Goal: Find contact information: Find contact information

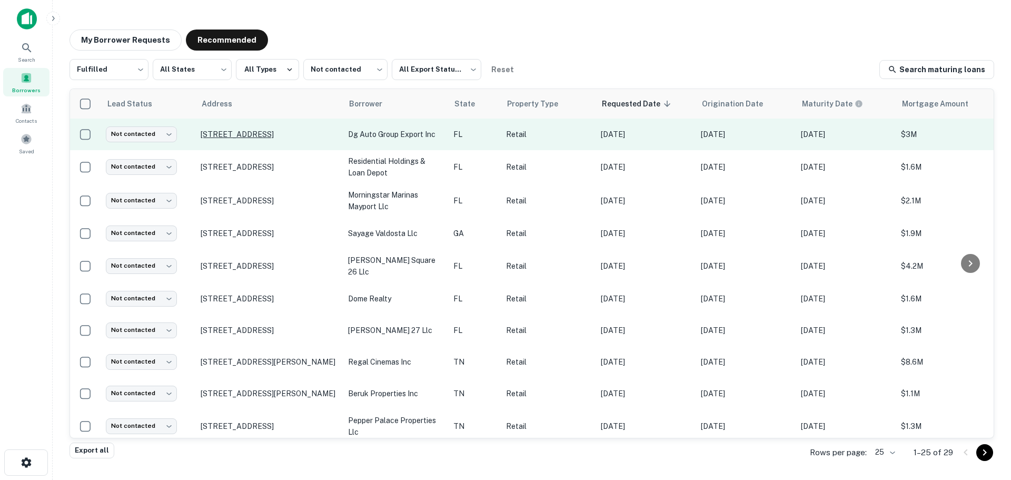
click at [271, 132] on p "[STREET_ADDRESS]" at bounding box center [269, 133] width 137 height 9
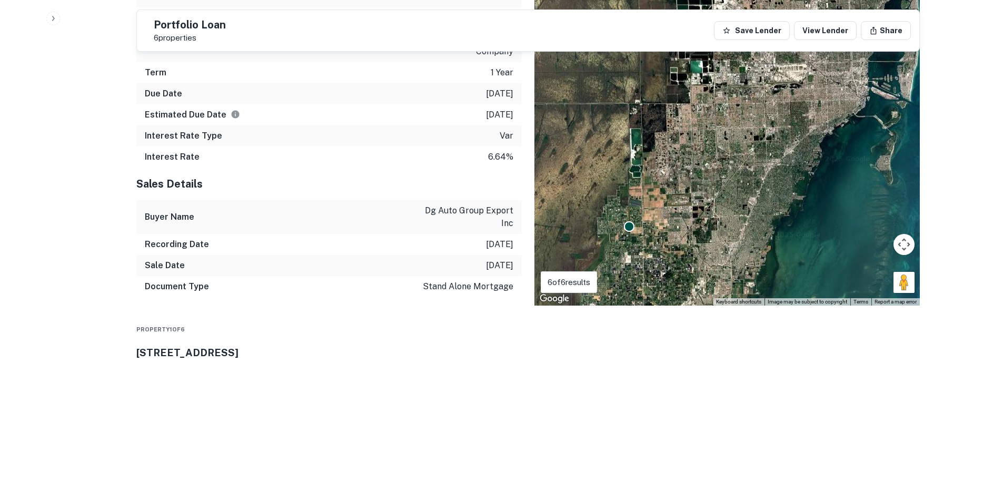
scroll to position [1263, 0]
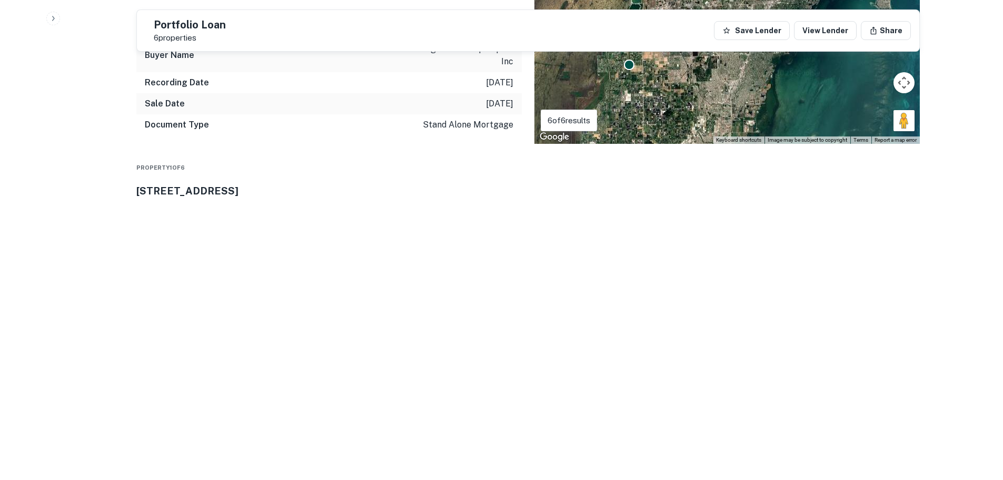
drag, startPoint x: 905, startPoint y: 376, endPoint x: 743, endPoint y: 323, distance: 170.8
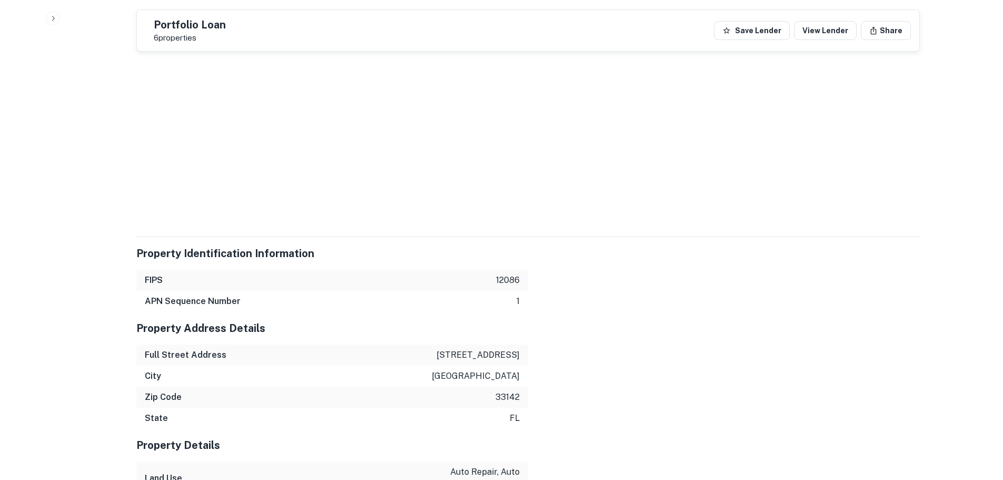
scroll to position [2042, 0]
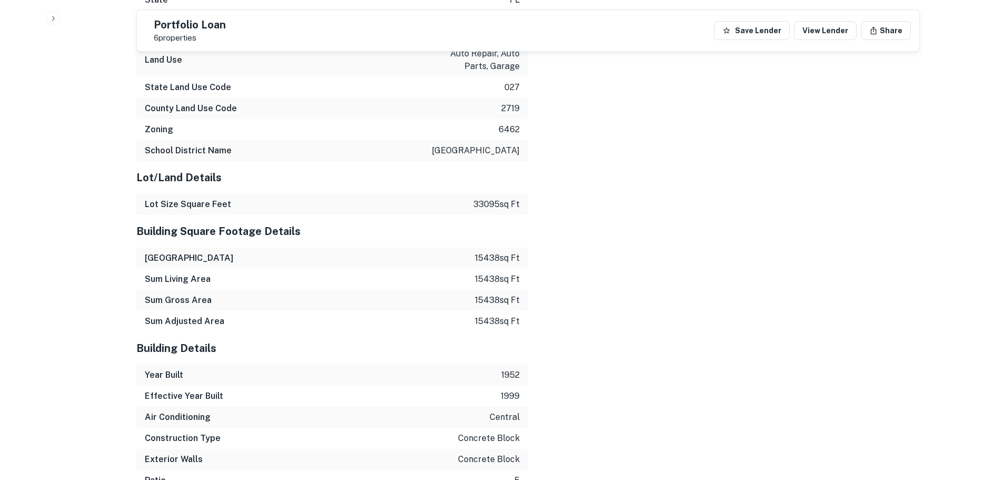
scroll to position [2370, 0]
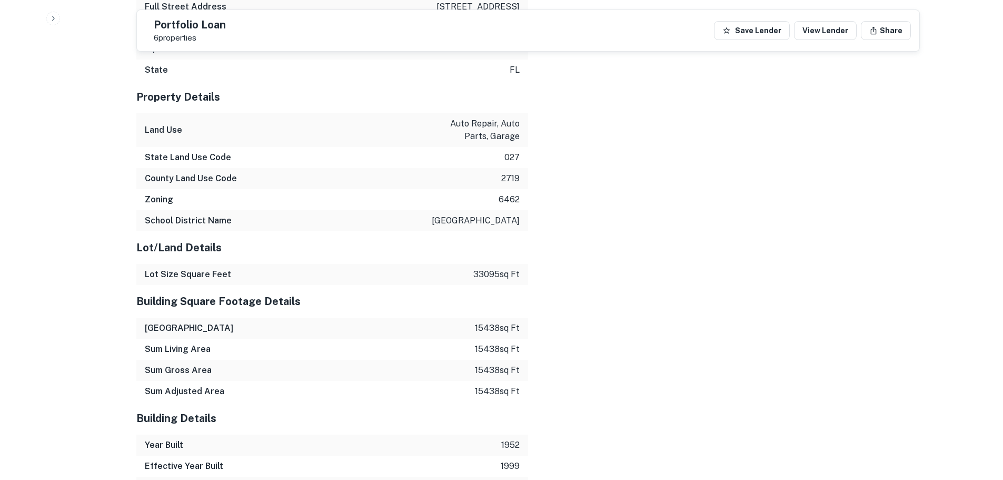
drag, startPoint x: 900, startPoint y: 233, endPoint x: 721, endPoint y: 172, distance: 189.4
click at [925, 184] on div "Back to borrower requests Portfolio Loan 6 properties Save Lender View Lender S…" at bounding box center [528, 363] width 808 height 5433
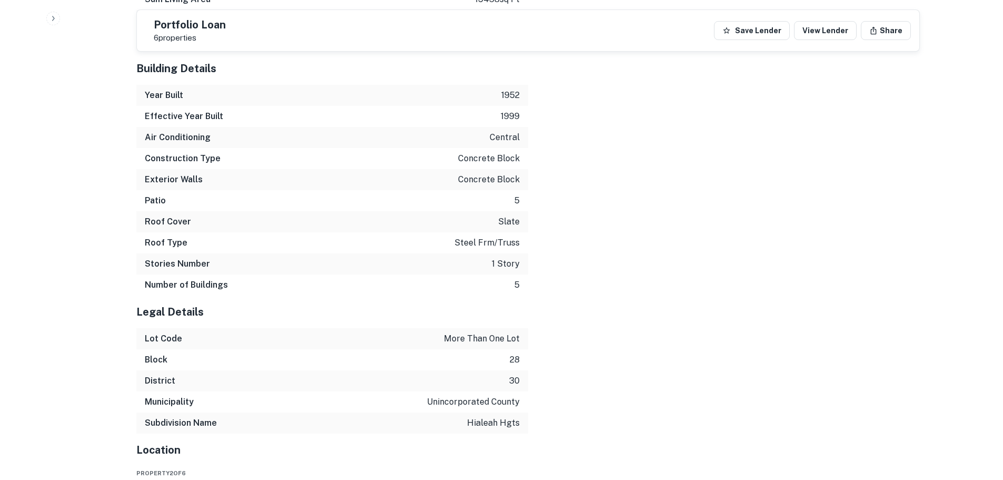
scroll to position [2843, 0]
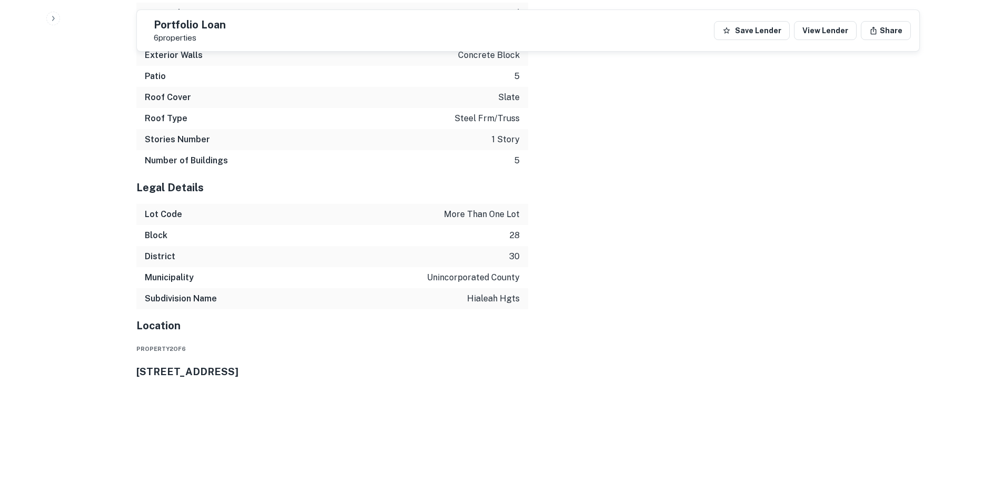
drag, startPoint x: 901, startPoint y: 338, endPoint x: 761, endPoint y: 290, distance: 148.0
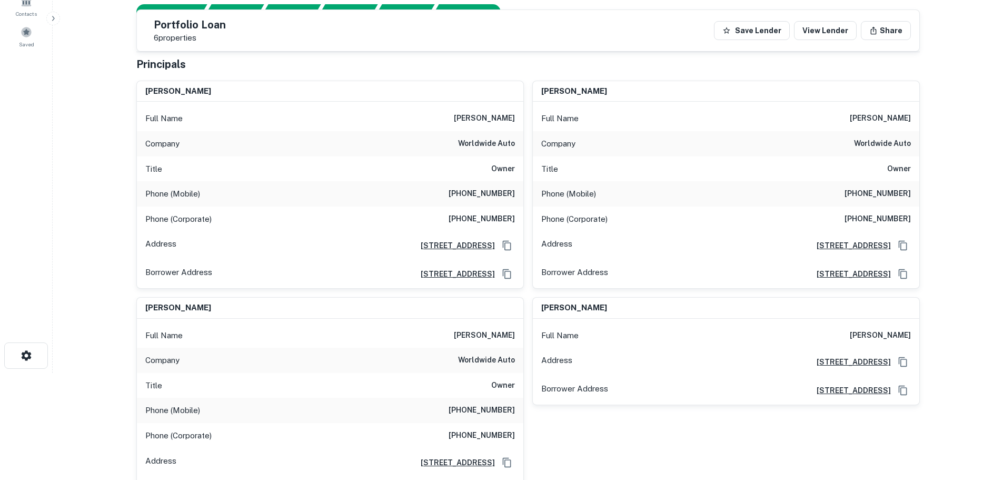
scroll to position [106, 0]
click at [500, 193] on h6 "(801) 381-7846" at bounding box center [481, 194] width 66 height 13
copy h6 "(801) 381-7846"
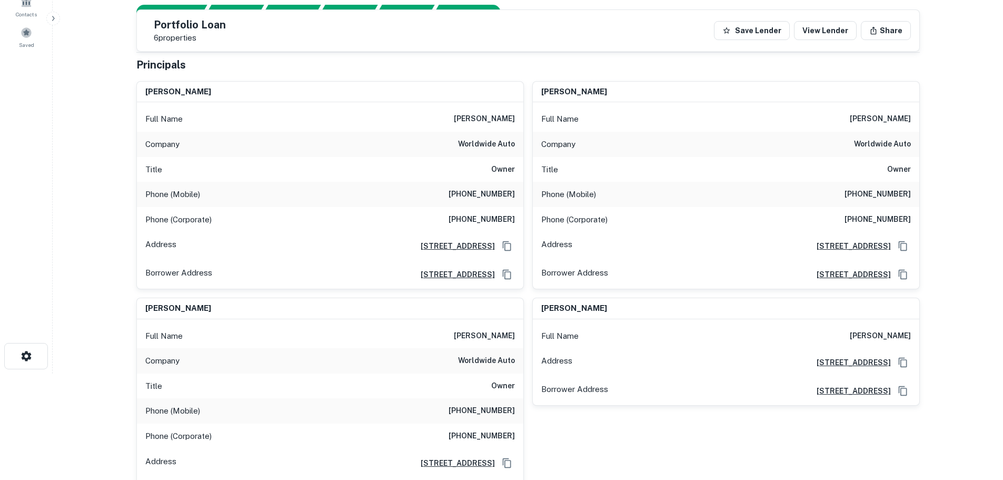
click at [480, 223] on h6 "(801) 508-1711" at bounding box center [481, 219] width 66 height 13
copy h6 "(801) 508-1711"
click at [472, 195] on h6 "(801) 381-7846" at bounding box center [481, 194] width 66 height 13
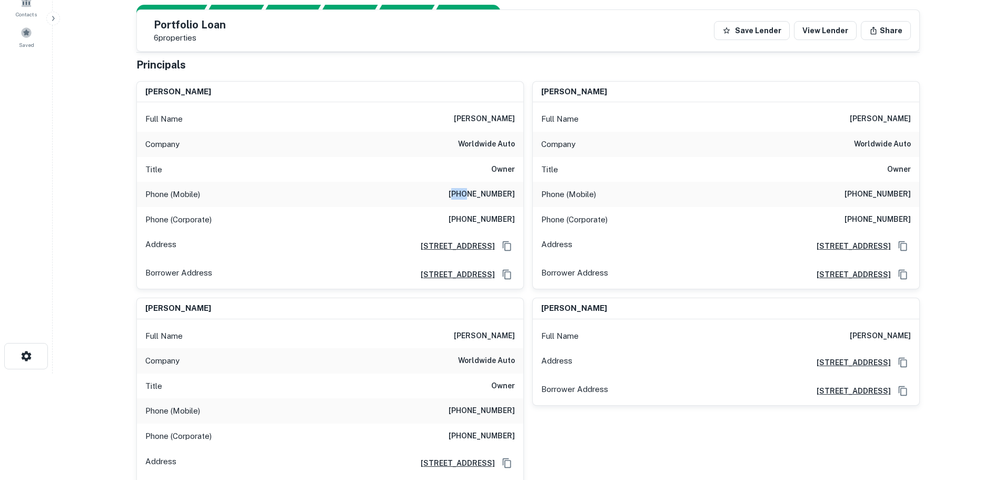
click at [472, 195] on h6 "(801) 381-7846" at bounding box center [481, 194] width 66 height 13
copy h6 "(801) 381-7846"
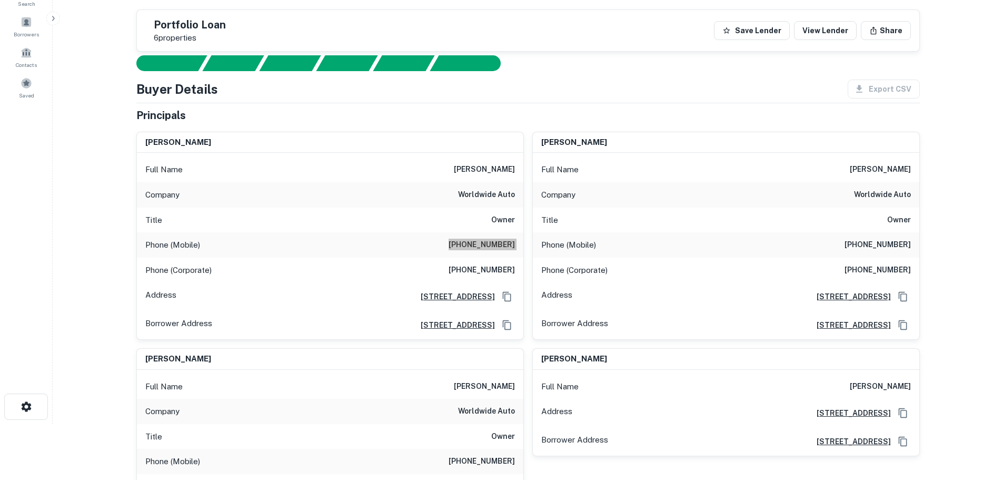
scroll to position [0, 0]
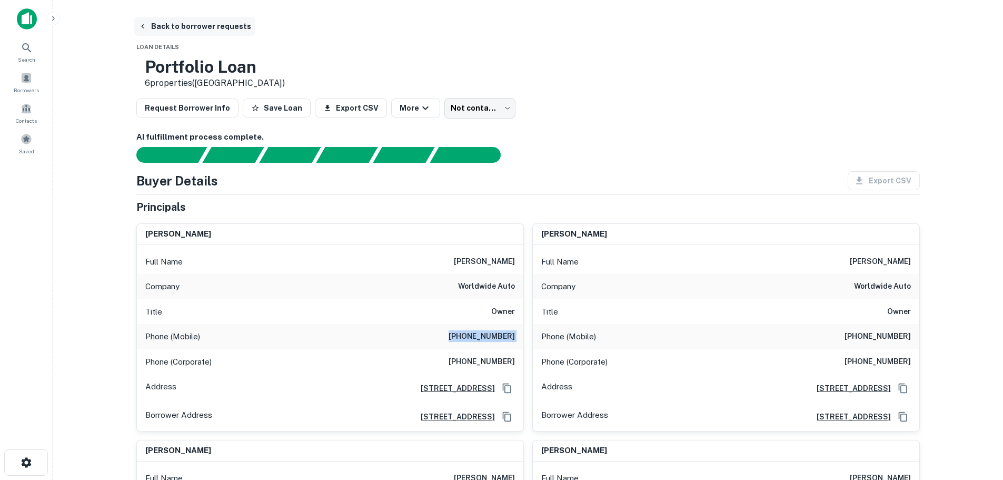
click at [195, 25] on button "Back to borrower requests" at bounding box center [194, 26] width 121 height 19
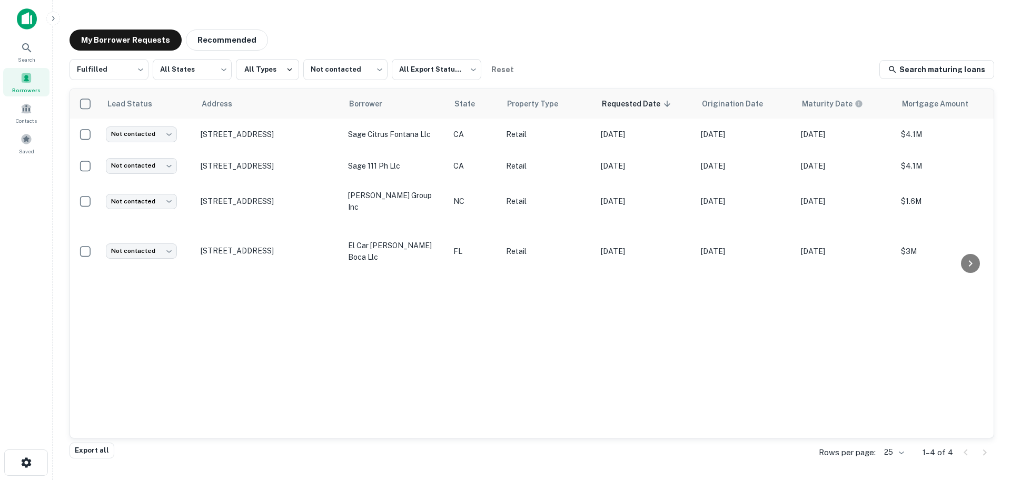
click at [226, 27] on div "My Borrower Requests Recommended Fulfilled ********* ​ All States *** ​ All Typ…" at bounding box center [531, 237] width 941 height 432
click at [228, 41] on button "Recommended" at bounding box center [227, 39] width 82 height 21
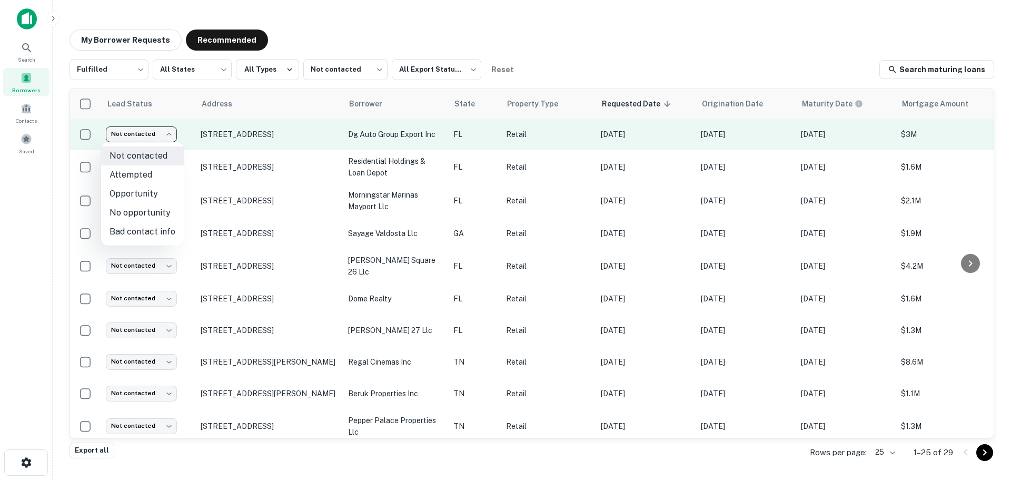
click at [143, 136] on body "Search Borrowers Contacts Saved My Borrower Requests Recommended Fulfilled ****…" at bounding box center [505, 240] width 1011 height 480
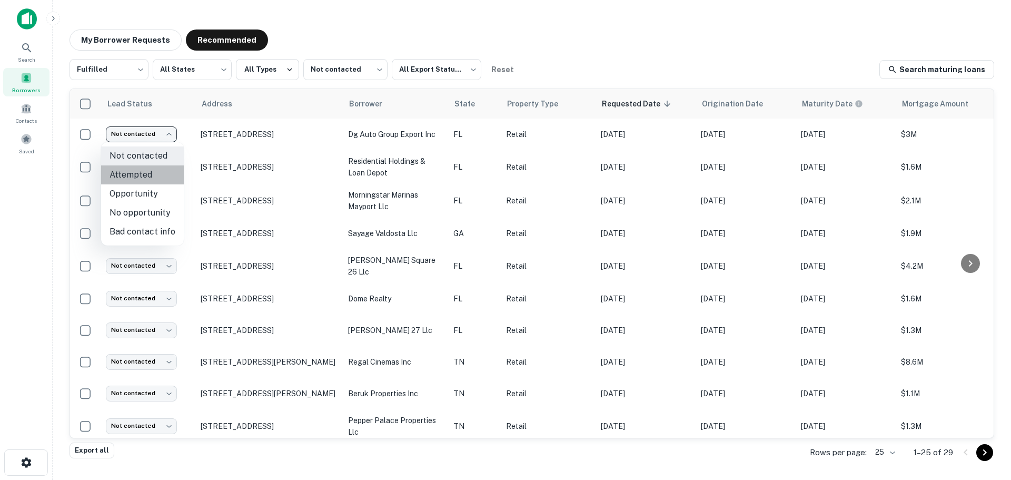
click at [156, 179] on li "Attempted" at bounding box center [142, 174] width 83 height 19
type input "*********"
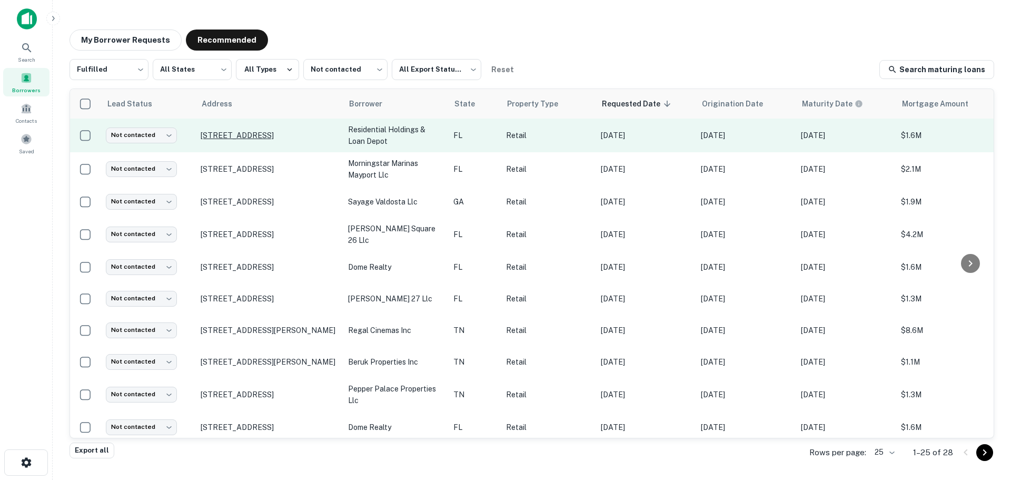
click at [257, 140] on p "[STREET_ADDRESS]" at bounding box center [269, 135] width 137 height 9
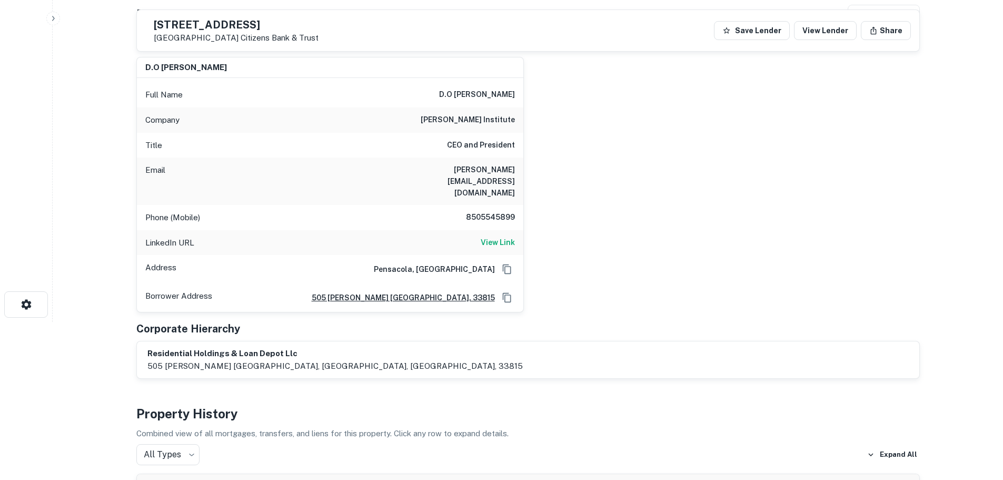
scroll to position [105, 0]
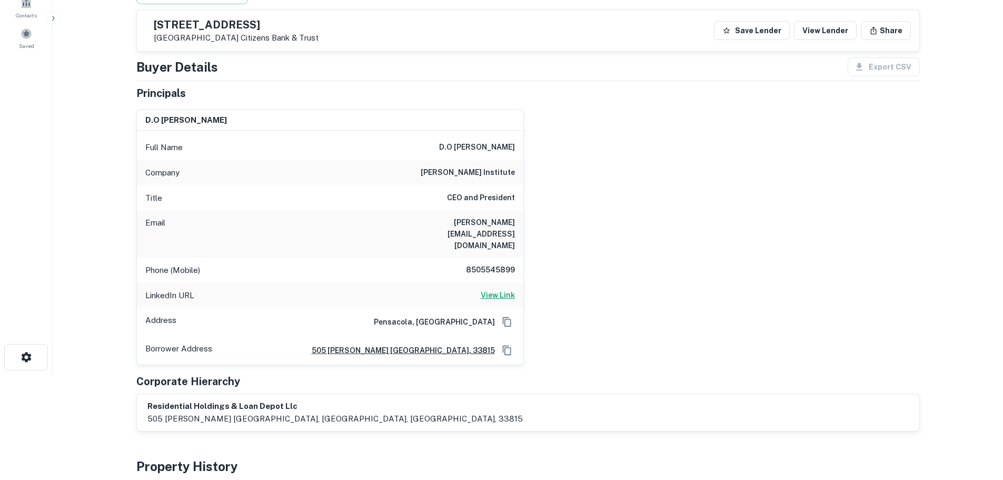
click at [499, 289] on h6 "View Link" at bounding box center [498, 295] width 34 height 12
click at [266, 27] on h5 "6250 Cypress Gardens Blvd" at bounding box center [236, 24] width 165 height 11
copy h5 "6250 Cypress Gardens Blvd"
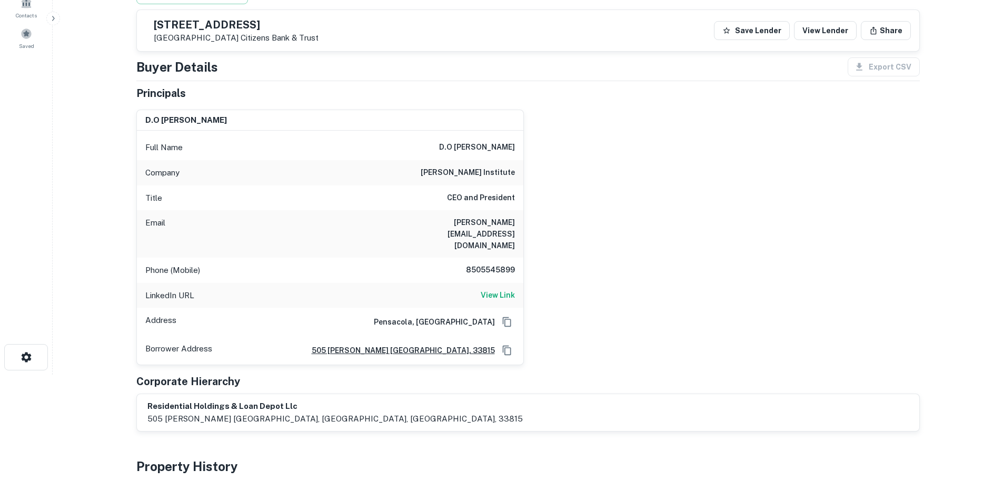
click at [479, 264] on h6 "8505545899" at bounding box center [483, 270] width 63 height 13
copy h6 "8505545899"
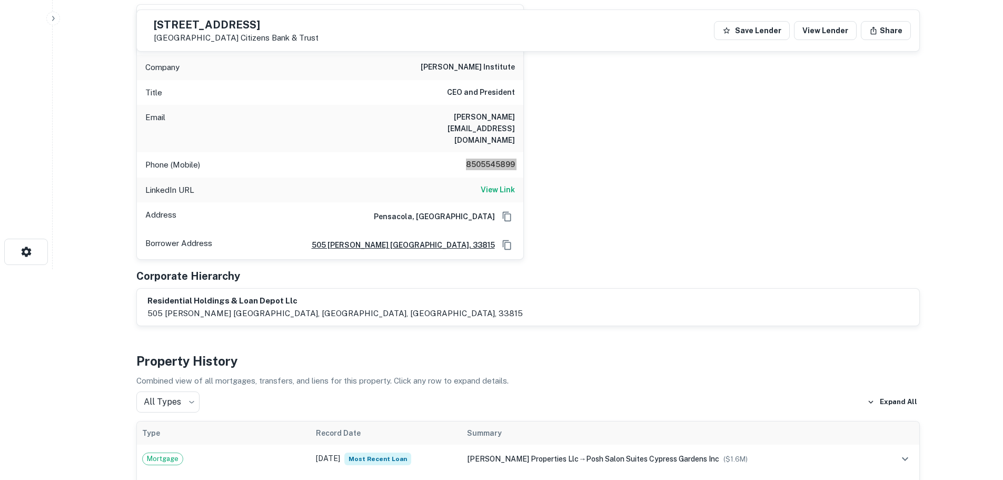
scroll to position [0, 0]
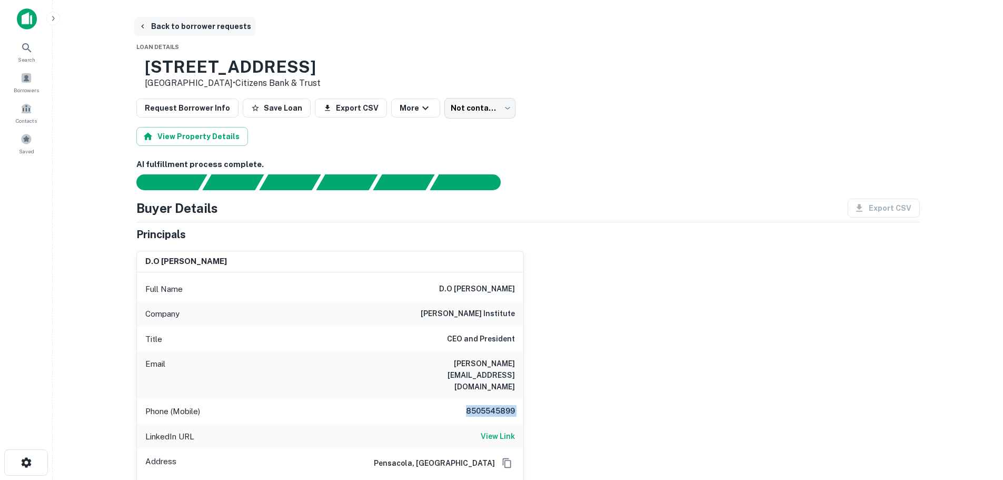
click at [216, 20] on button "Back to borrower requests" at bounding box center [194, 26] width 121 height 19
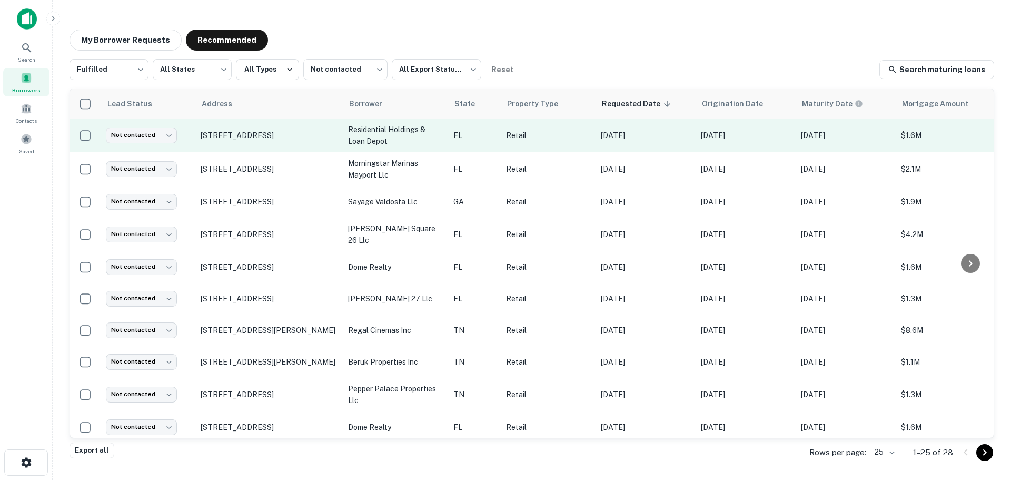
click at [143, 145] on td "Not contacted **** ​" at bounding box center [148, 135] width 95 height 34
click at [164, 135] on body "Search Borrowers Contacts Saved My Borrower Requests Recommended Fulfilled ****…" at bounding box center [505, 240] width 1011 height 480
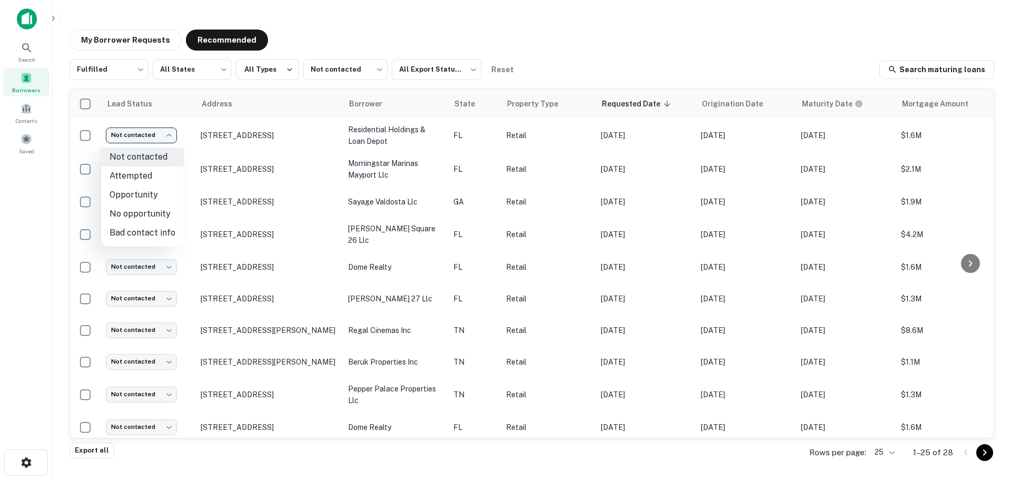
click at [152, 172] on li "Attempted" at bounding box center [142, 175] width 83 height 19
type input "*********"
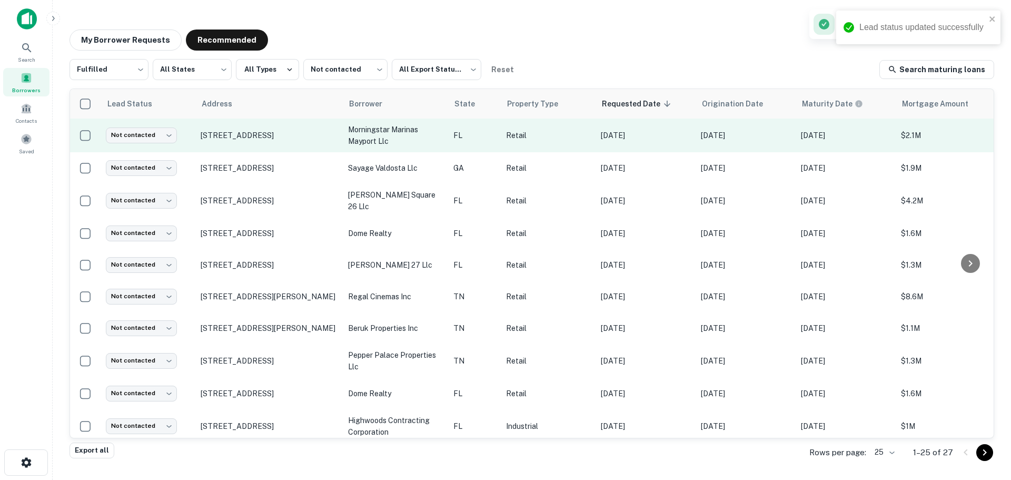
click at [242, 128] on td "[STREET_ADDRESS]" at bounding box center [268, 135] width 147 height 34
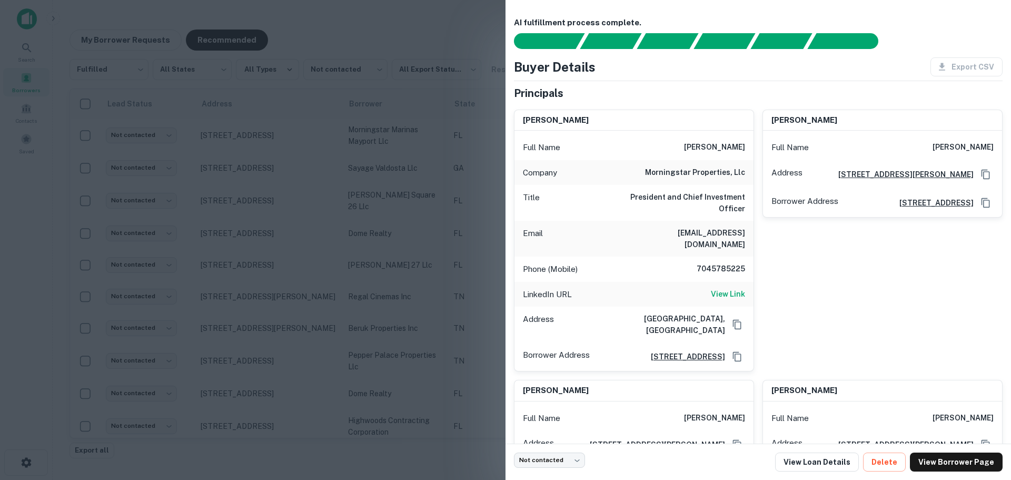
click at [261, 128] on div at bounding box center [505, 240] width 1011 height 480
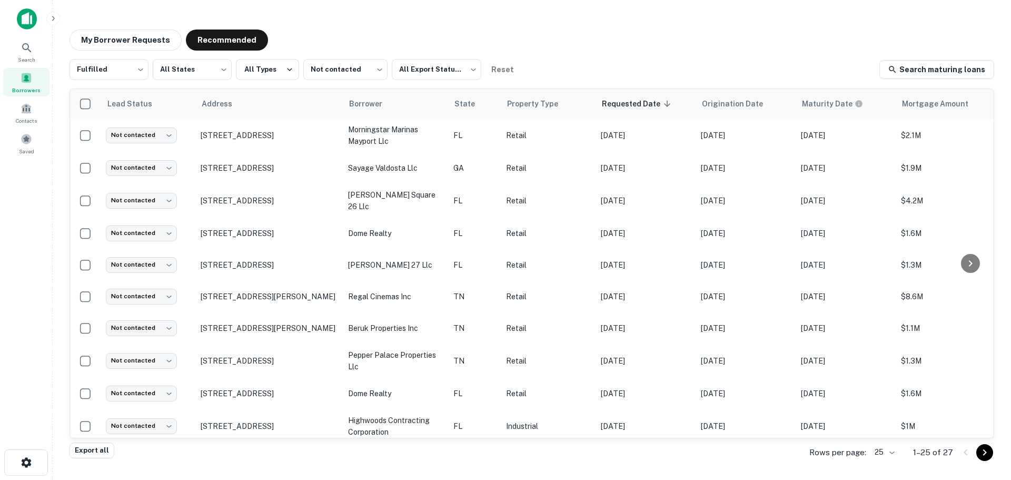
click at [261, 128] on td "[STREET_ADDRESS]" at bounding box center [268, 135] width 147 height 34
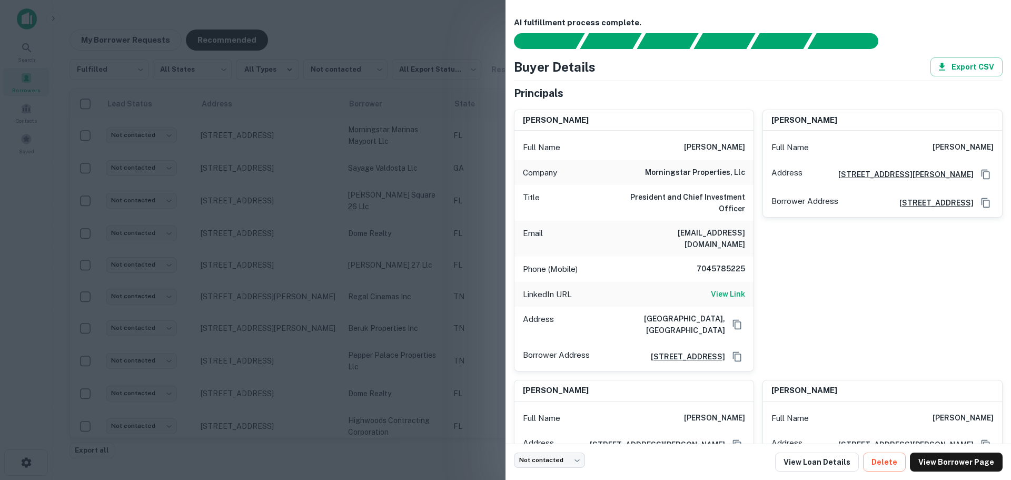
click at [261, 128] on div at bounding box center [505, 240] width 1011 height 480
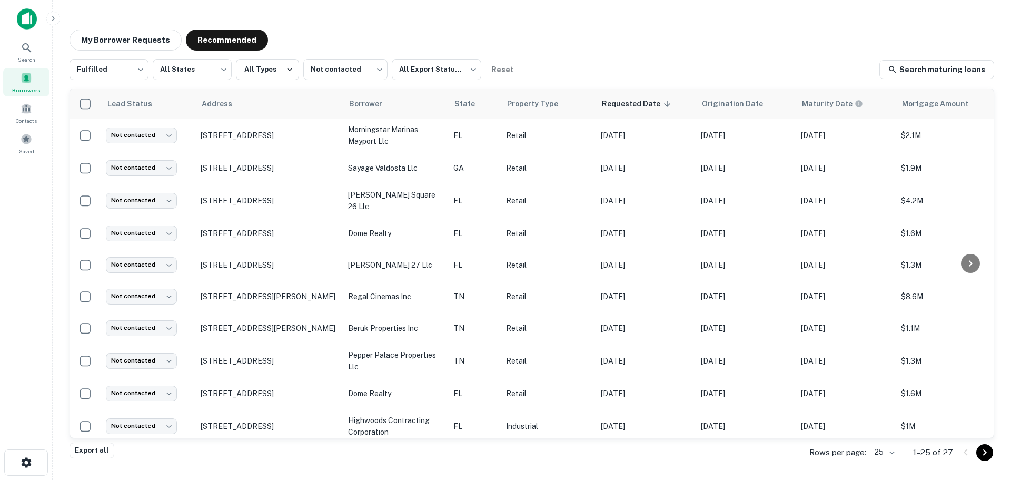
click at [261, 128] on td "[STREET_ADDRESS]" at bounding box center [268, 135] width 147 height 34
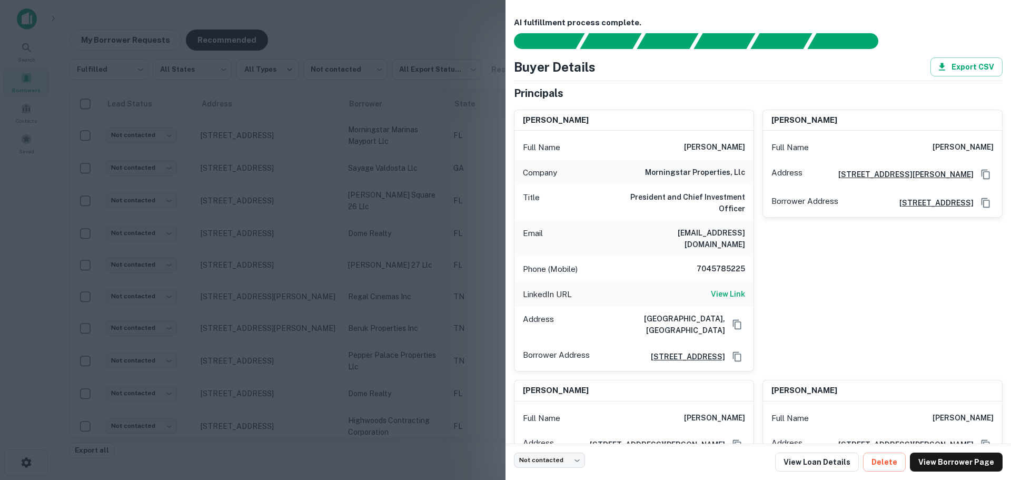
click at [261, 128] on div at bounding box center [505, 240] width 1011 height 480
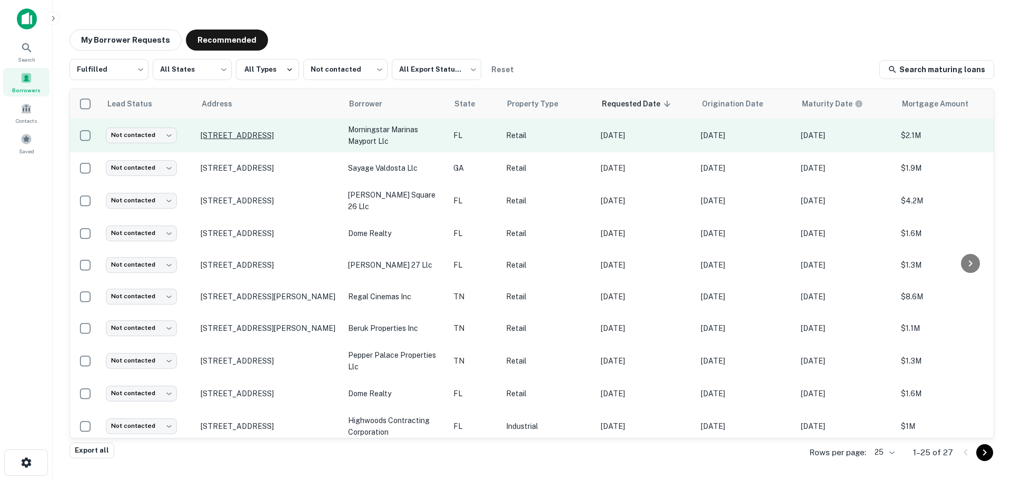
click at [248, 133] on p "[STREET_ADDRESS]" at bounding box center [269, 135] width 137 height 9
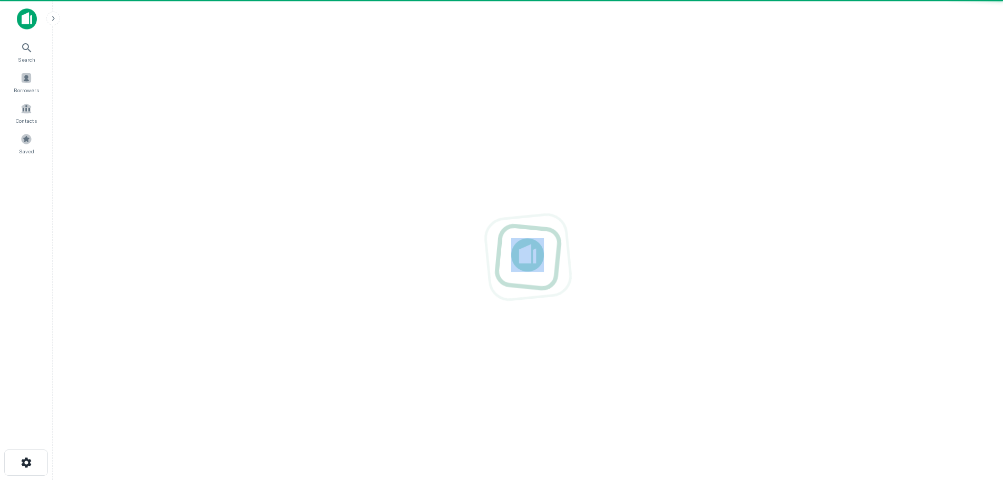
click at [248, 133] on div at bounding box center [527, 256] width 933 height 311
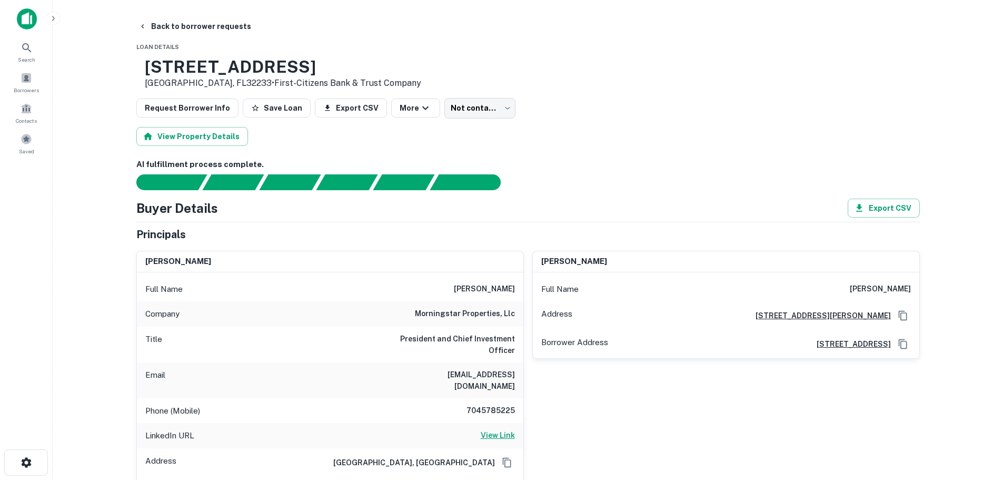
click at [494, 429] on h6 "View Link" at bounding box center [498, 435] width 34 height 12
click at [164, 22] on button "Back to borrower requests" at bounding box center [194, 26] width 121 height 19
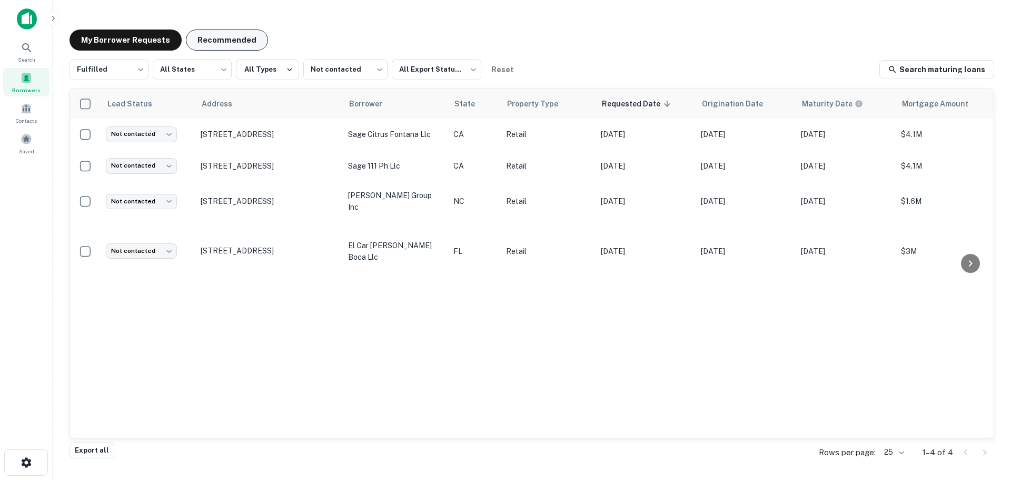
click at [226, 38] on button "Recommended" at bounding box center [227, 39] width 82 height 21
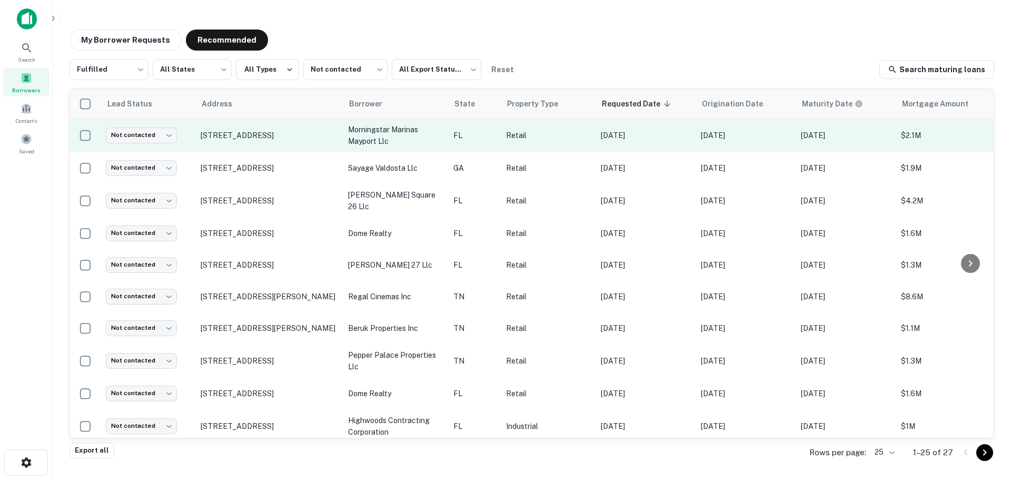
click at [177, 143] on td "Not contacted **** ​" at bounding box center [148, 135] width 95 height 34
click at [169, 137] on body "Search Borrowers Contacts Saved My Borrower Requests Recommended Fulfilled ****…" at bounding box center [505, 240] width 1011 height 480
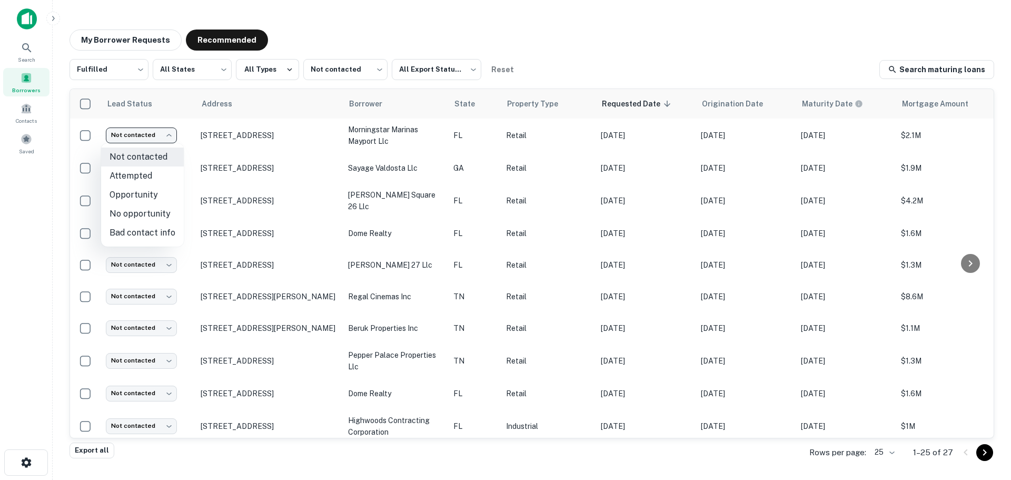
click at [157, 217] on li "No opportunity" at bounding box center [142, 213] width 83 height 19
type input "**********"
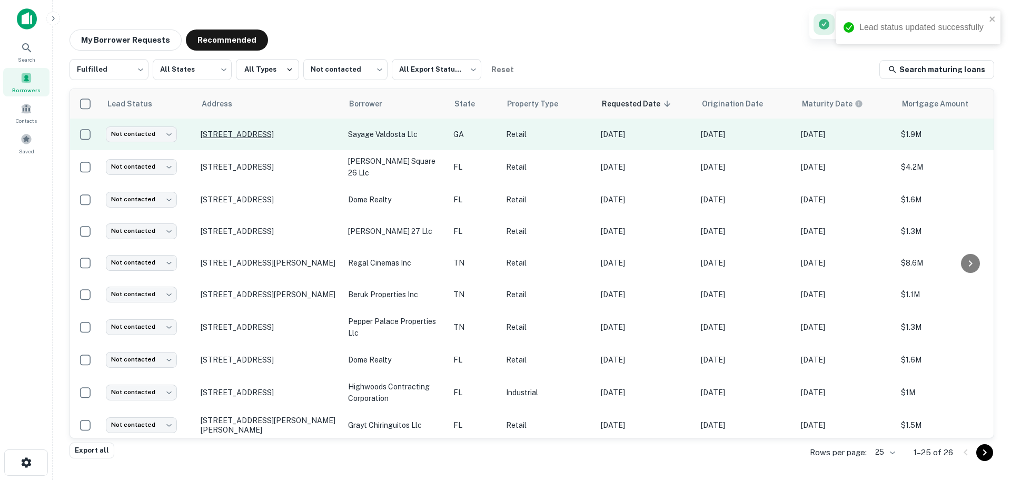
click at [257, 130] on p "[STREET_ADDRESS]" at bounding box center [269, 133] width 137 height 9
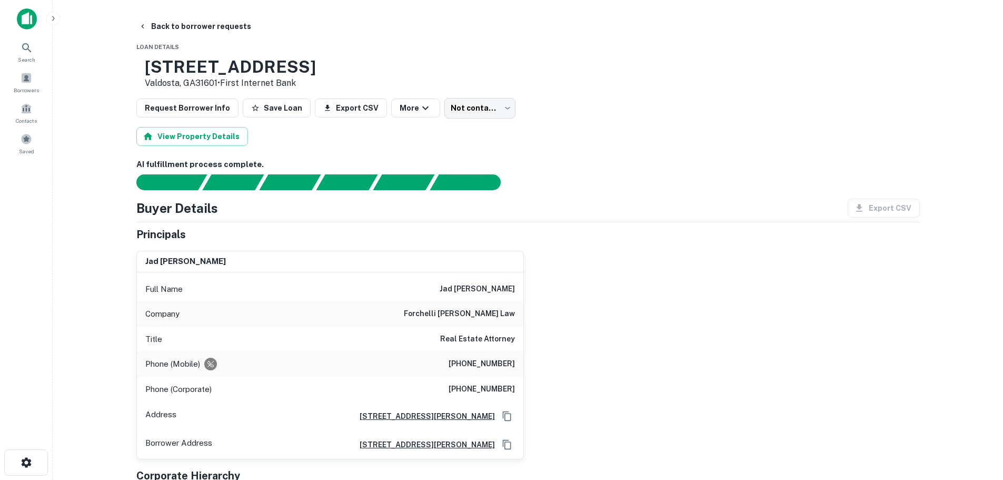
copy h3 "1179 N SAINT AUGUSTINE RD"
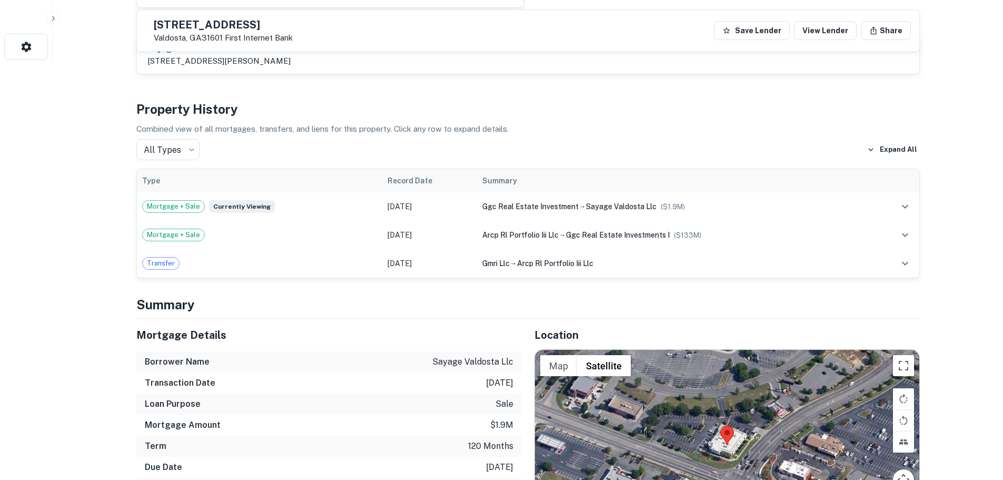
scroll to position [526, 0]
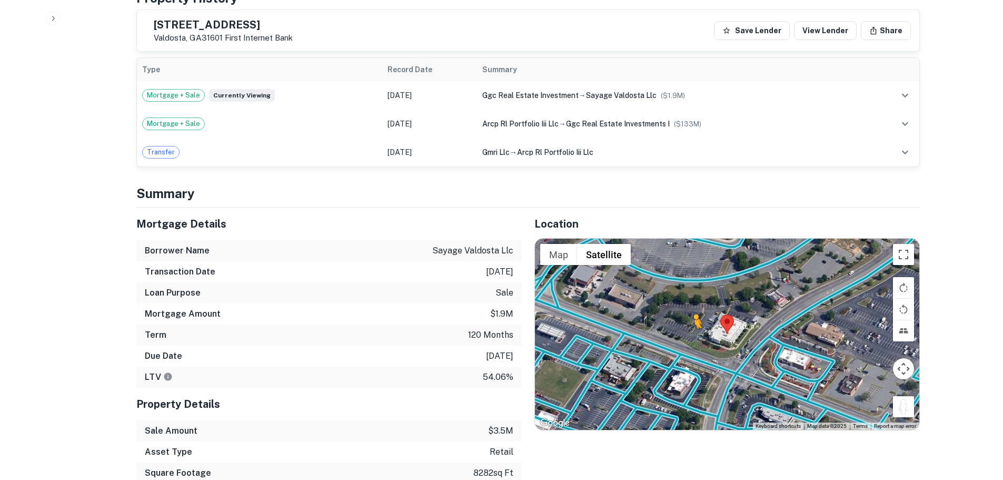
drag, startPoint x: 902, startPoint y: 402, endPoint x: 693, endPoint y: 340, distance: 217.3
click at [693, 340] on div "To activate drag with keyboard, press Alt + Enter. Once in keyboard drag state,…" at bounding box center [727, 333] width 384 height 191
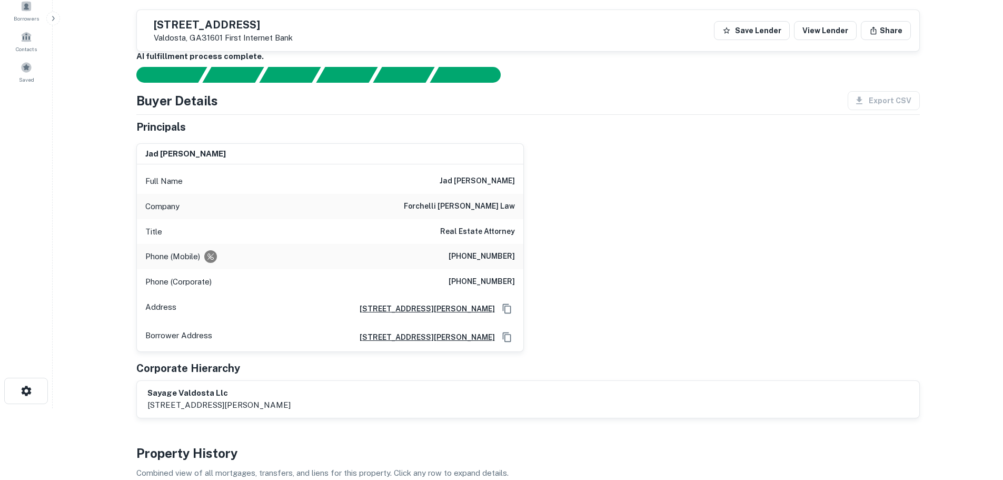
scroll to position [53, 0]
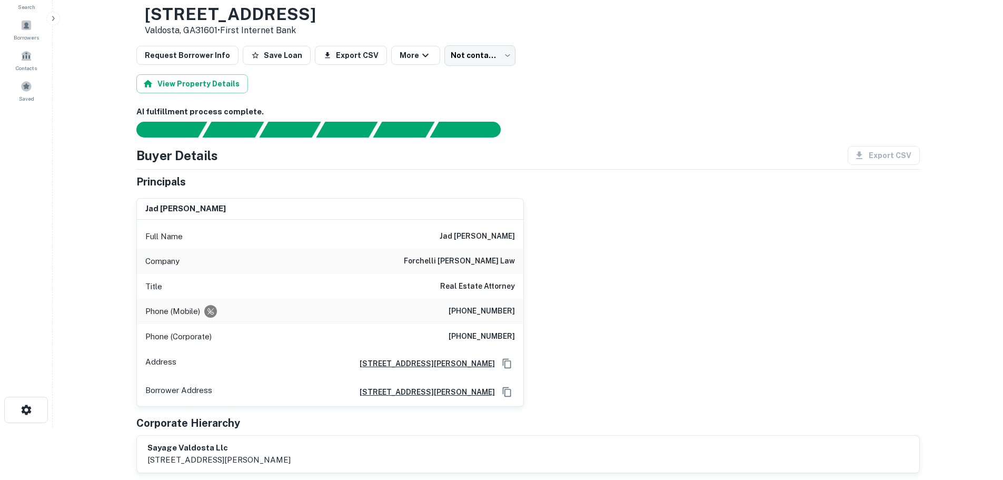
click at [469, 304] on div "Phone (Mobile) (516) 852-6977" at bounding box center [330, 310] width 386 height 25
copy h6 "(516) 852-6977"
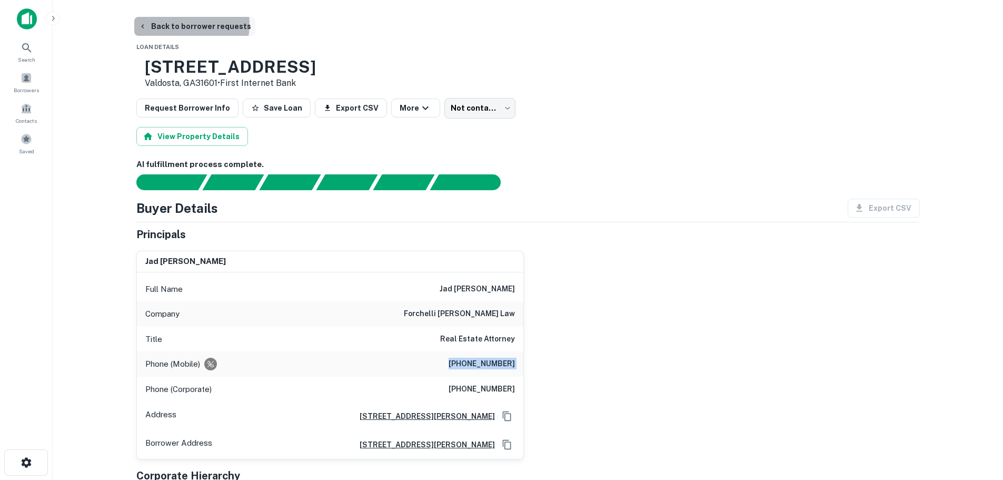
click at [174, 24] on button "Back to borrower requests" at bounding box center [194, 26] width 121 height 19
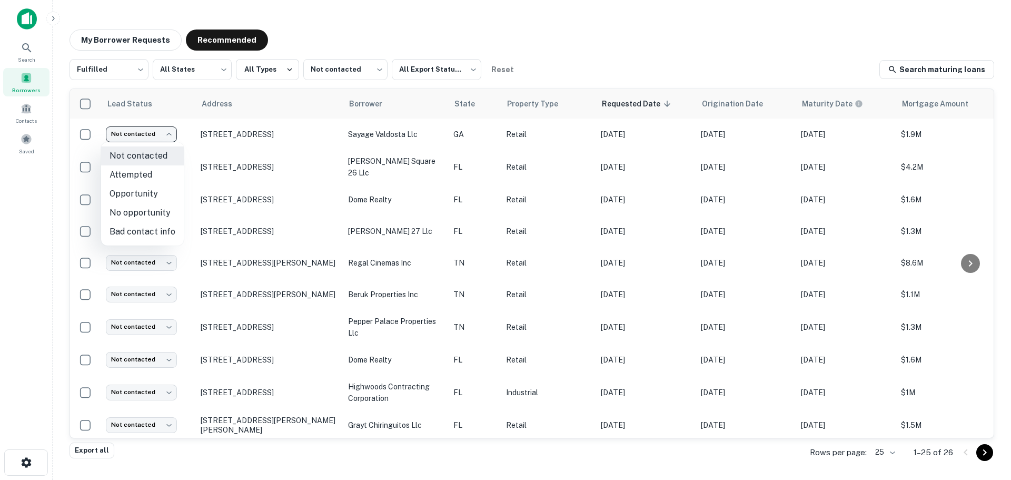
click at [160, 139] on body "Search Borrowers Contacts Saved My Borrower Requests Recommended Fulfilled ****…" at bounding box center [505, 240] width 1011 height 480
click at [154, 210] on li "No opportunity" at bounding box center [142, 212] width 83 height 19
type input "**********"
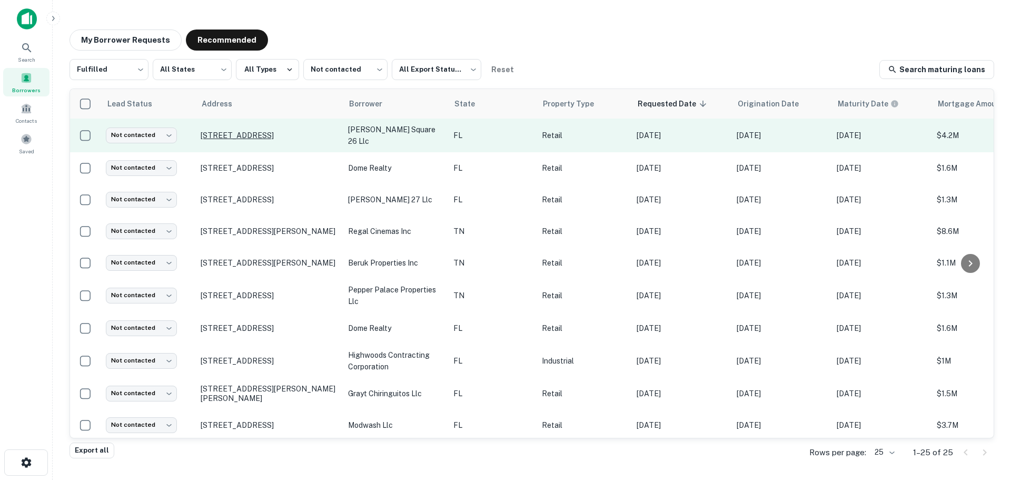
click at [267, 133] on p "[STREET_ADDRESS]" at bounding box center [269, 135] width 137 height 9
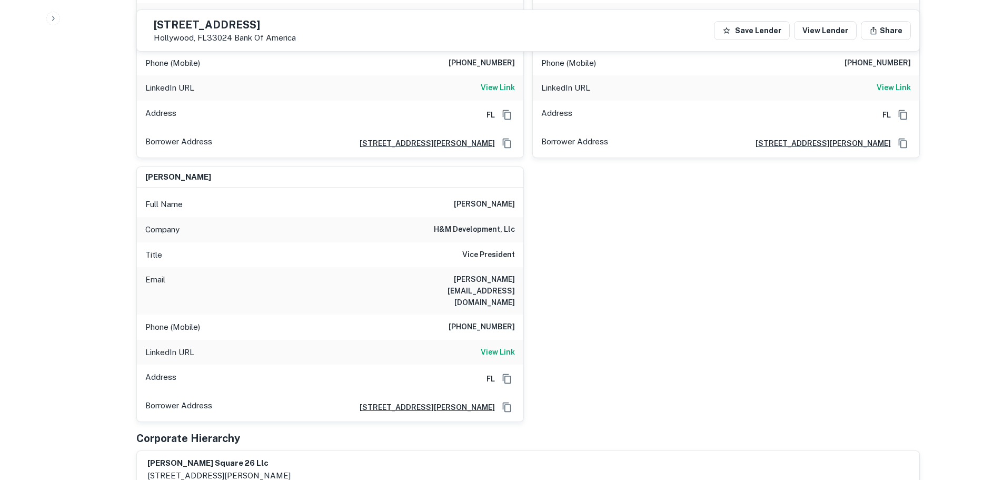
scroll to position [895, 0]
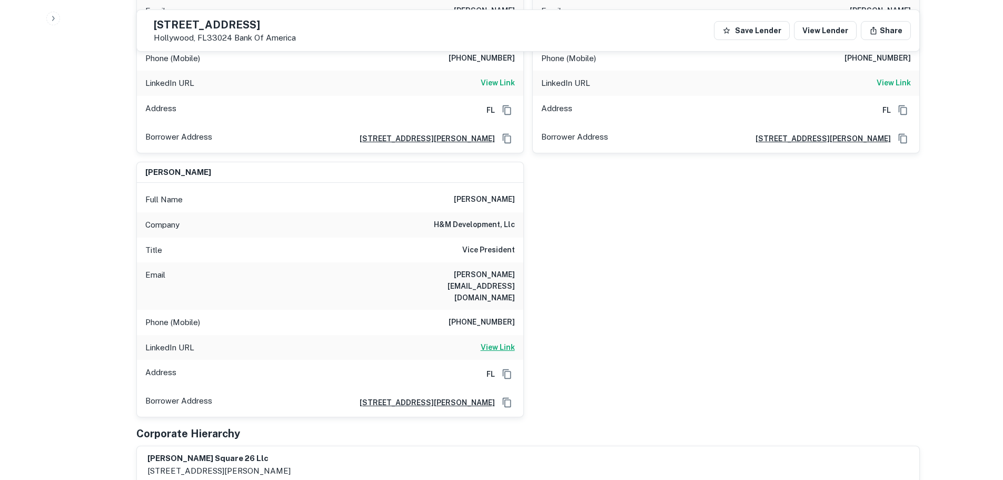
click at [501, 341] on h6 "View Link" at bounding box center [498, 347] width 34 height 12
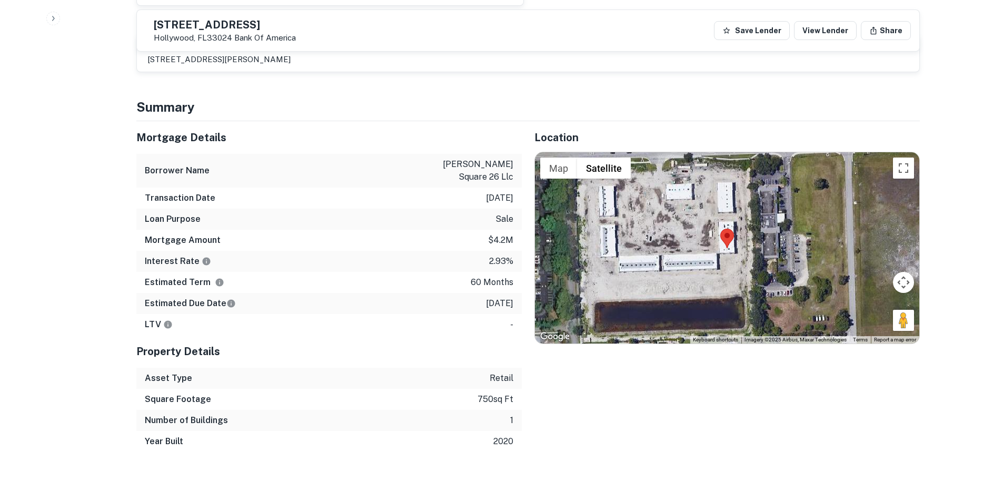
scroll to position [1211, 0]
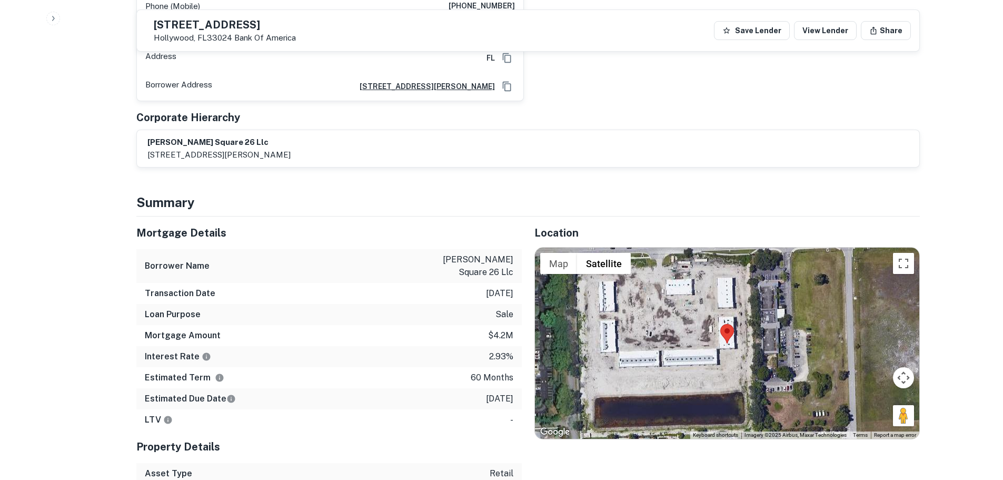
click at [226, 23] on h5 "9600 Stirling Rd" at bounding box center [225, 24] width 142 height 11
copy h5 "9600 Stirling Rd"
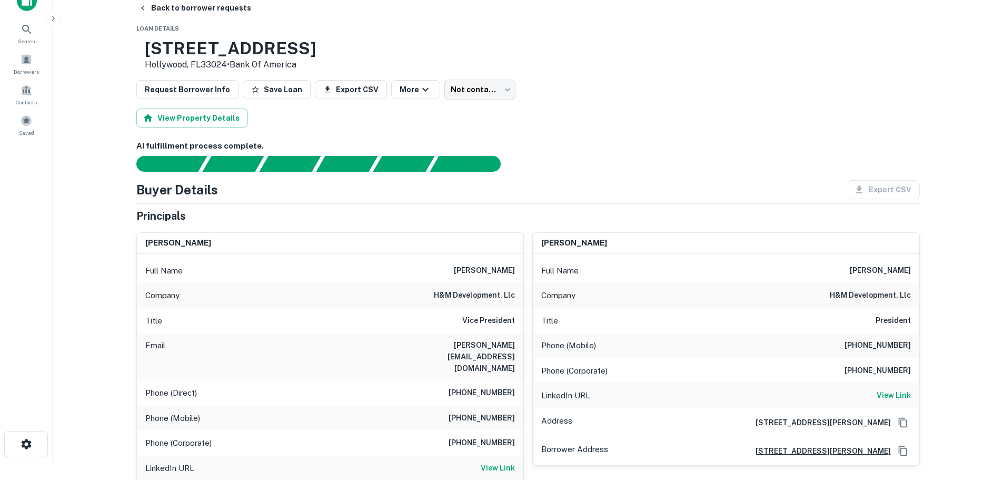
scroll to position [0, 0]
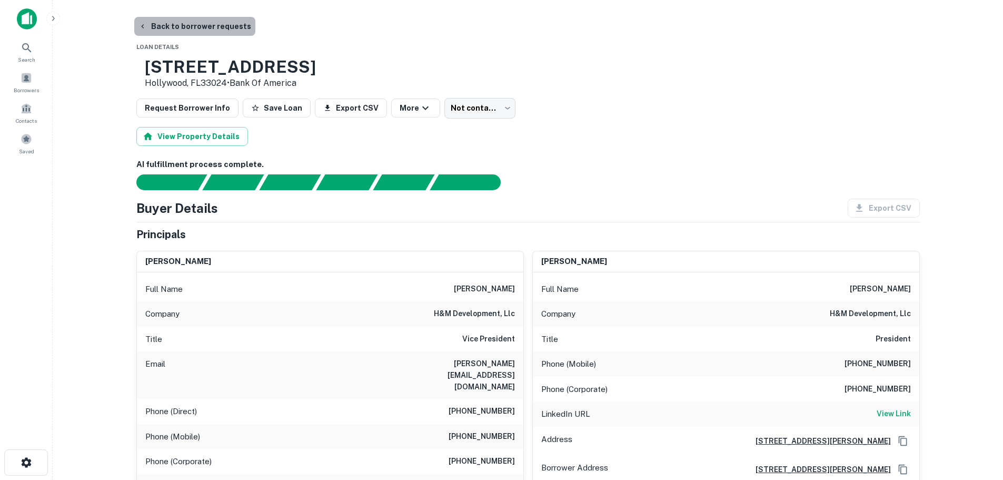
click at [212, 26] on button "Back to borrower requests" at bounding box center [194, 26] width 121 height 19
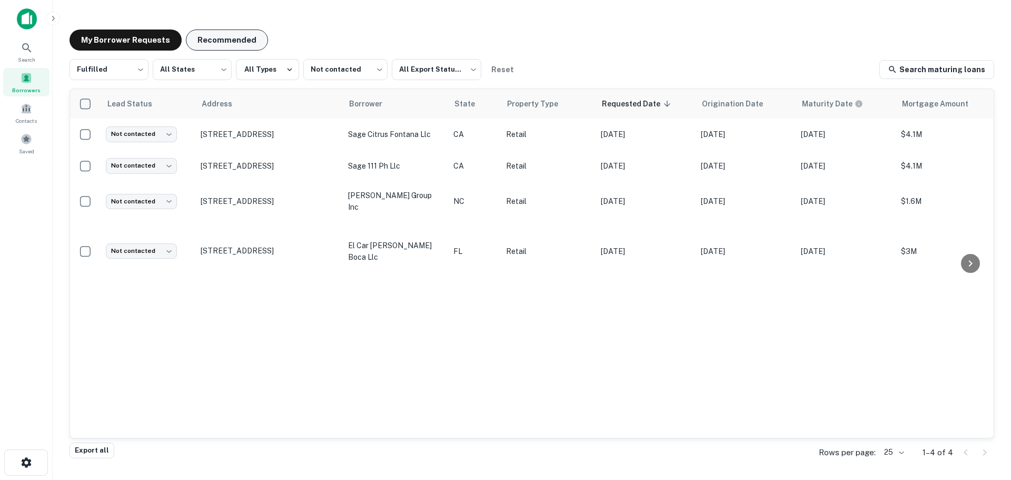
click at [230, 33] on button "Recommended" at bounding box center [227, 39] width 82 height 21
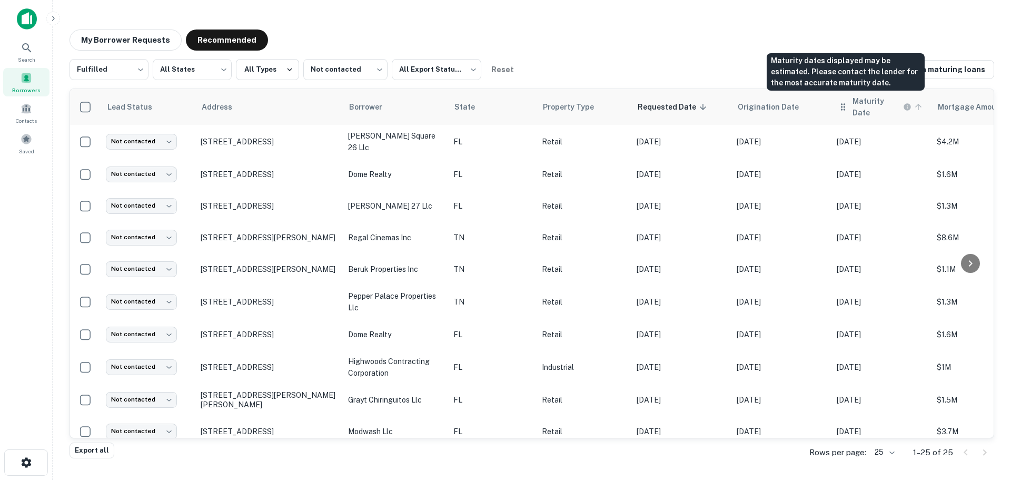
click at [852, 105] on h6 "Maturity Date" at bounding box center [876, 106] width 48 height 23
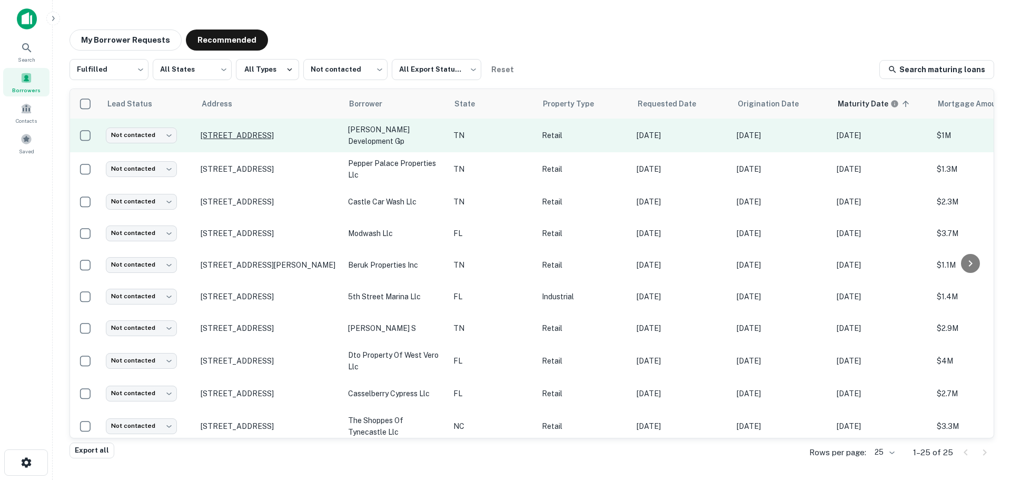
click at [299, 134] on p "151 Mountain Creek Ct Jonesborough, TN37659" at bounding box center [269, 135] width 137 height 9
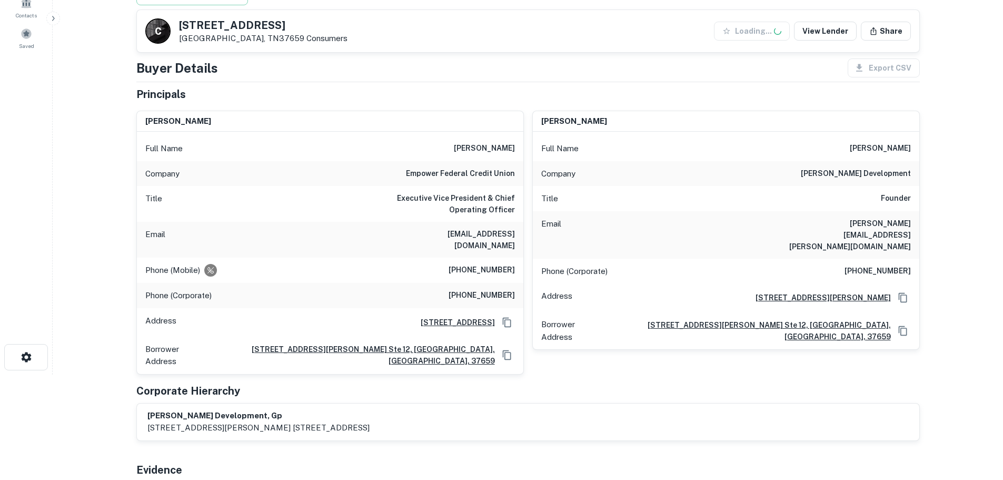
scroll to position [158, 0]
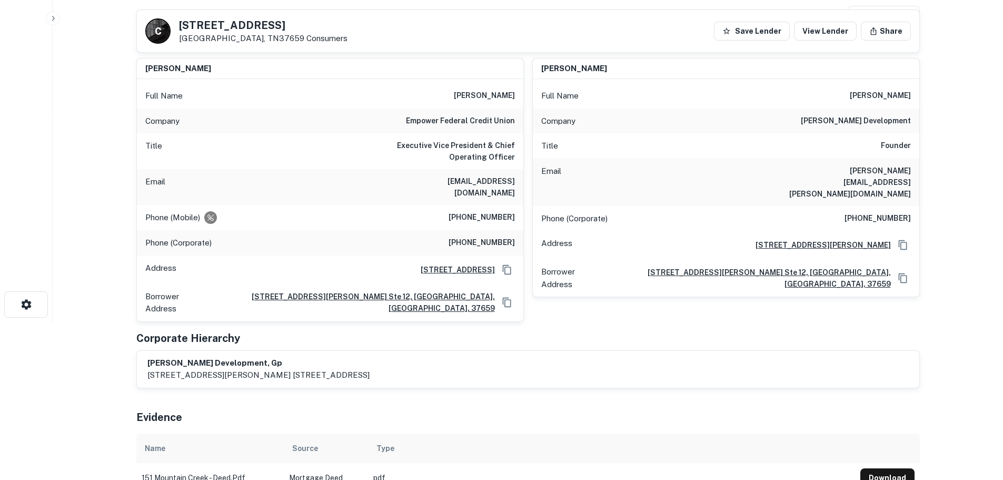
click at [256, 21] on h5 "151 Mountain Creek Ct" at bounding box center [263, 25] width 168 height 11
copy h5 "151 Mountain Creek Ct"
click at [876, 212] on h6 "(423) 913-2555" at bounding box center [877, 218] width 66 height 13
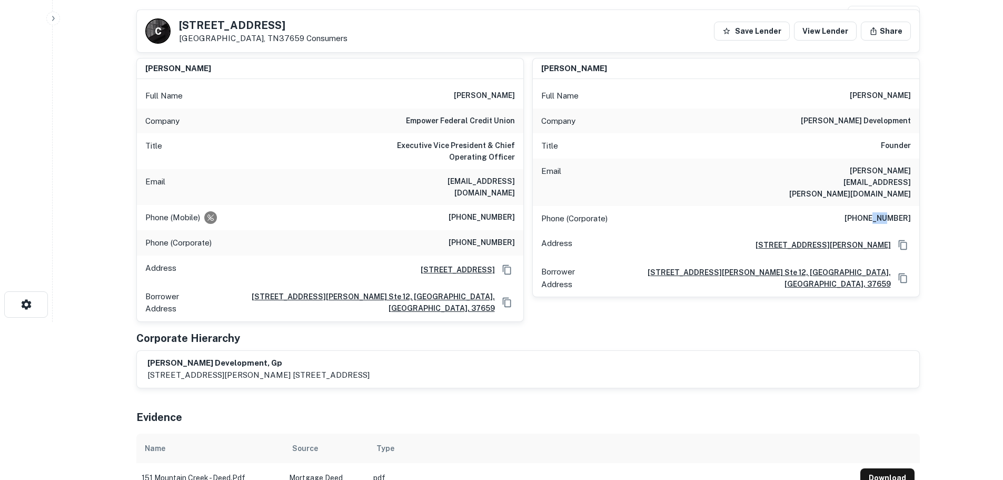
click at [876, 212] on h6 "(423) 913-2555" at bounding box center [877, 218] width 66 height 13
copy h6 "(423) 913-2555"
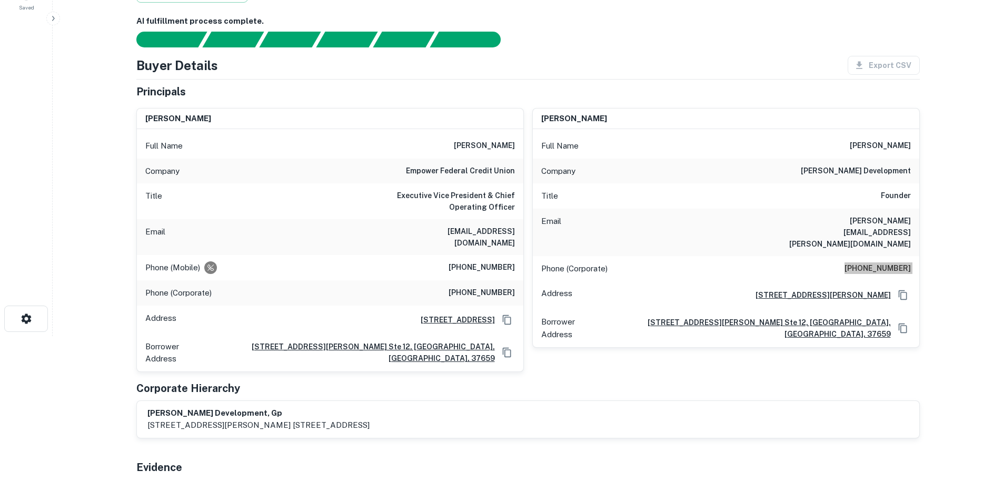
scroll to position [0, 0]
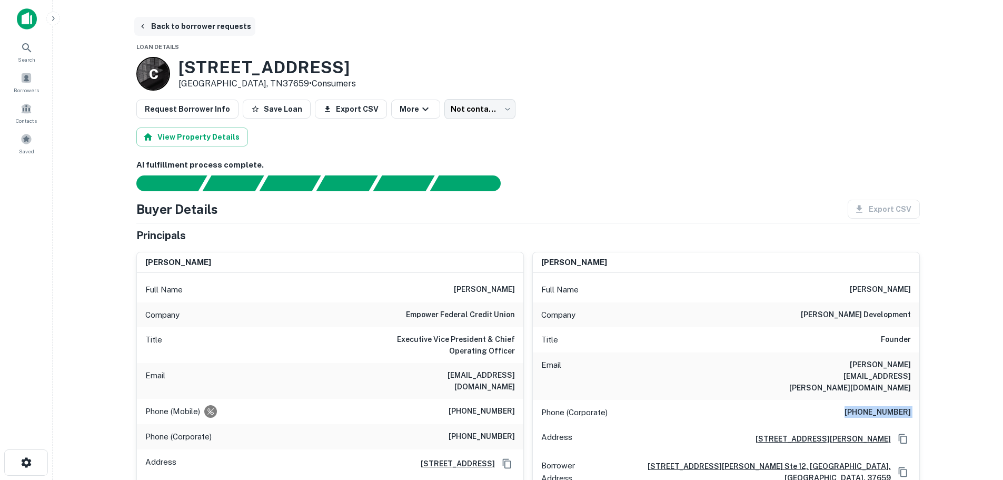
click at [223, 25] on button "Back to borrower requests" at bounding box center [194, 26] width 121 height 19
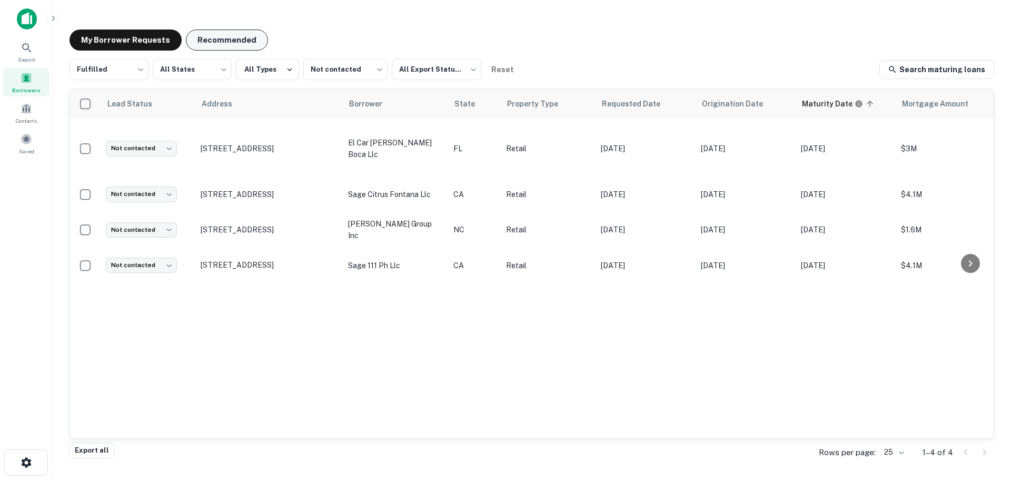
click at [225, 42] on button "Recommended" at bounding box center [227, 39] width 82 height 21
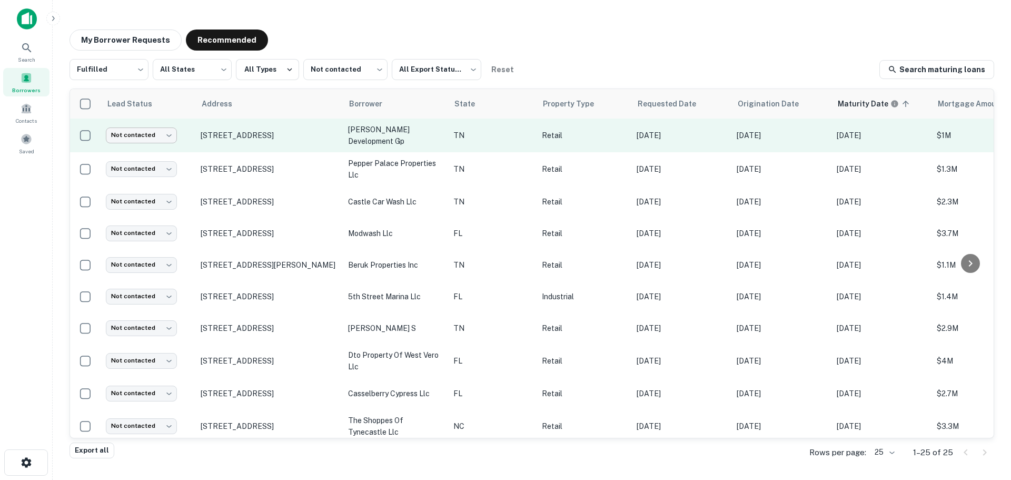
click at [134, 136] on body "Search Borrowers Contacts Saved My Borrower Requests Recommended Fulfilled ****…" at bounding box center [505, 240] width 1011 height 480
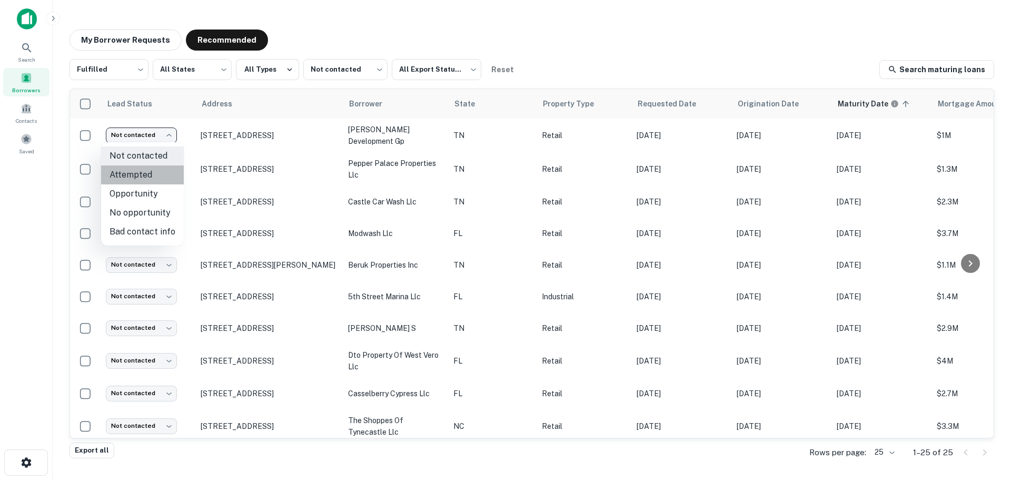
click at [156, 173] on li "Attempted" at bounding box center [142, 174] width 83 height 19
type input "*********"
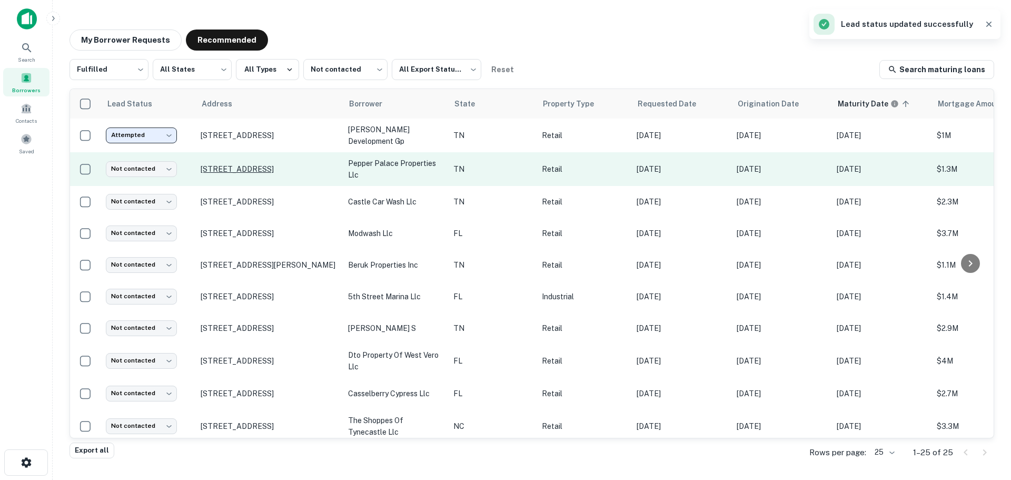
click at [239, 164] on p "[STREET_ADDRESS]" at bounding box center [269, 168] width 137 height 9
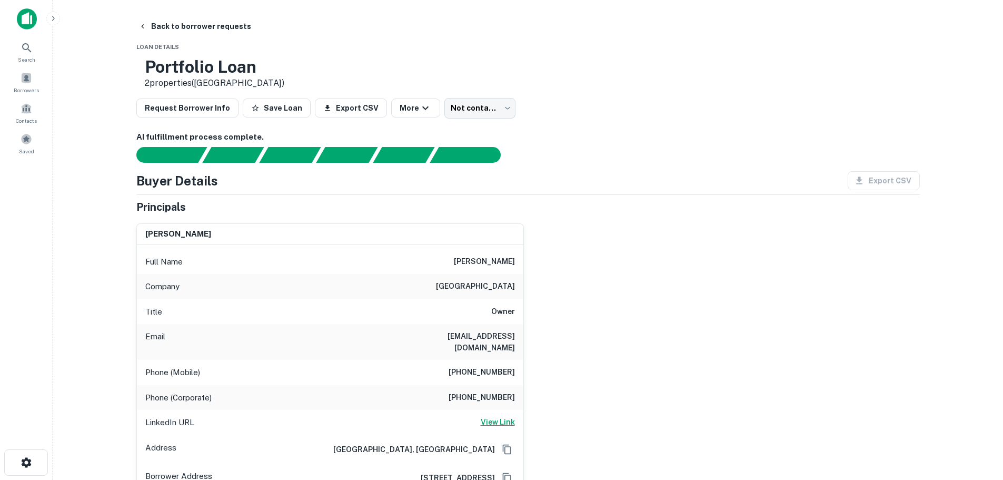
click at [510, 416] on h6 "View Link" at bounding box center [498, 422] width 34 height 12
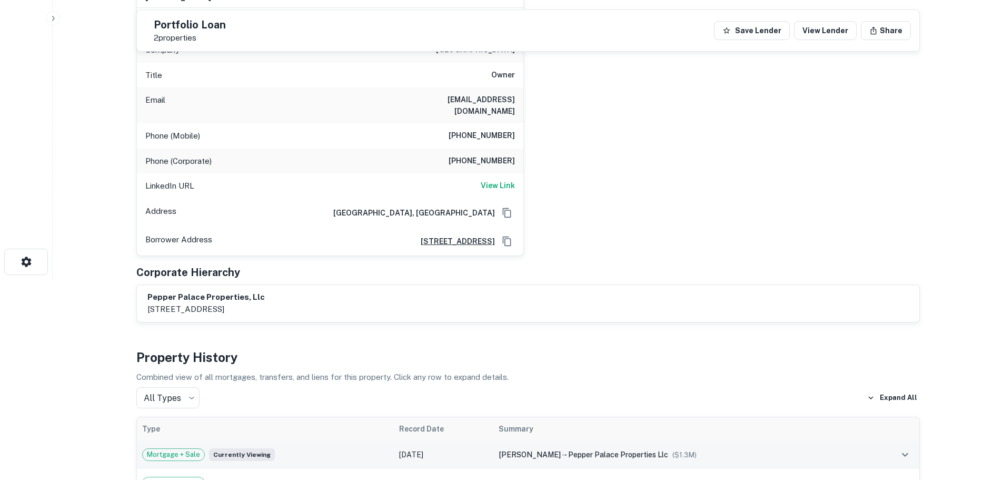
scroll to position [105, 0]
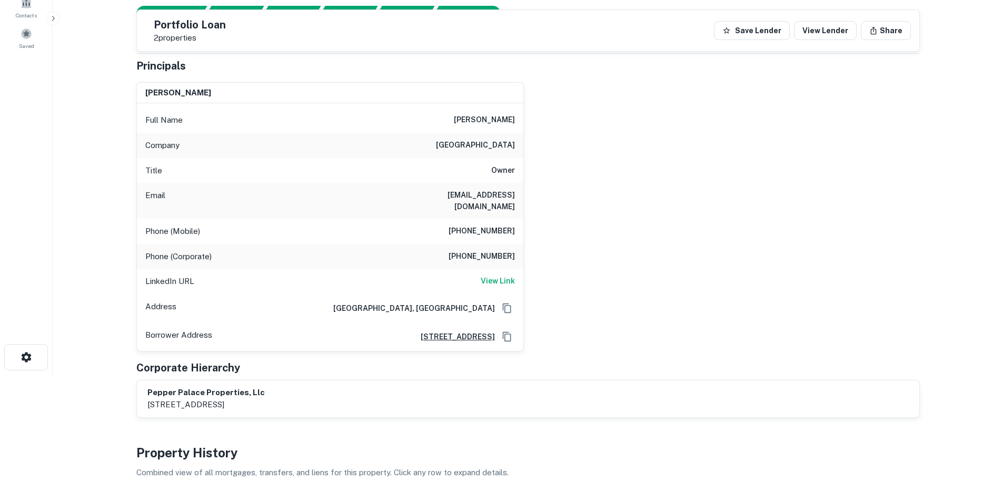
click at [495, 218] on div "Phone (Mobile) 865-924-4122" at bounding box center [330, 230] width 386 height 25
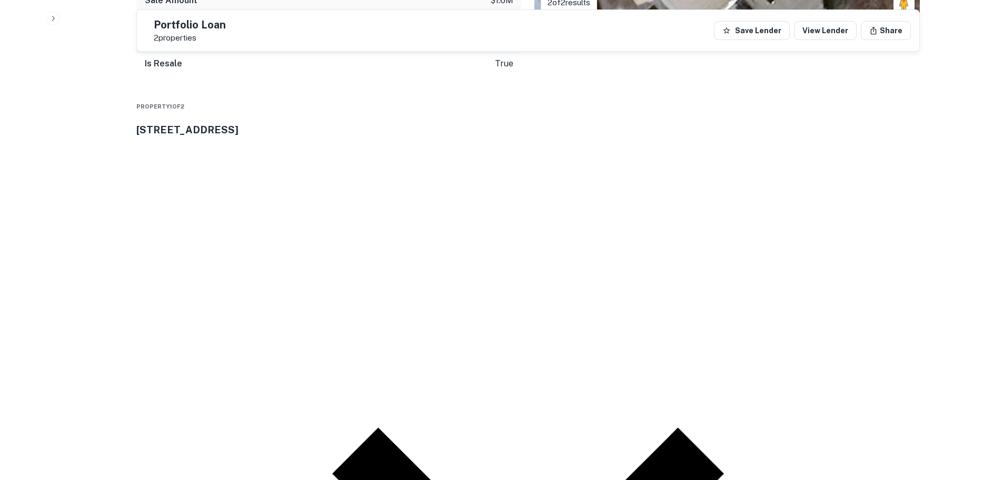
scroll to position [1211, 0]
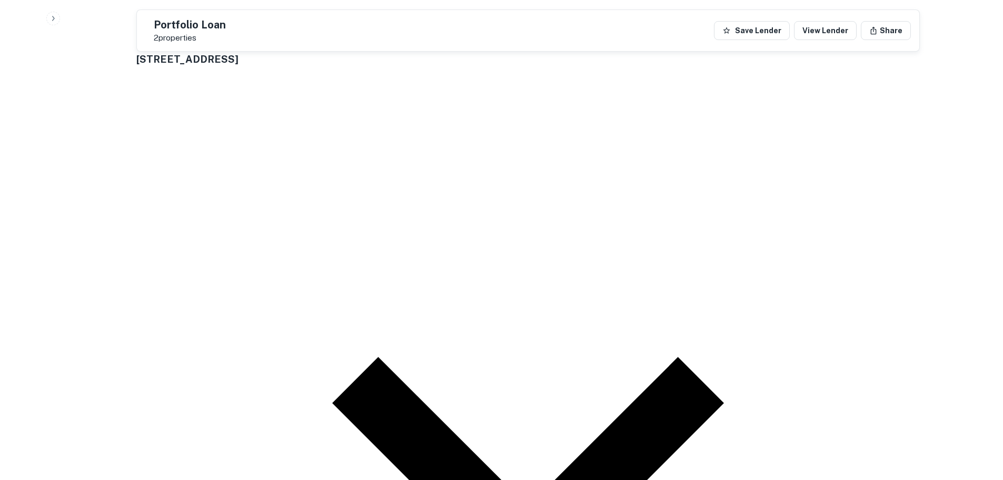
drag, startPoint x: 904, startPoint y: 231, endPoint x: 745, endPoint y: 205, distance: 161.6
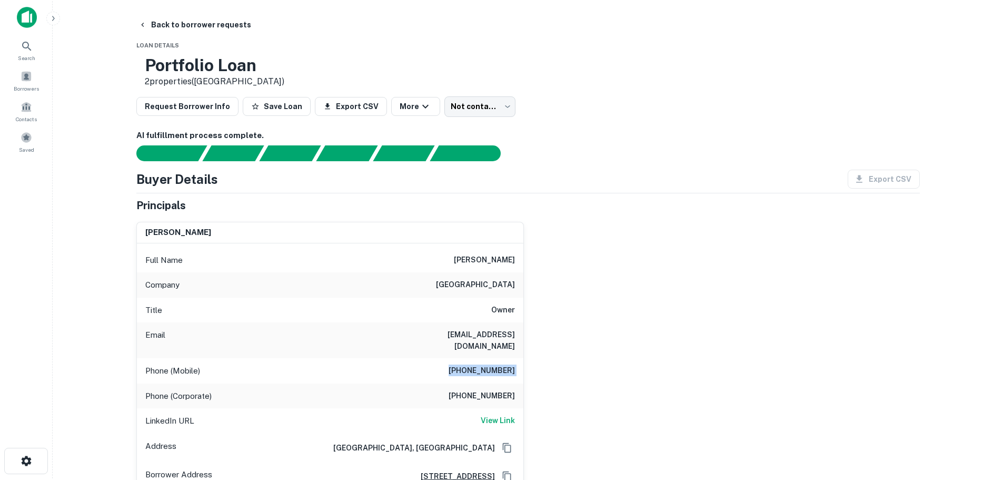
scroll to position [0, 0]
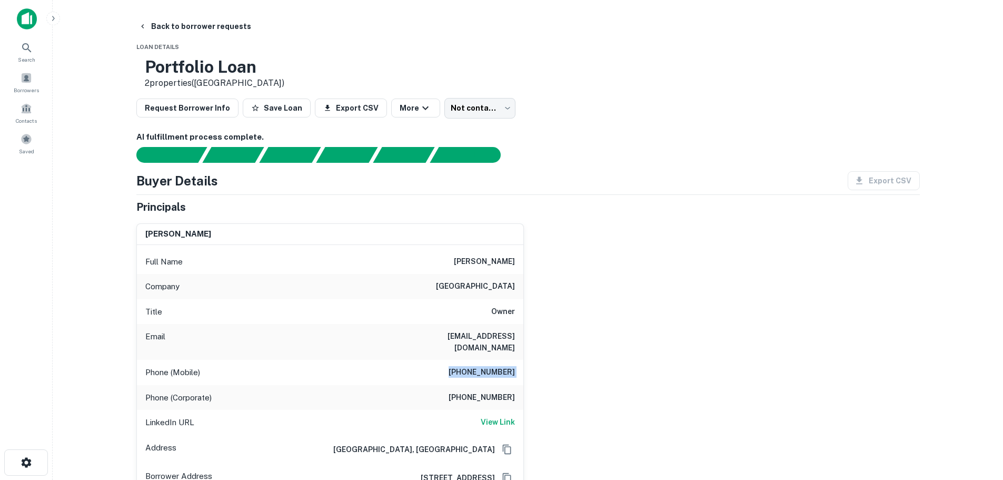
click at [505, 366] on h6 "865-924-4122" at bounding box center [481, 372] width 66 height 13
click at [504, 366] on h6 "865-924-4122" at bounding box center [481, 372] width 66 height 13
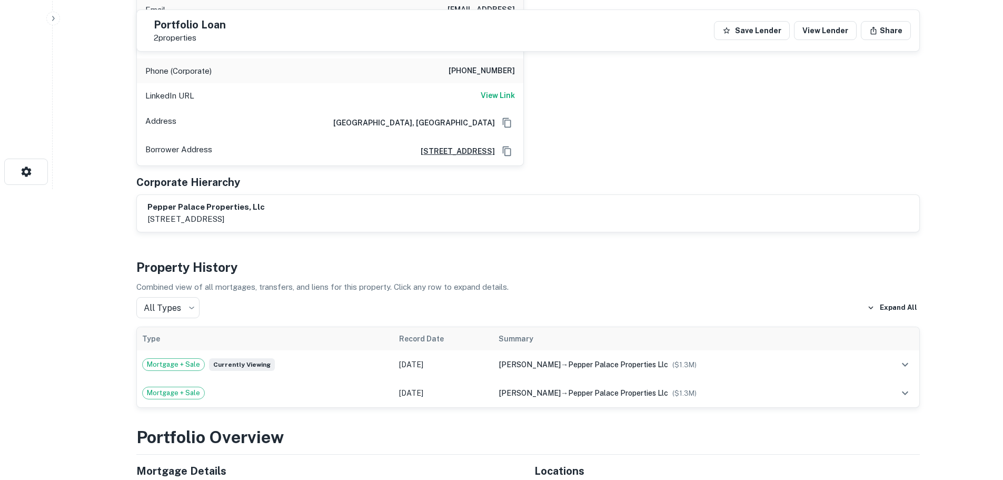
scroll to position [158, 0]
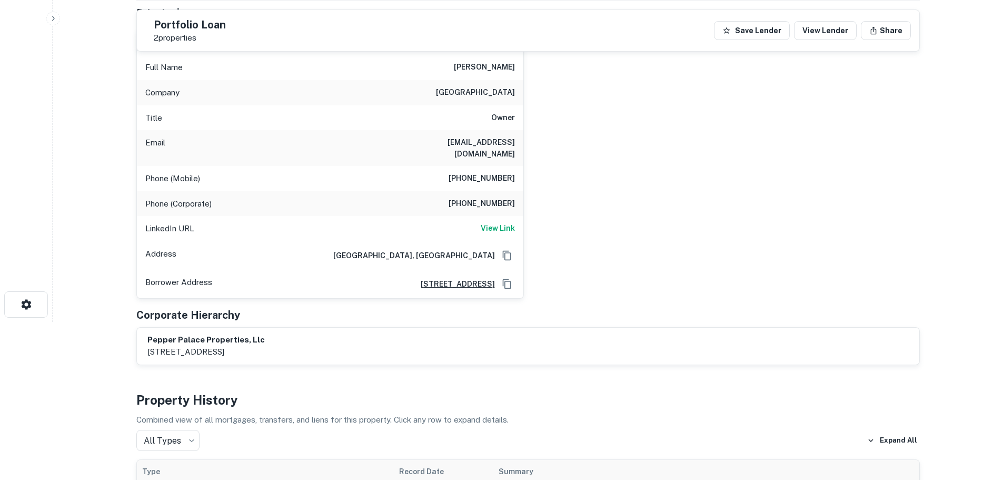
click at [482, 197] on h6 "(865) 429-4277" at bounding box center [481, 203] width 66 height 13
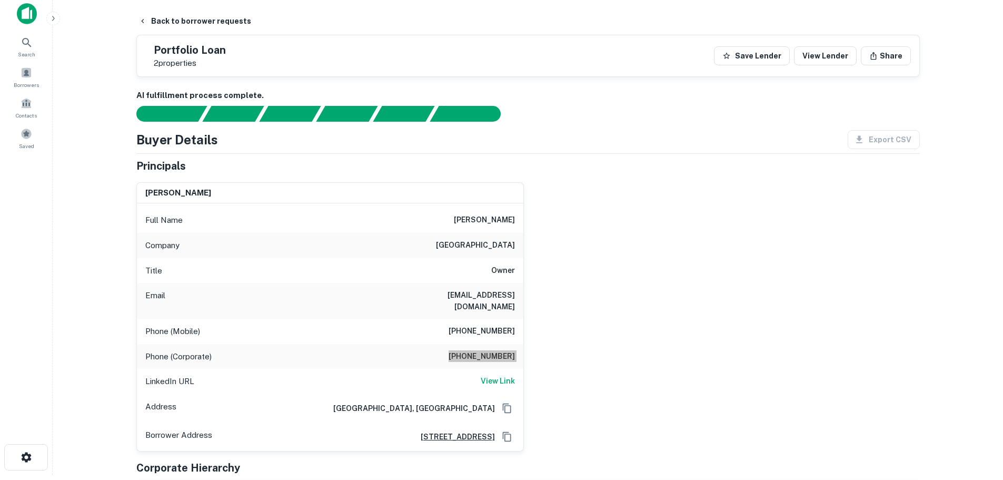
scroll to position [0, 0]
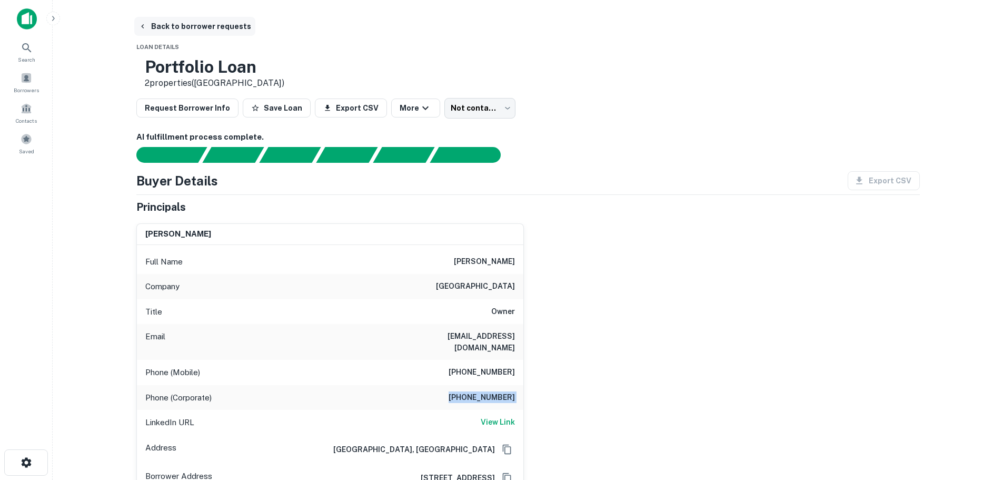
click at [219, 35] on button "Back to borrower requests" at bounding box center [194, 26] width 121 height 19
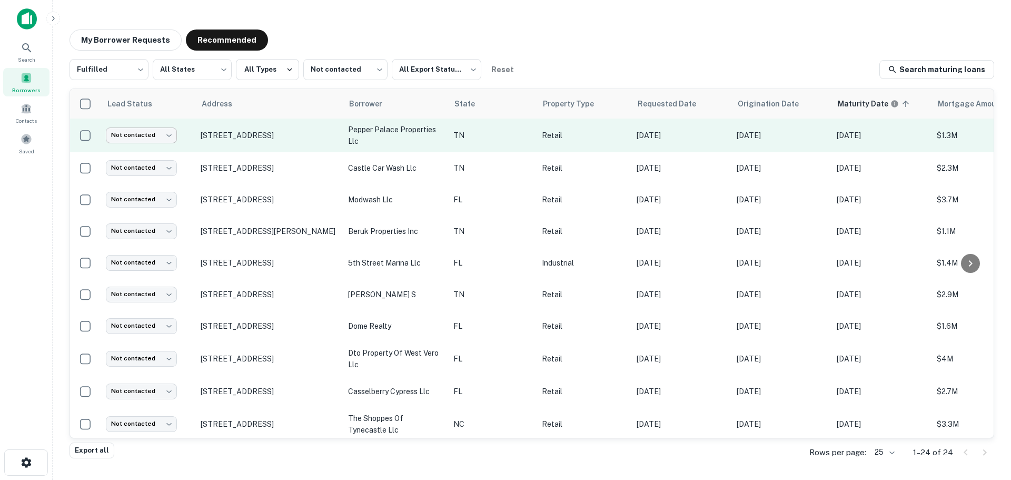
click at [145, 128] on body "Search Borrowers Contacts Saved My Borrower Requests Recommended Fulfilled ****…" at bounding box center [505, 240] width 1011 height 480
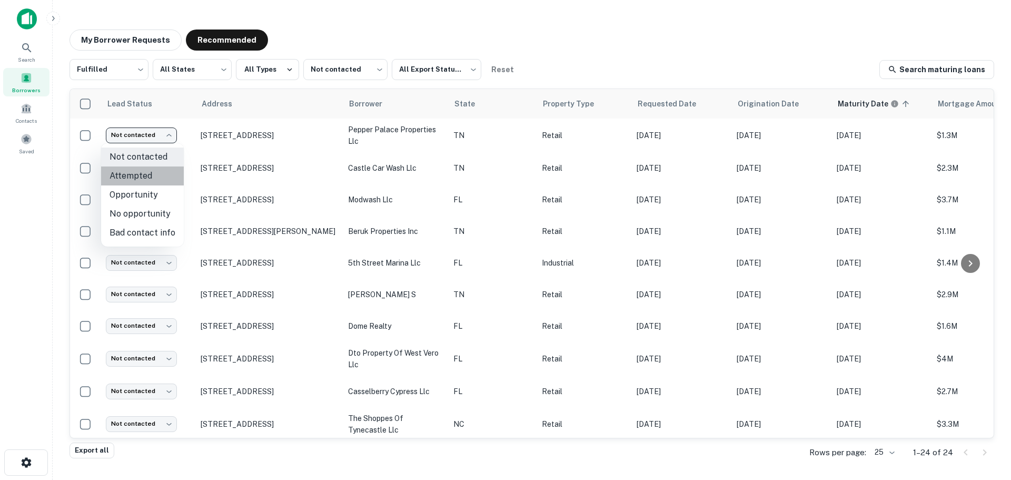
click at [160, 170] on li "Attempted" at bounding box center [142, 175] width 83 height 19
type input "*********"
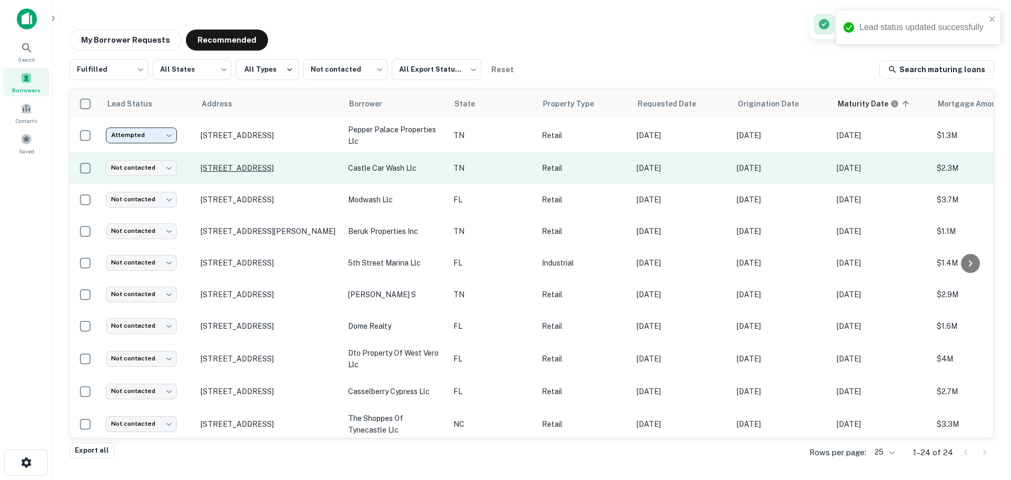
click at [253, 167] on p "1403 Mulberry Ave Selmer, TN38375" at bounding box center [269, 167] width 137 height 9
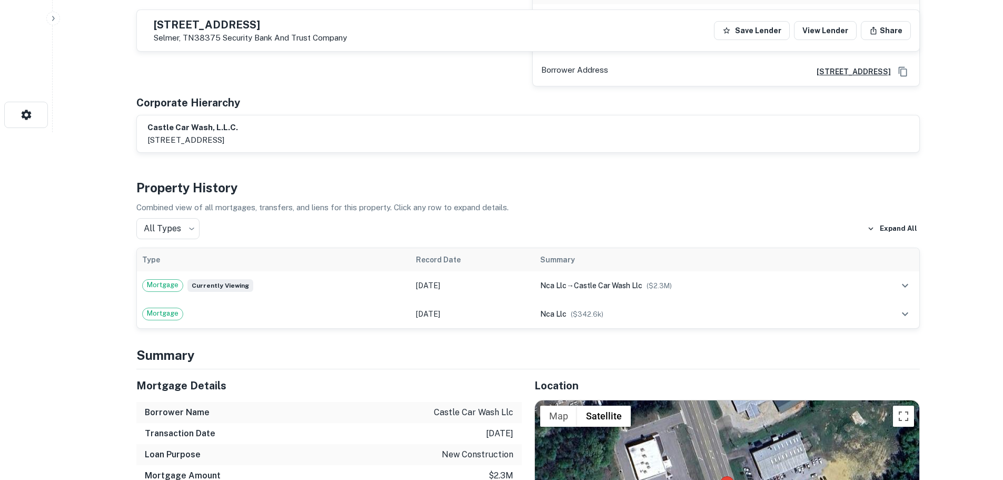
scroll to position [579, 0]
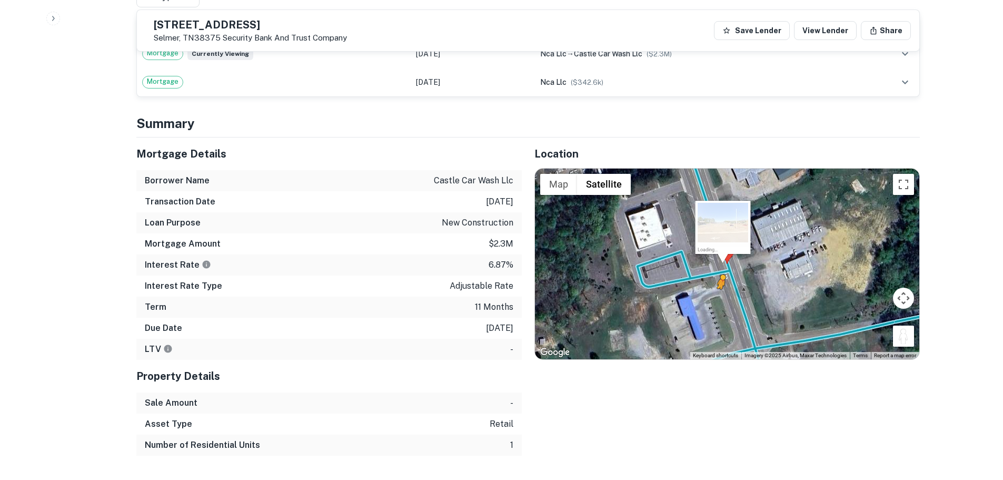
drag, startPoint x: 904, startPoint y: 329, endPoint x: 711, endPoint y: 288, distance: 197.5
click at [711, 288] on div "To activate drag with keyboard, press Alt + Enter. Once in keyboard drag state,…" at bounding box center [727, 263] width 384 height 191
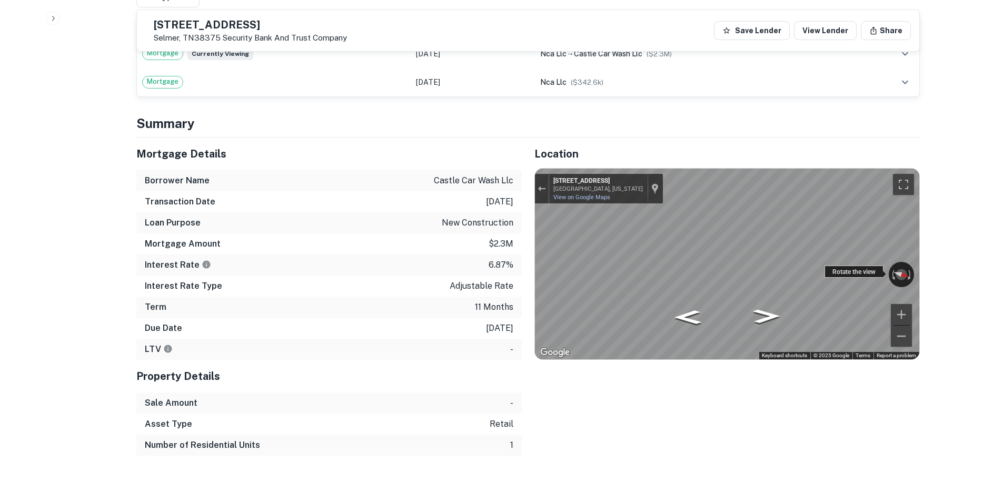
click at [841, 263] on div "← Move left → Move right ↑ Move up ↓ Move down + Zoom in - Zoom out 788 Mulberr…" at bounding box center [727, 263] width 384 height 191
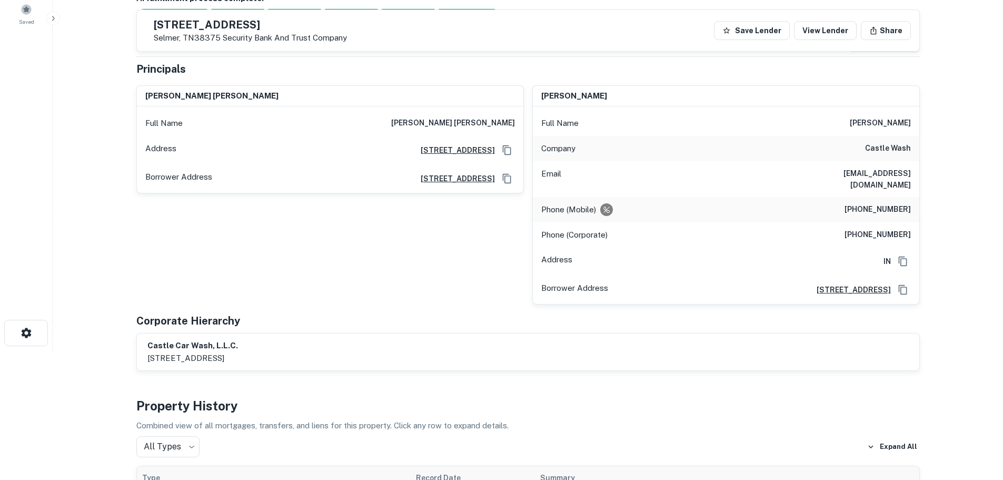
scroll to position [105, 0]
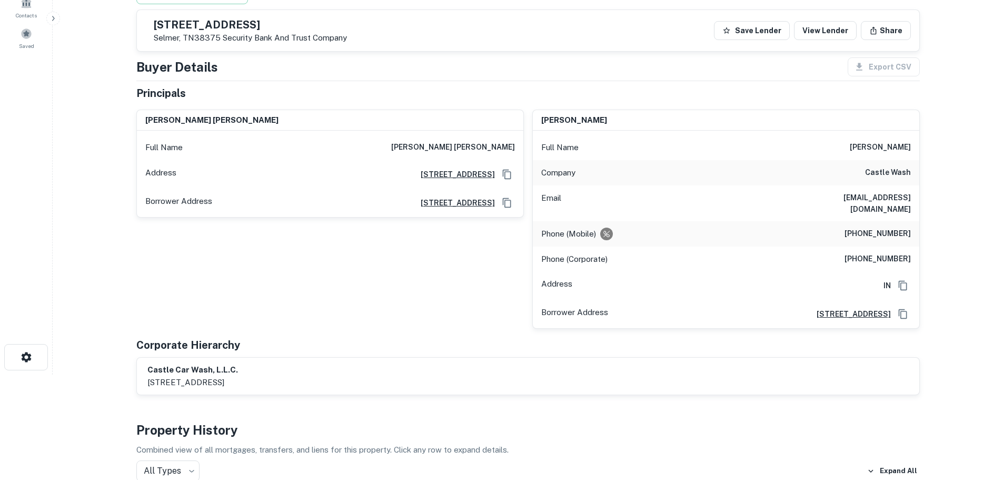
click at [873, 227] on h6 "(731) 234-3972" at bounding box center [877, 233] width 66 height 13
click at [874, 227] on h6 "(731) 234-3972" at bounding box center [877, 233] width 66 height 13
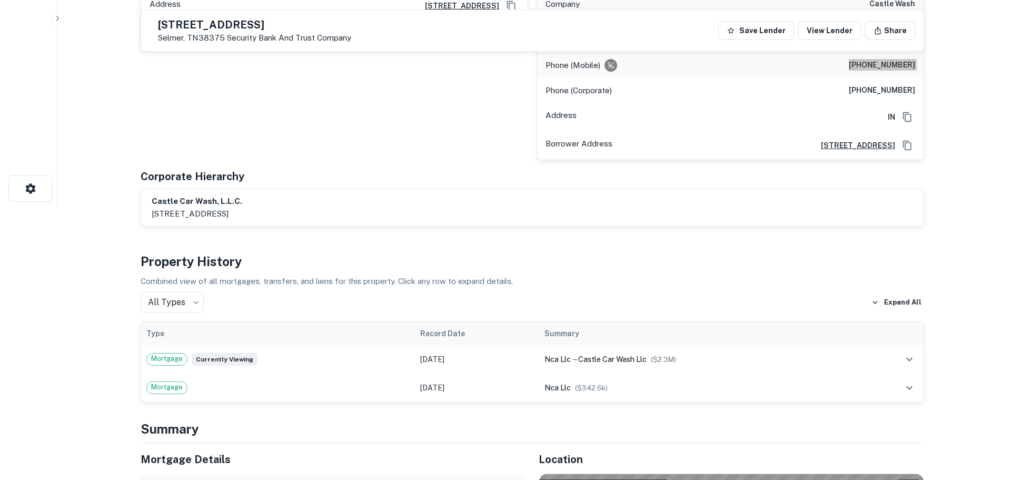
scroll to position [0, 0]
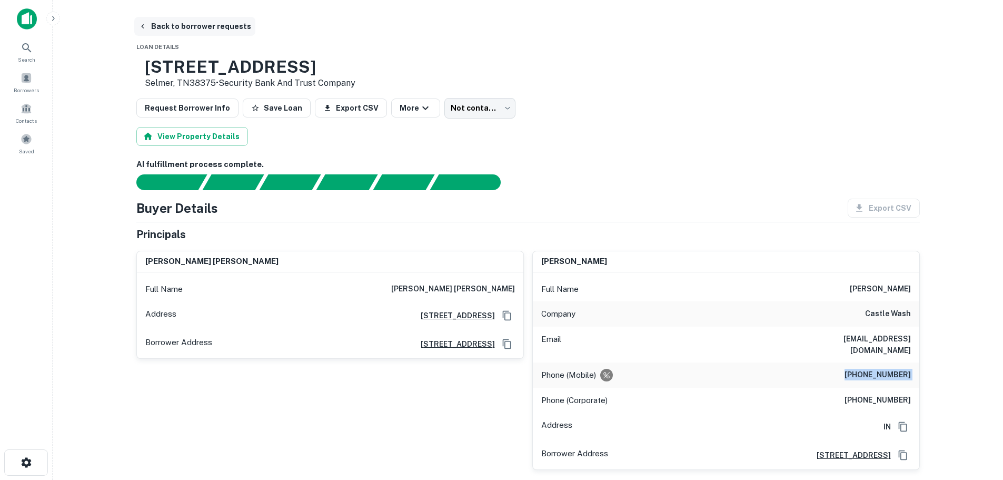
click at [239, 25] on button "Back to borrower requests" at bounding box center [194, 26] width 121 height 19
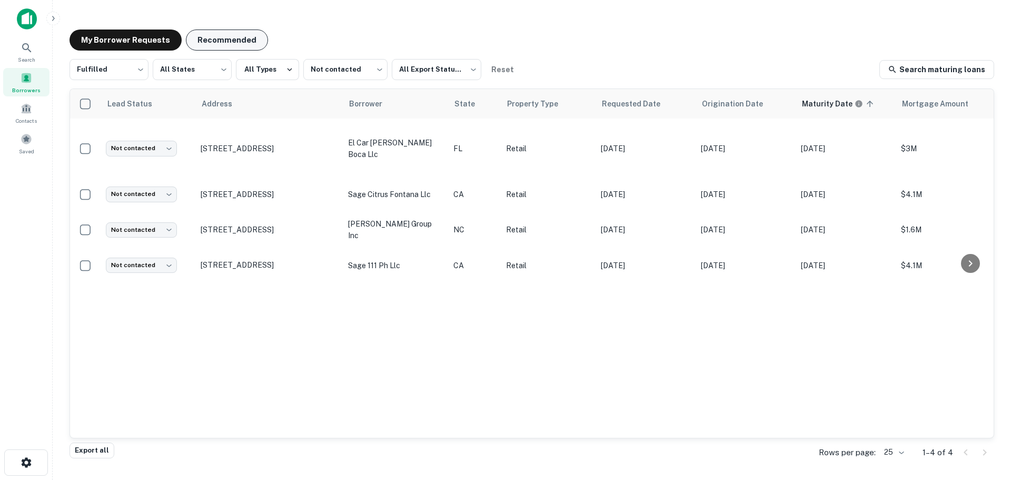
click at [234, 44] on button "Recommended" at bounding box center [227, 39] width 82 height 21
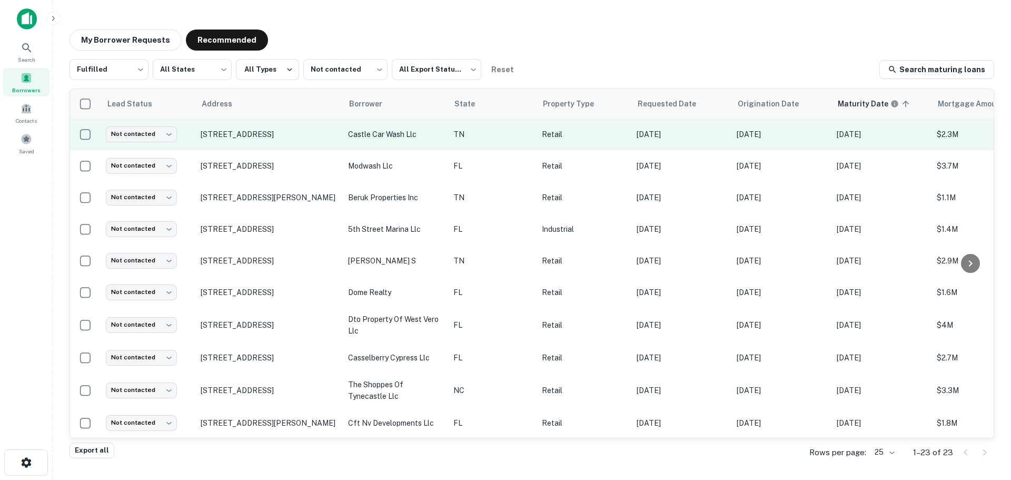
click at [165, 144] on td "Not contacted **** ​" at bounding box center [148, 134] width 95 height 32
click at [166, 136] on body "Search Borrowers Contacts Saved My Borrower Requests Recommended Fulfilled ****…" at bounding box center [505, 240] width 1011 height 480
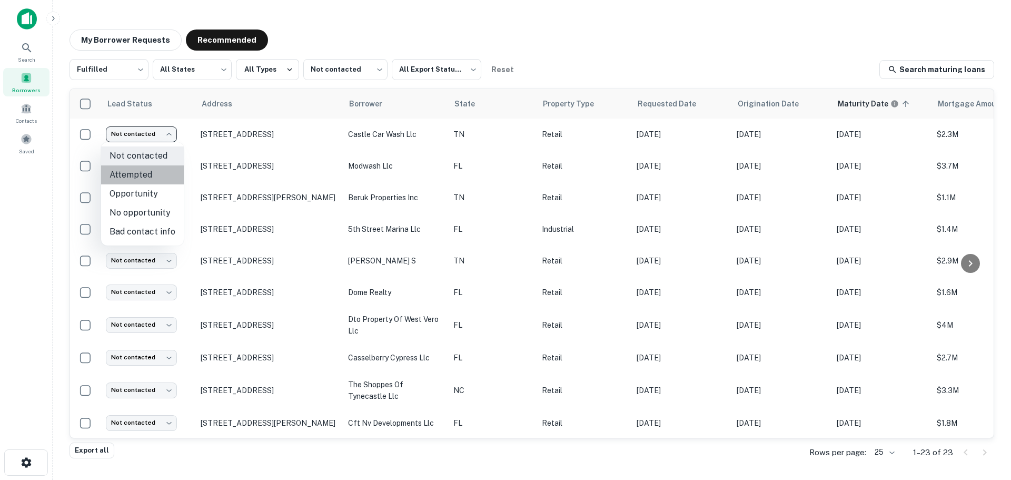
click at [157, 172] on li "Attempted" at bounding box center [142, 174] width 83 height 19
type input "*********"
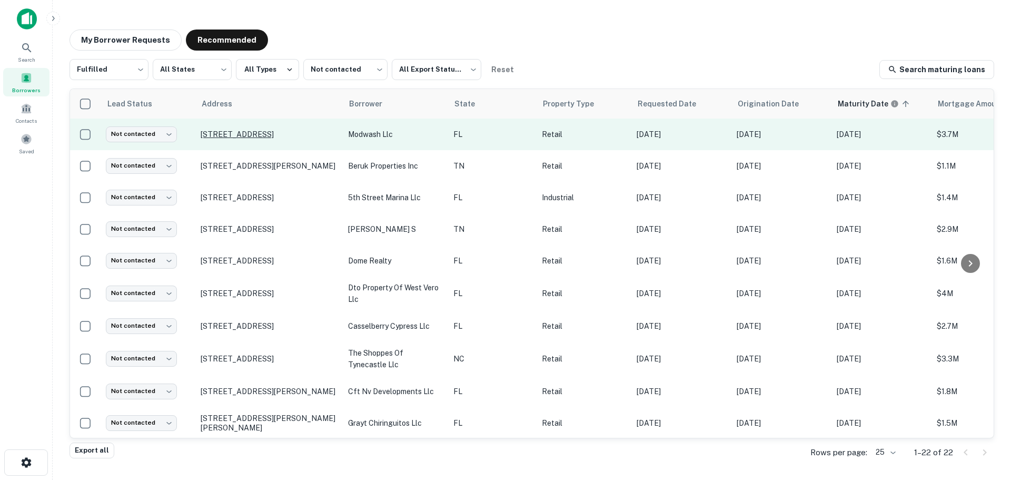
click at [266, 129] on p "[STREET_ADDRESS]" at bounding box center [269, 133] width 137 height 9
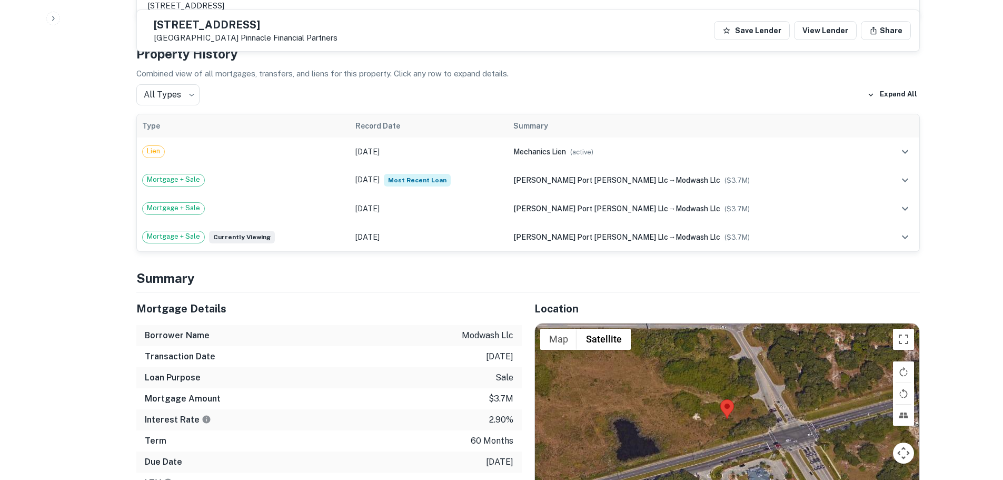
scroll to position [2211, 0]
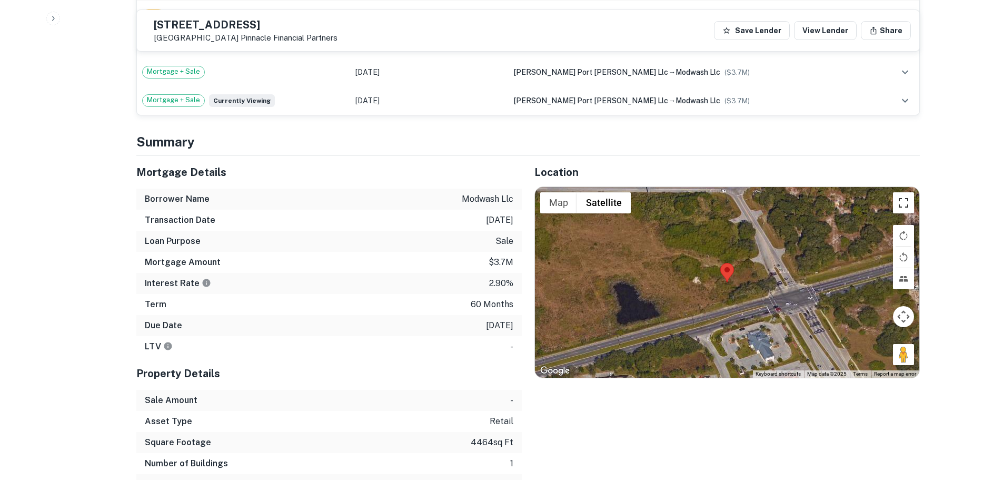
click at [898, 192] on button "Toggle fullscreen view" at bounding box center [903, 202] width 21 height 21
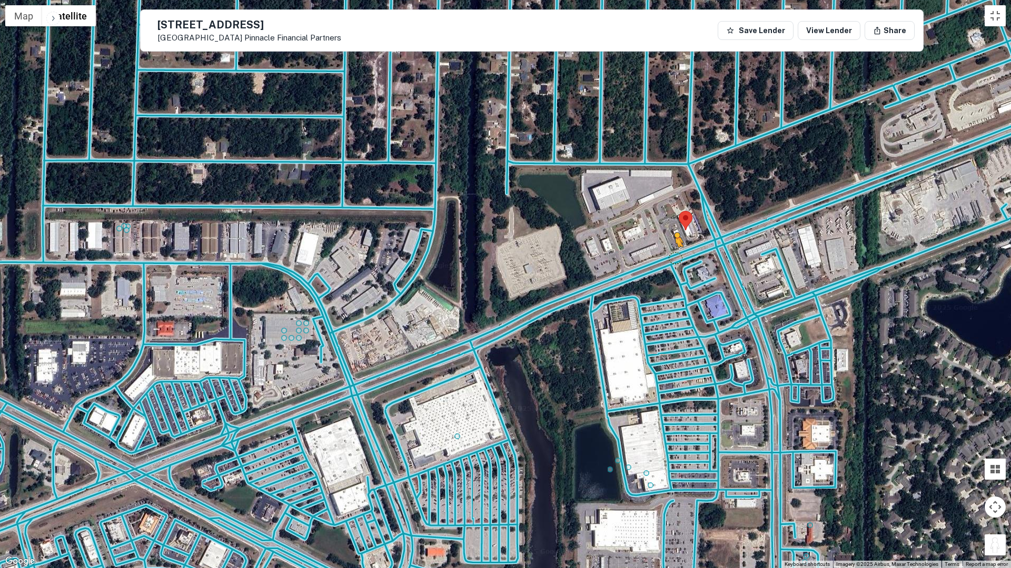
drag, startPoint x: 993, startPoint y: 547, endPoint x: 676, endPoint y: 258, distance: 429.2
click at [676, 258] on div "To activate drag with keyboard, press Alt + Enter. Once in keyboard drag state,…" at bounding box center [505, 284] width 1011 height 568
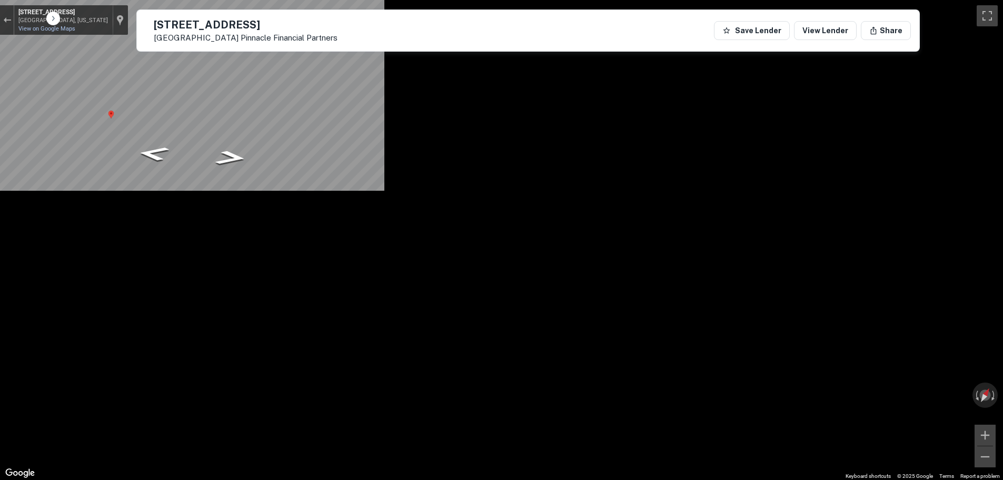
scroll to position [790, 0]
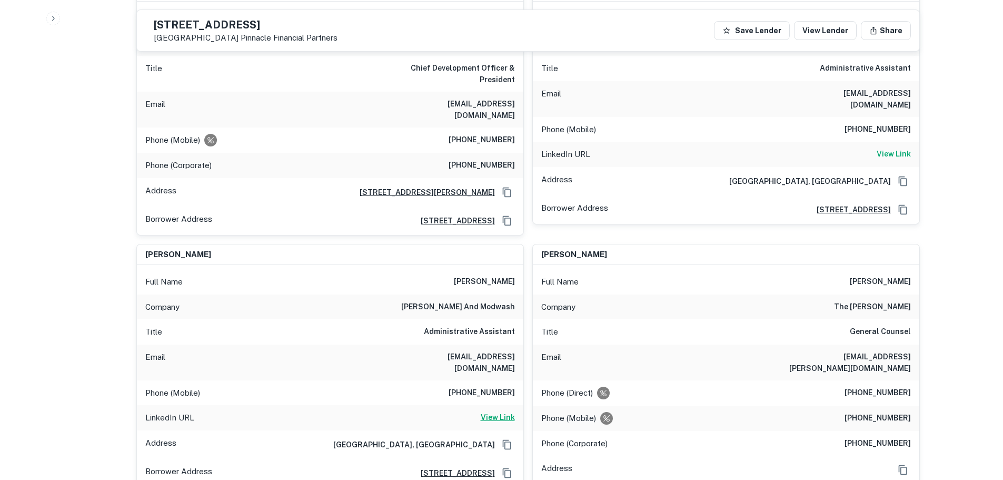
click at [502, 411] on h6 "View Link" at bounding box center [498, 417] width 34 height 12
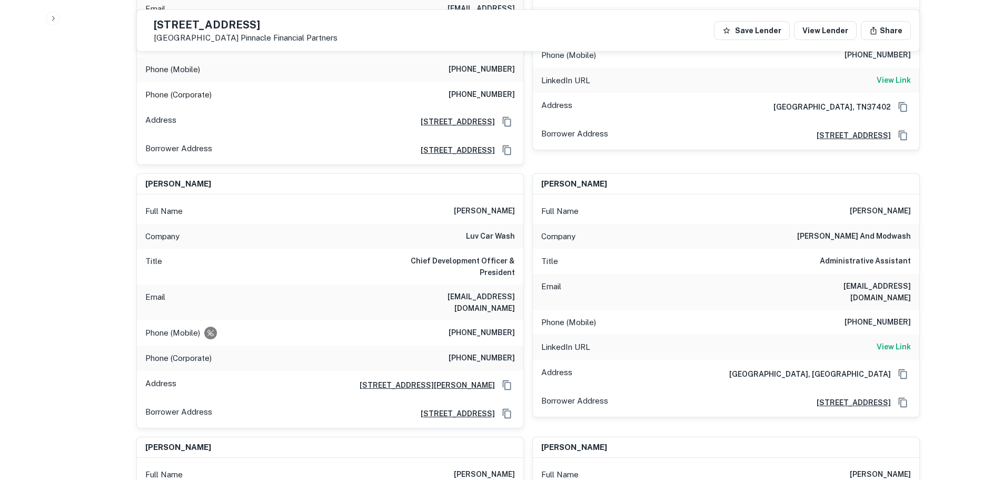
scroll to position [15, 0]
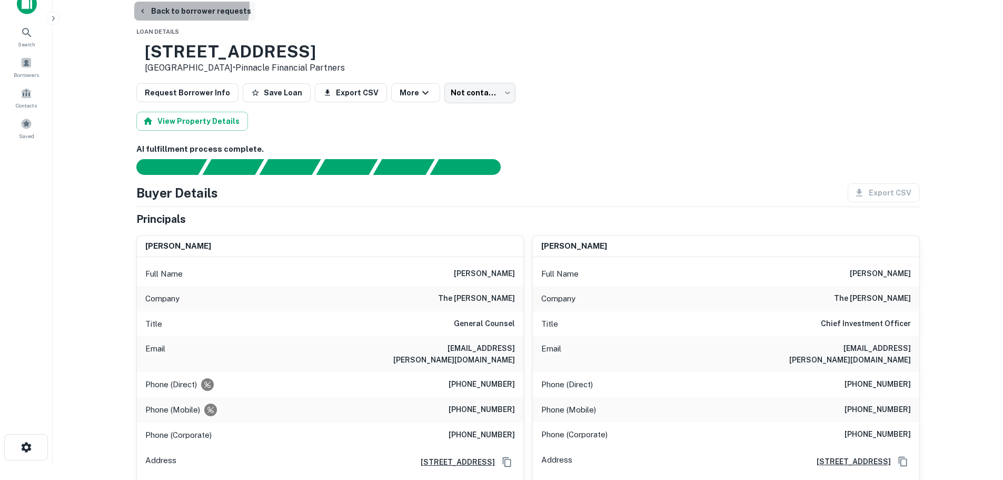
click at [189, 7] on button "Back to borrower requests" at bounding box center [194, 11] width 121 height 19
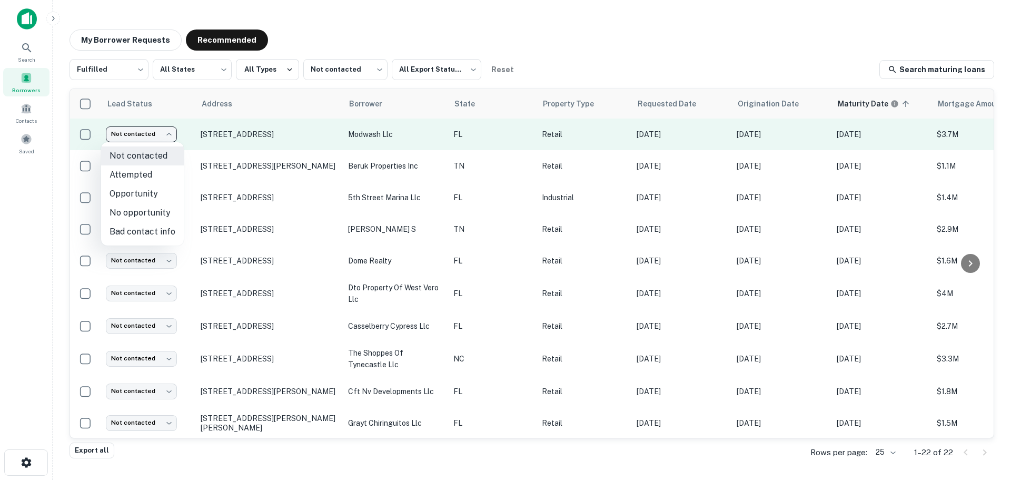
click at [152, 138] on body "Search Borrowers Contacts Saved My Borrower Requests Recommended Fulfilled ****…" at bounding box center [505, 240] width 1011 height 480
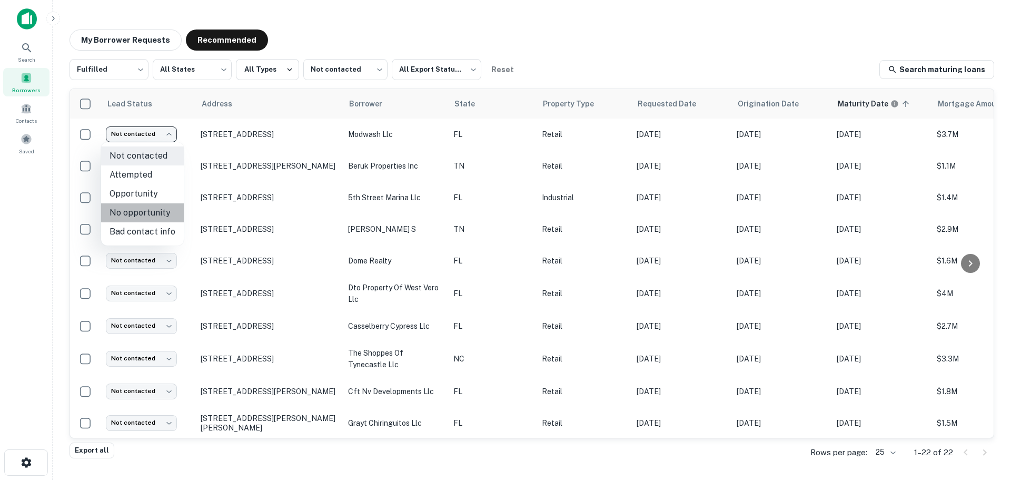
click at [156, 216] on li "No opportunity" at bounding box center [142, 212] width 83 height 19
type input "**********"
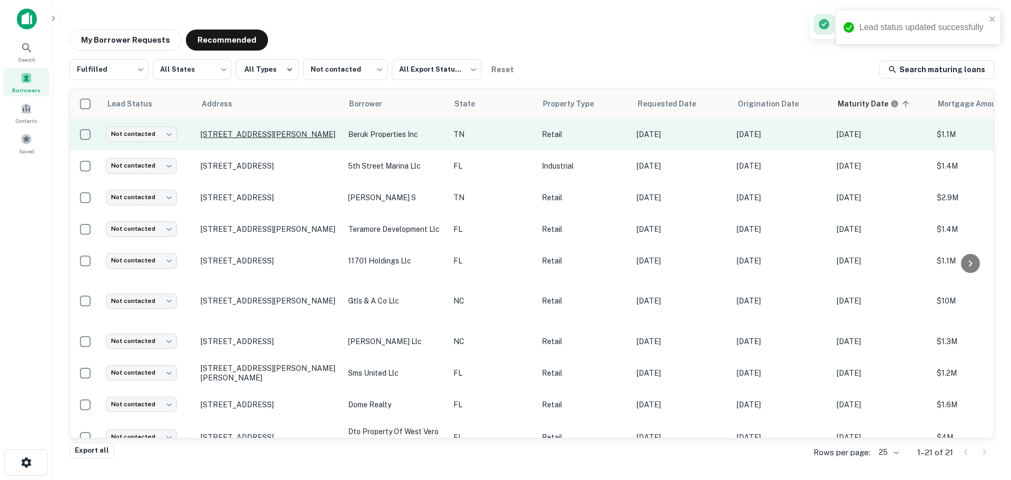
click at [243, 133] on p "[STREET_ADDRESS][PERSON_NAME]" at bounding box center [269, 133] width 137 height 9
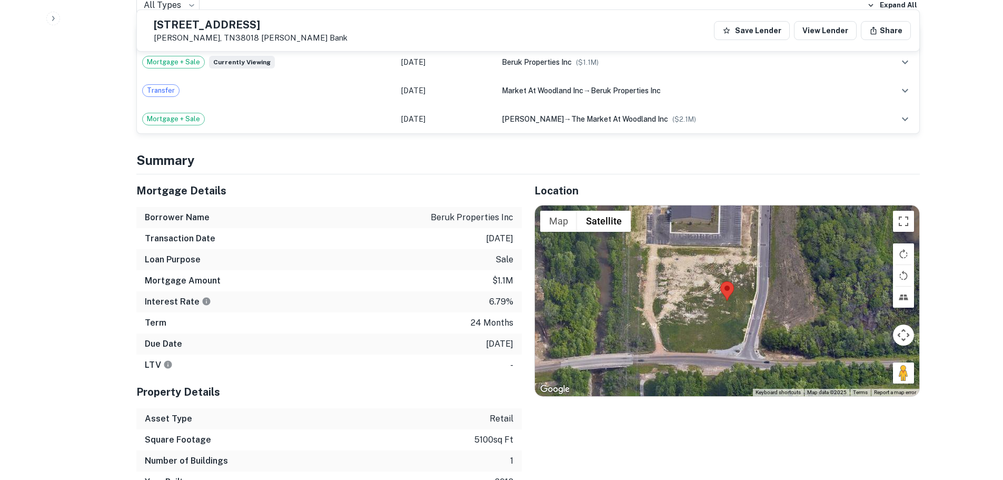
scroll to position [579, 0]
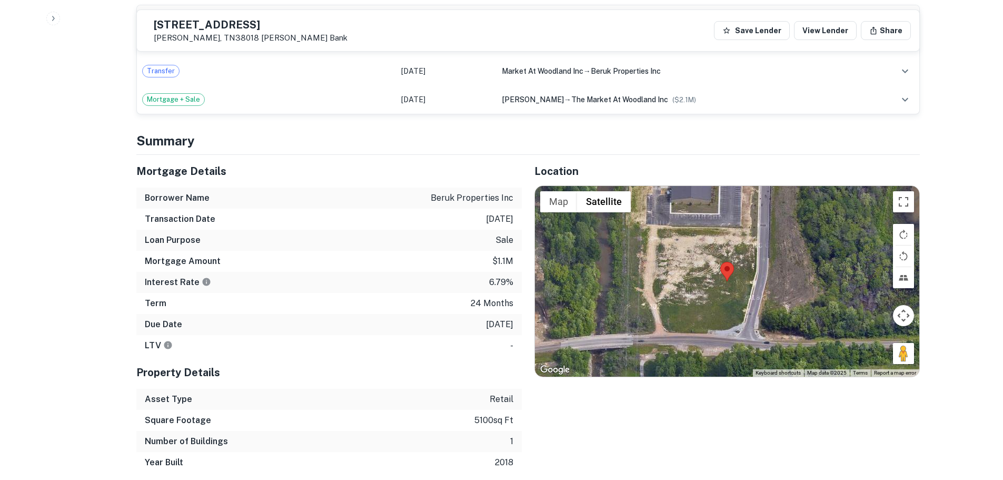
click at [257, 17] on div "9770 Walnut Grove Rd Cordova, TN38018 Simmons Bank Save Lender View Lender Share" at bounding box center [528, 30] width 782 height 41
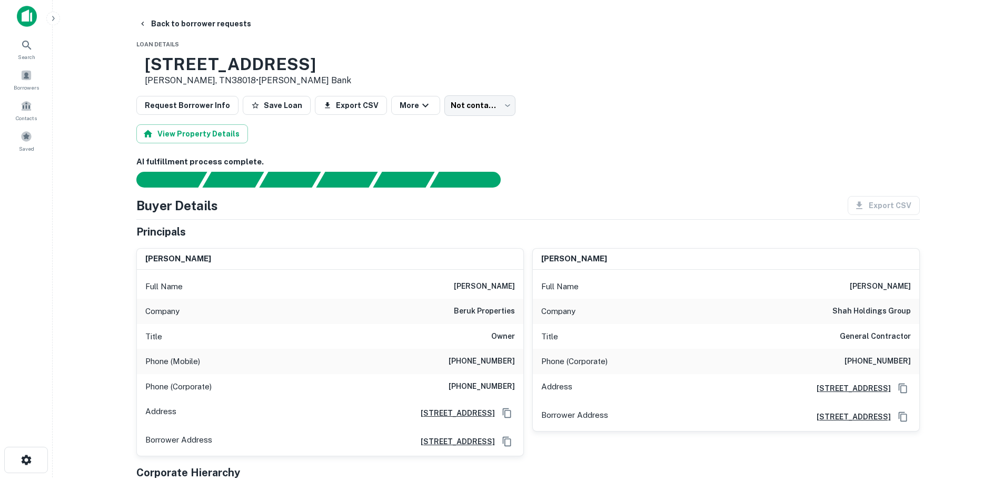
scroll to position [0, 0]
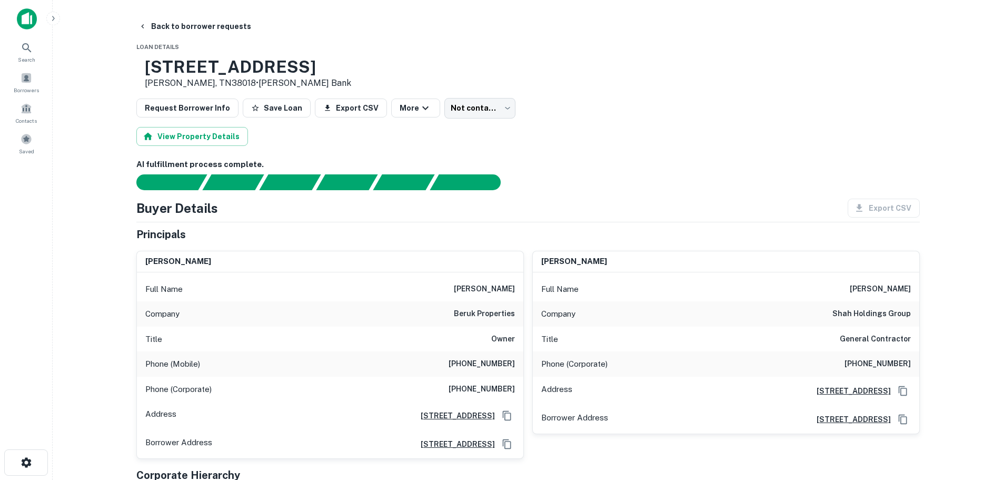
click at [498, 364] on h6 "[PHONE_NUMBER]" at bounding box center [481, 363] width 66 height 13
click at [211, 26] on button "Back to borrower requests" at bounding box center [194, 26] width 121 height 19
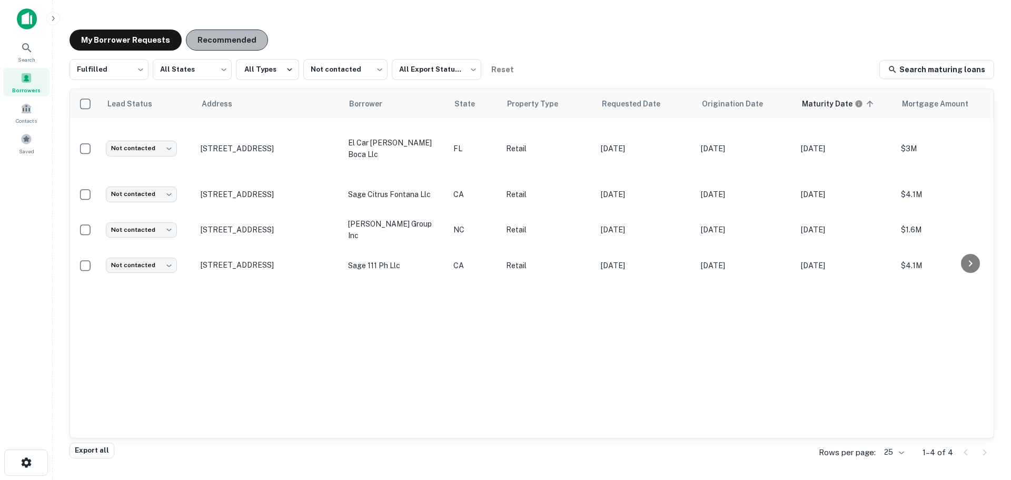
click at [227, 36] on button "Recommended" at bounding box center [227, 39] width 82 height 21
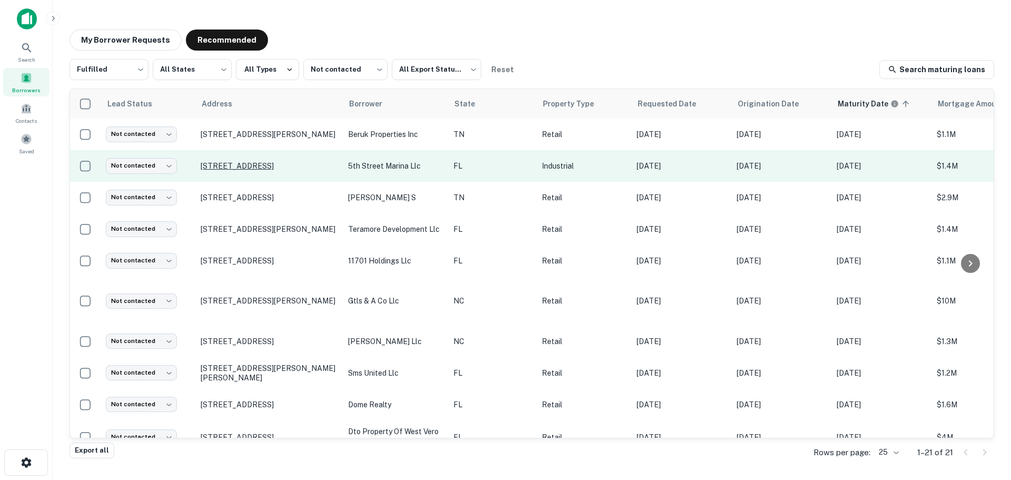
click at [255, 168] on p "[STREET_ADDRESS]" at bounding box center [269, 165] width 137 height 9
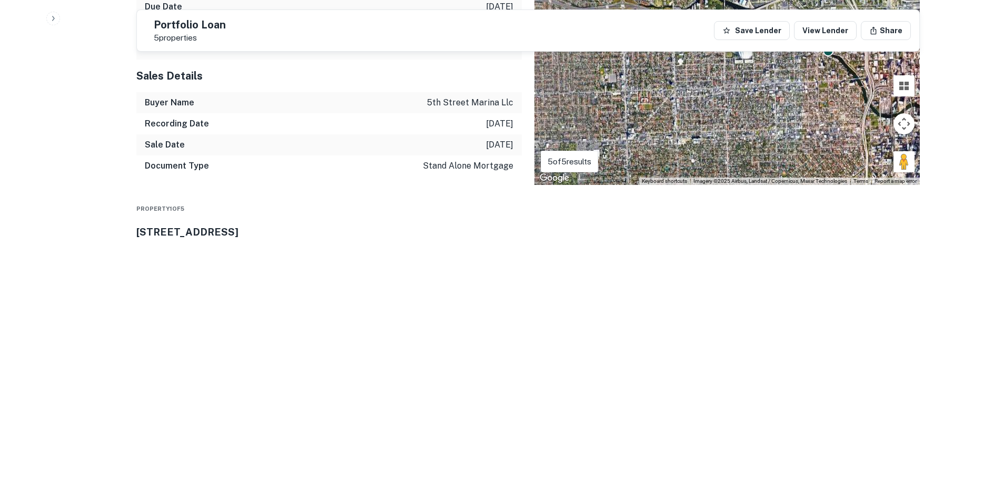
scroll to position [947, 0]
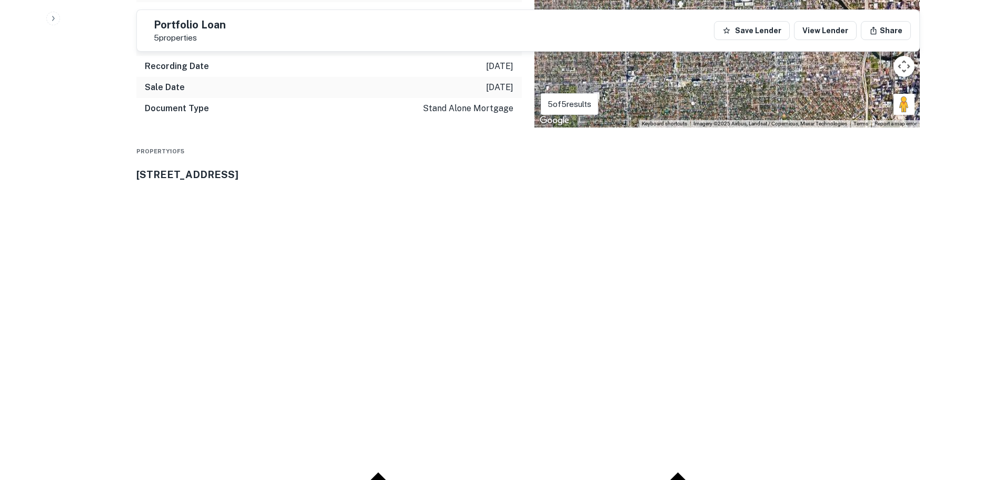
drag, startPoint x: 898, startPoint y: 360, endPoint x: 724, endPoint y: 318, distance: 179.1
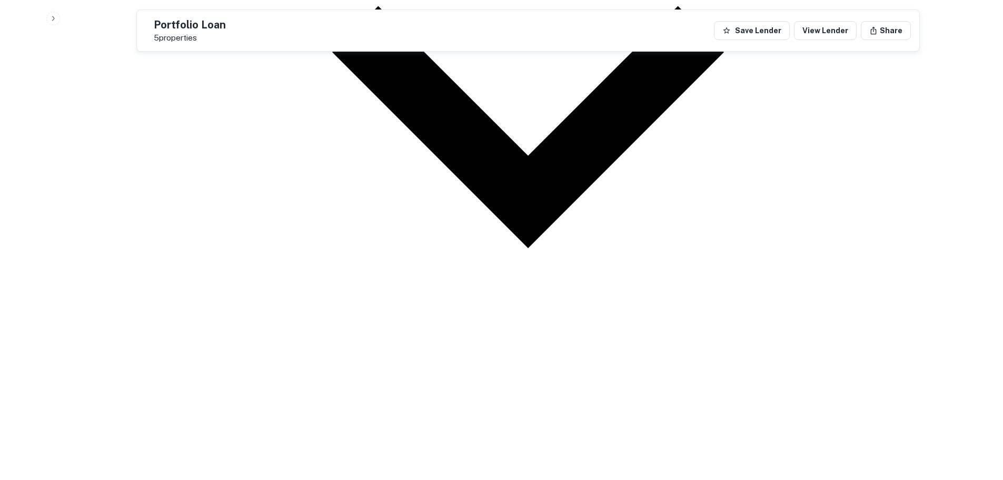
scroll to position [1421, 0]
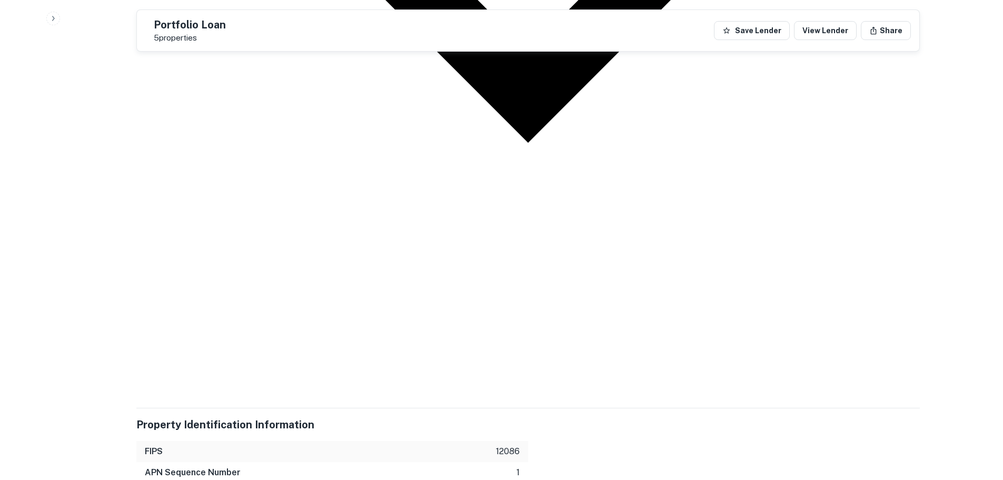
scroll to position [1526, 0]
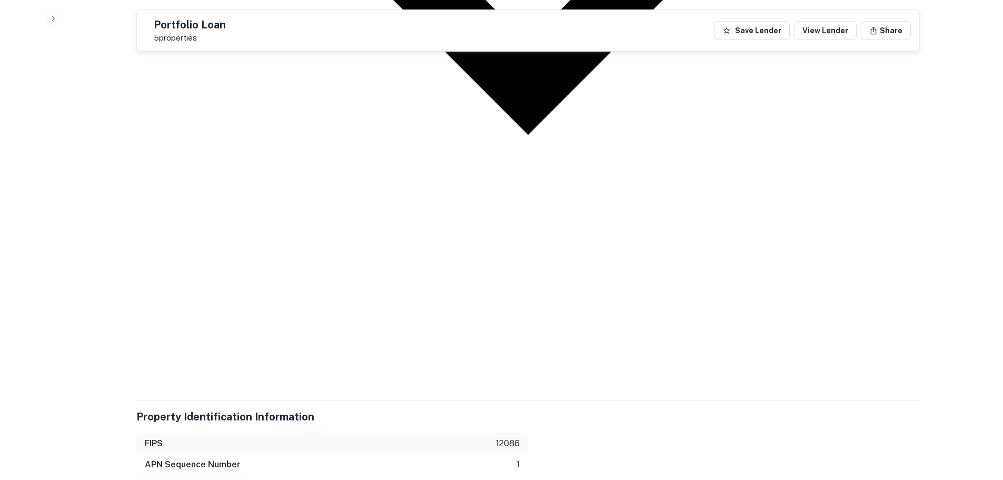
drag, startPoint x: 910, startPoint y: 367, endPoint x: 718, endPoint y: 335, distance: 193.7
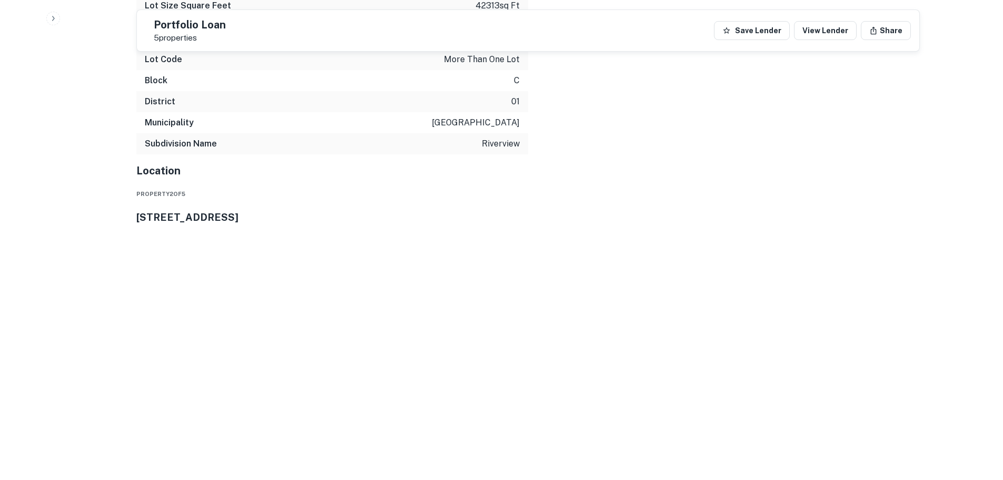
scroll to position [2307, 0]
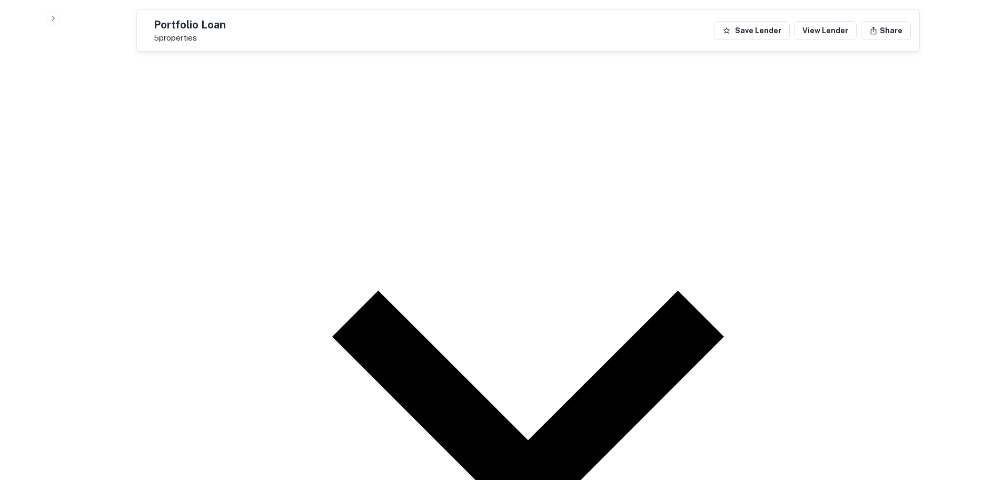
scroll to position [2518, 0]
drag, startPoint x: 694, startPoint y: 252, endPoint x: 646, endPoint y: 243, distance: 49.2
drag, startPoint x: 648, startPoint y: 243, endPoint x: 799, endPoint y: 281, distance: 155.7
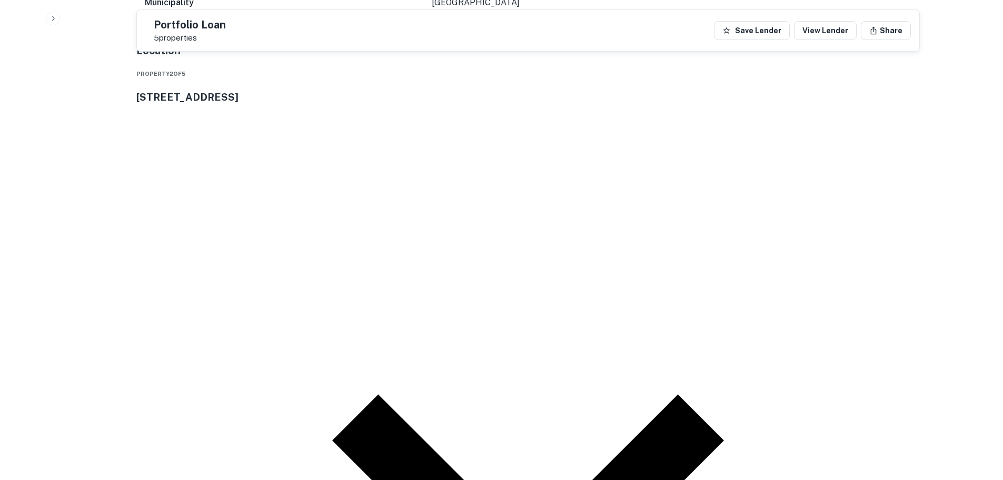
scroll to position [2412, 0]
drag, startPoint x: 236, startPoint y: 216, endPoint x: 246, endPoint y: 222, distance: 11.6
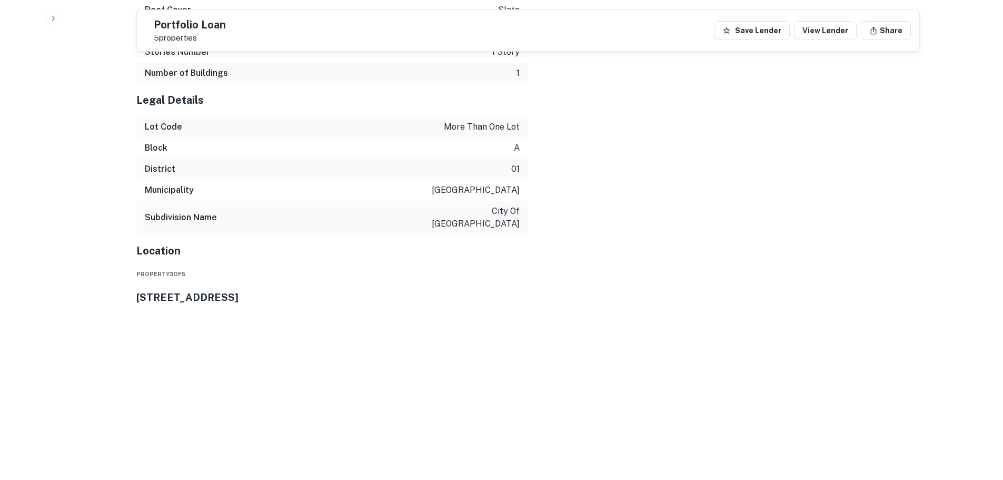
scroll to position [4049, 0]
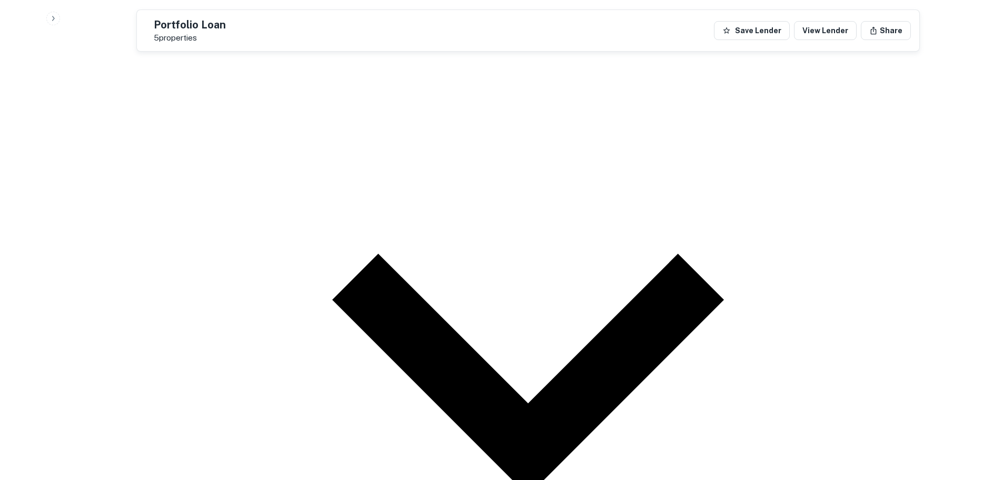
scroll to position [4312, 0]
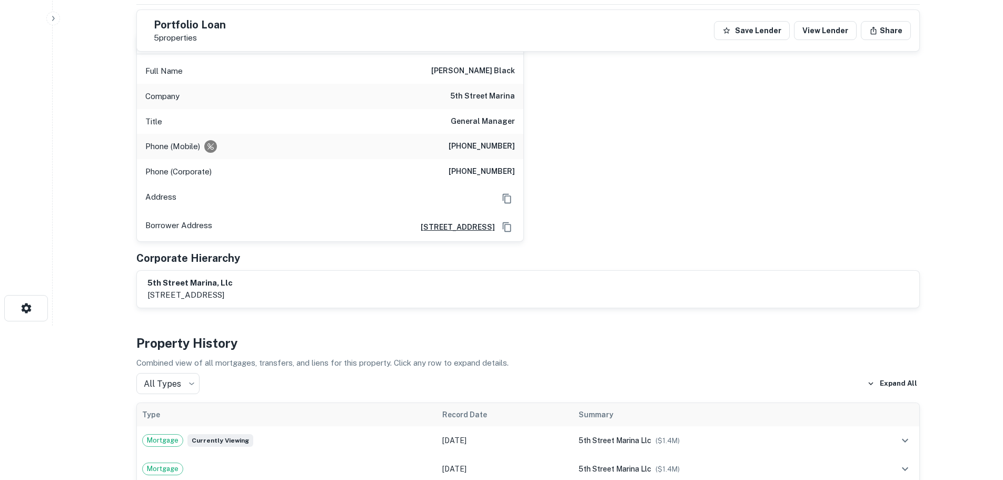
scroll to position [102, 0]
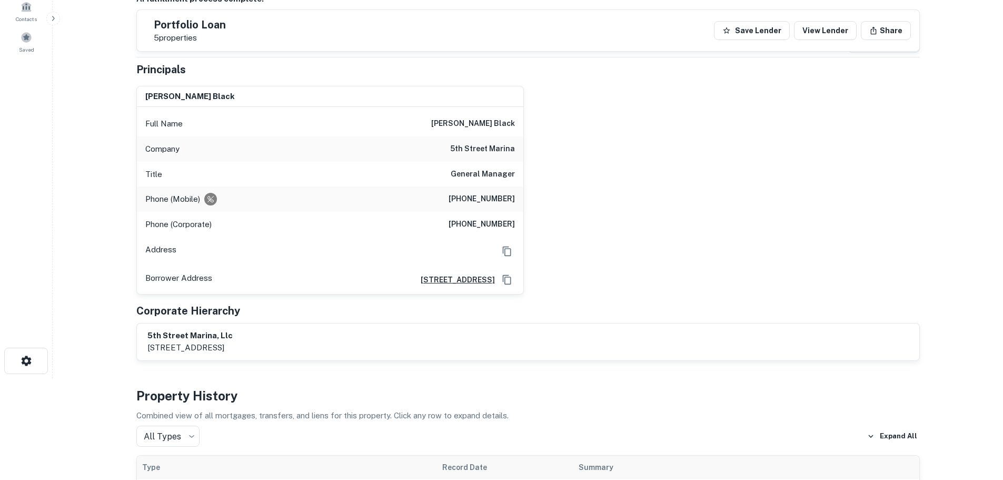
click at [496, 203] on h6 "(786) 258-2292" at bounding box center [481, 199] width 66 height 13
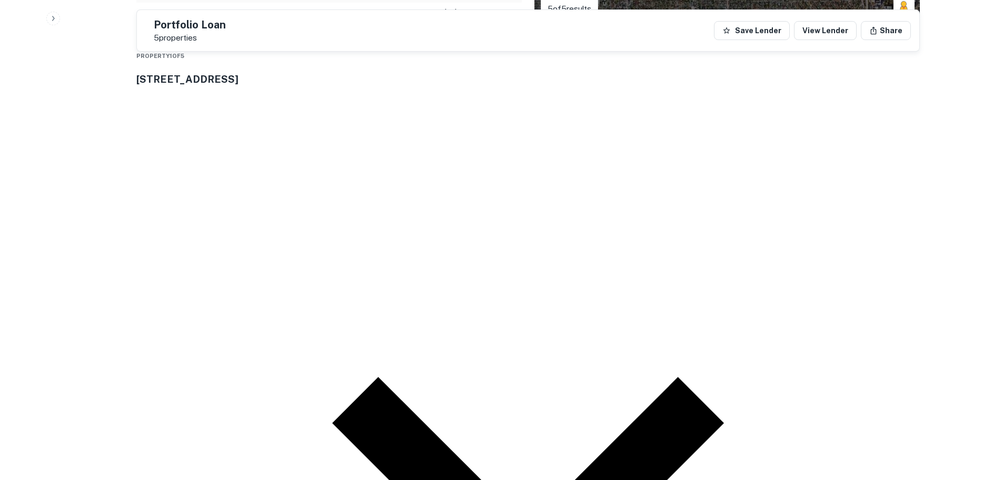
scroll to position [1049, 0]
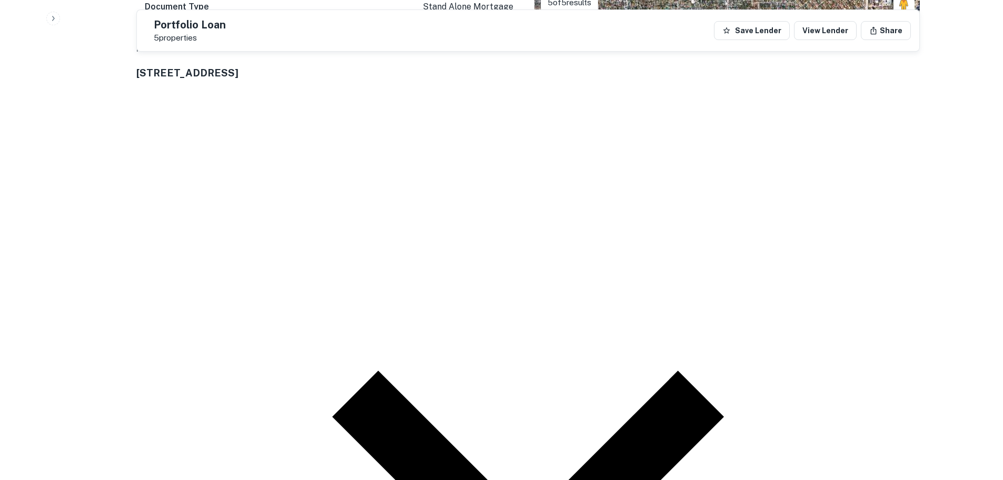
click at [916, 90] on icon at bounding box center [527, 481] width 783 height 783
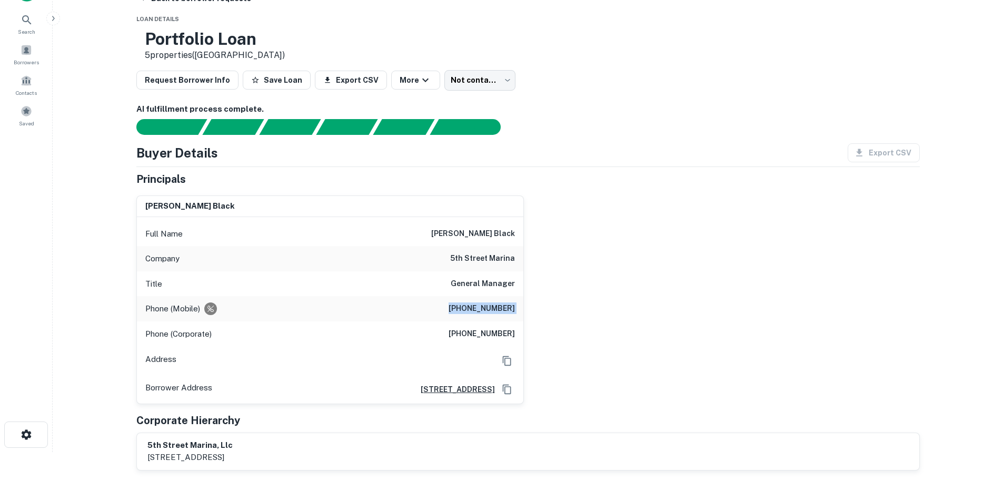
scroll to position [0, 0]
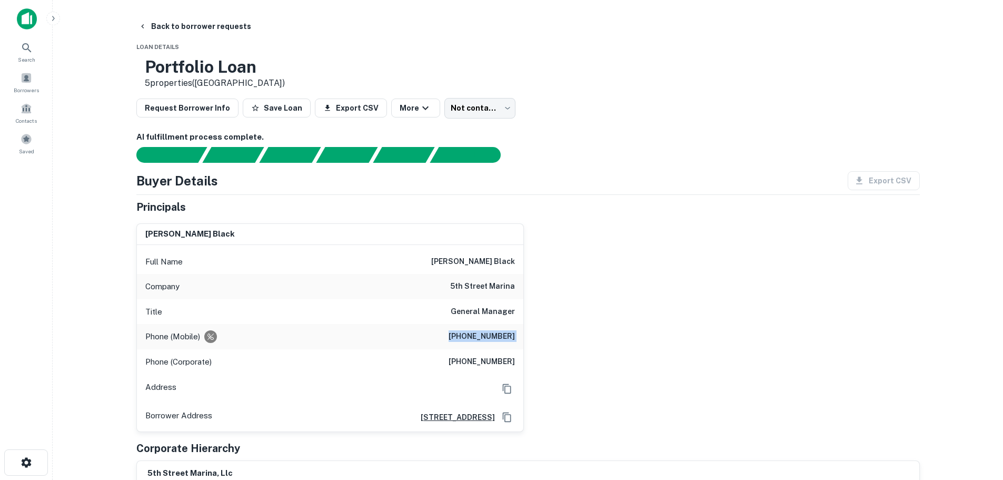
click at [484, 336] on h6 "(786) 258-2292" at bounding box center [481, 336] width 66 height 13
click at [469, 341] on h6 "(786) 258-2292" at bounding box center [481, 336] width 66 height 13
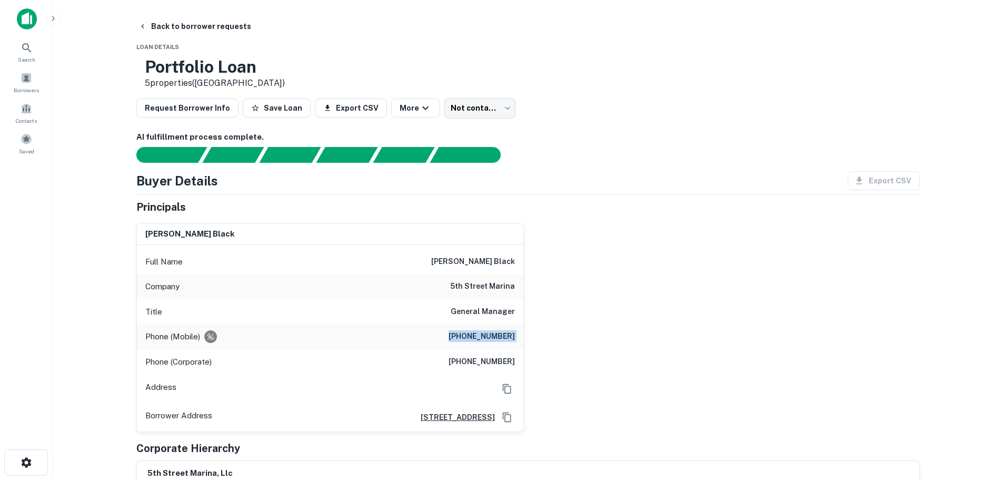
click at [469, 341] on h6 "(786) 258-2292" at bounding box center [481, 336] width 66 height 13
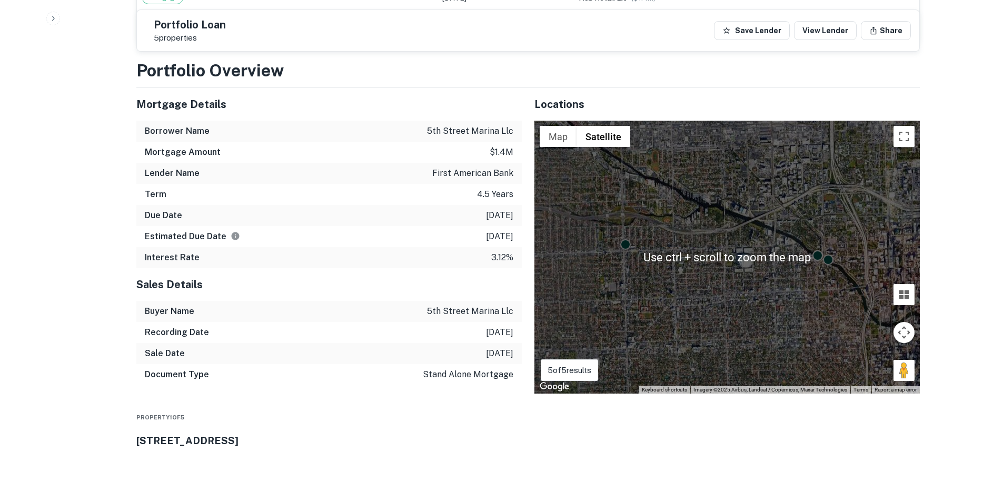
scroll to position [684, 0]
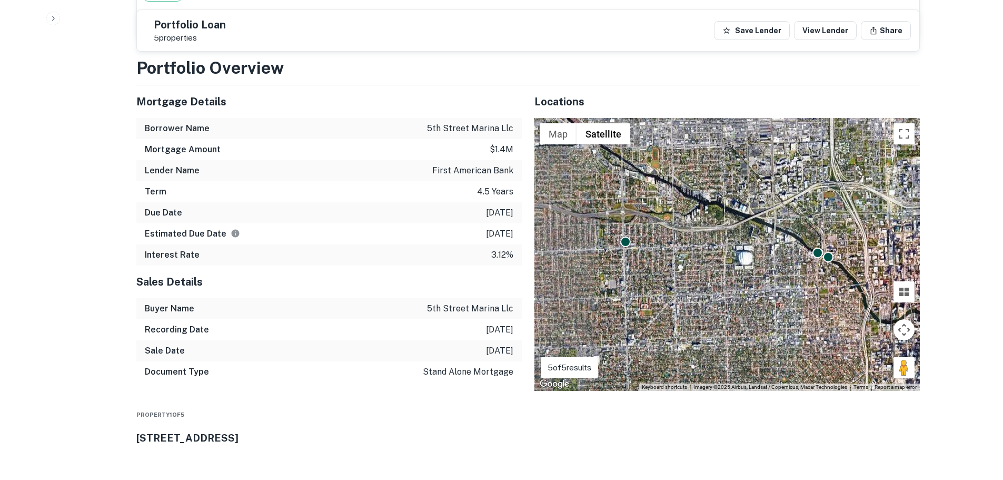
click at [506, 256] on p "3.12%" at bounding box center [502, 254] width 22 height 13
click at [491, 257] on p "3.12%" at bounding box center [502, 254] width 22 height 13
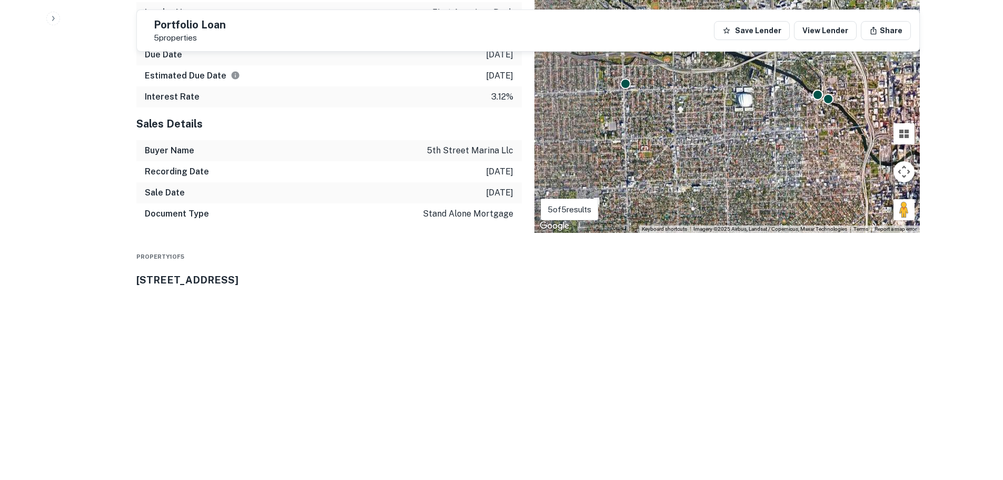
scroll to position [874, 0]
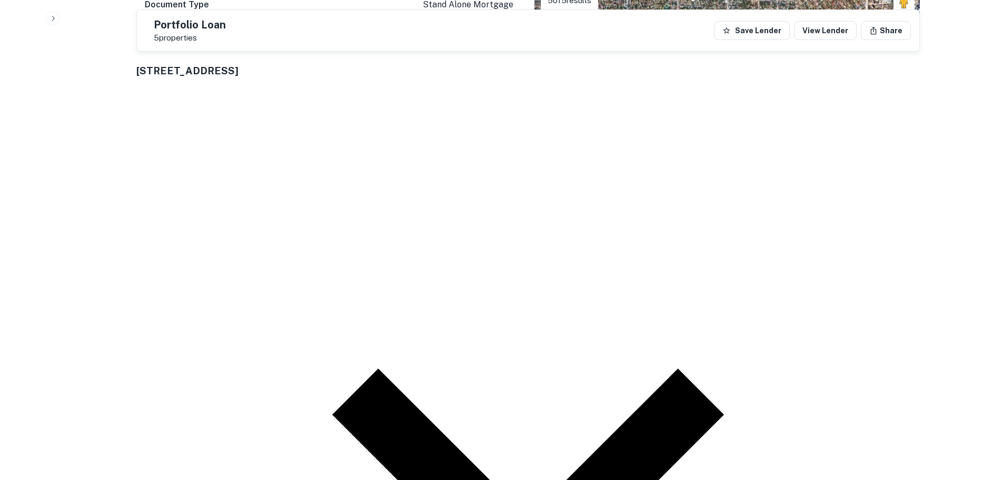
scroll to position [1085, 0]
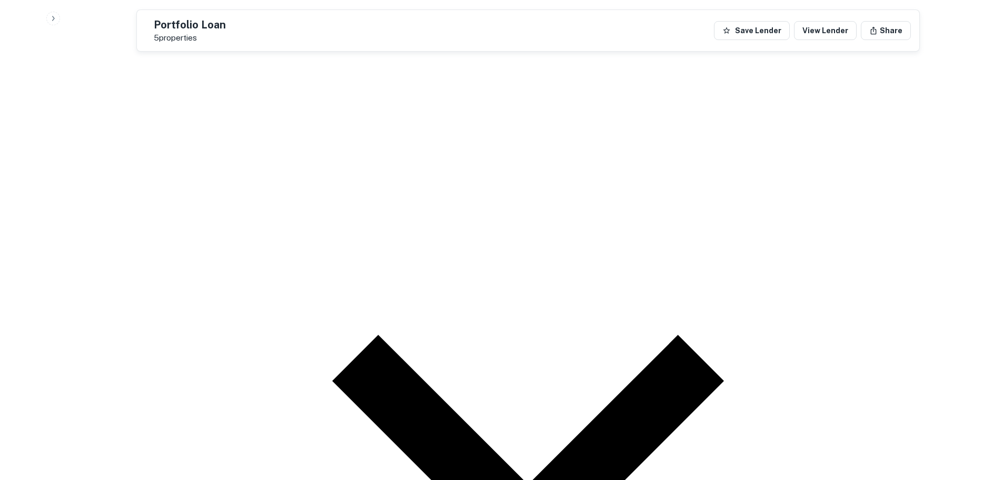
drag, startPoint x: 924, startPoint y: 351, endPoint x: 901, endPoint y: 347, distance: 23.5
drag, startPoint x: 901, startPoint y: 345, endPoint x: 945, endPoint y: 322, distance: 49.4
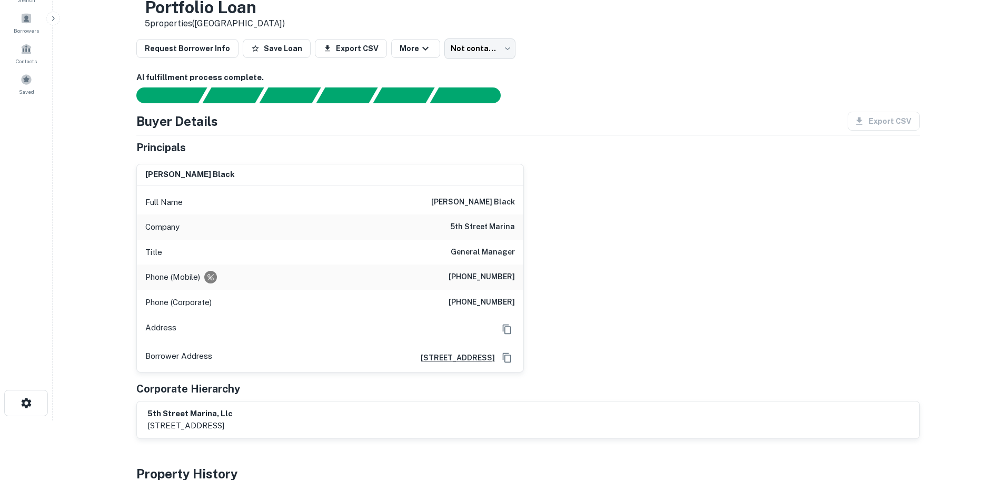
scroll to position [0, 0]
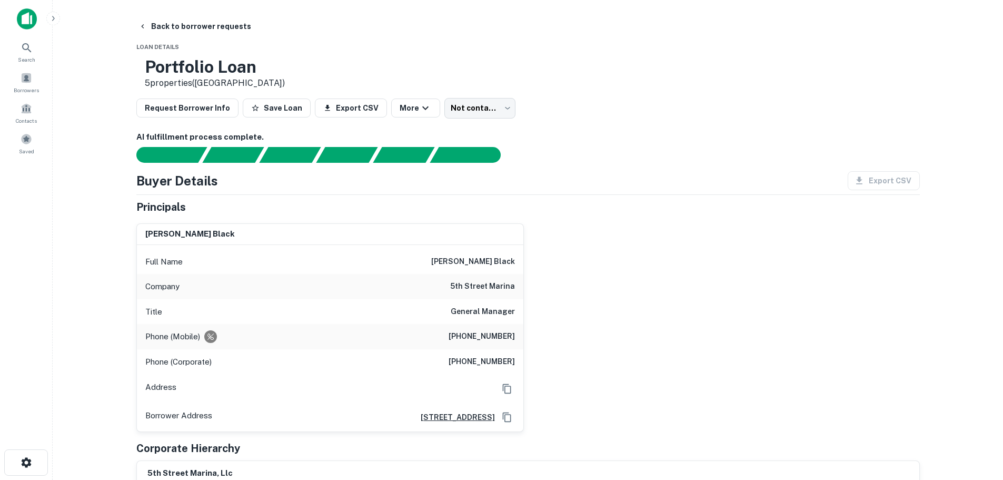
drag, startPoint x: 596, startPoint y: 22, endPoint x: 660, endPoint y: 1, distance: 66.6
click at [660, 1] on main "Back to borrower requests Loan Details Portfolio Loan 5 properties (FL) Request…" at bounding box center [528, 240] width 950 height 480
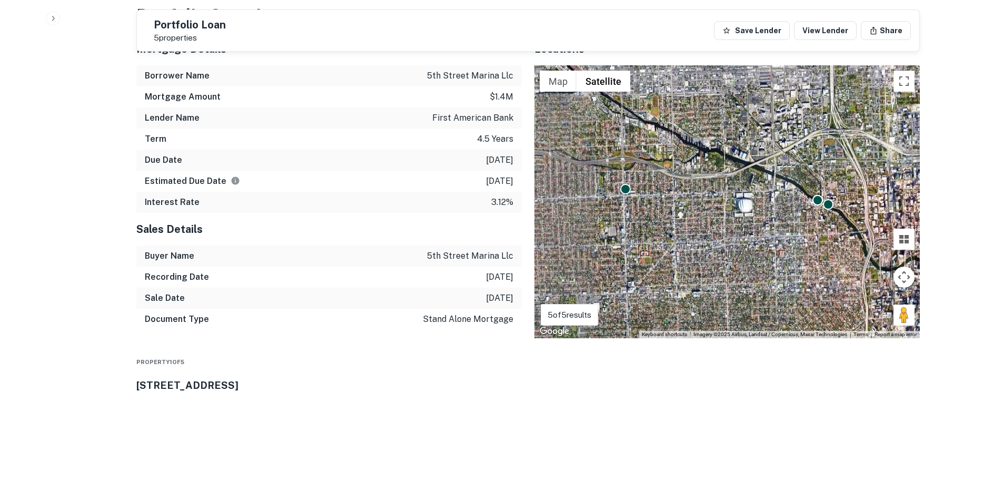
scroll to position [1000, 0]
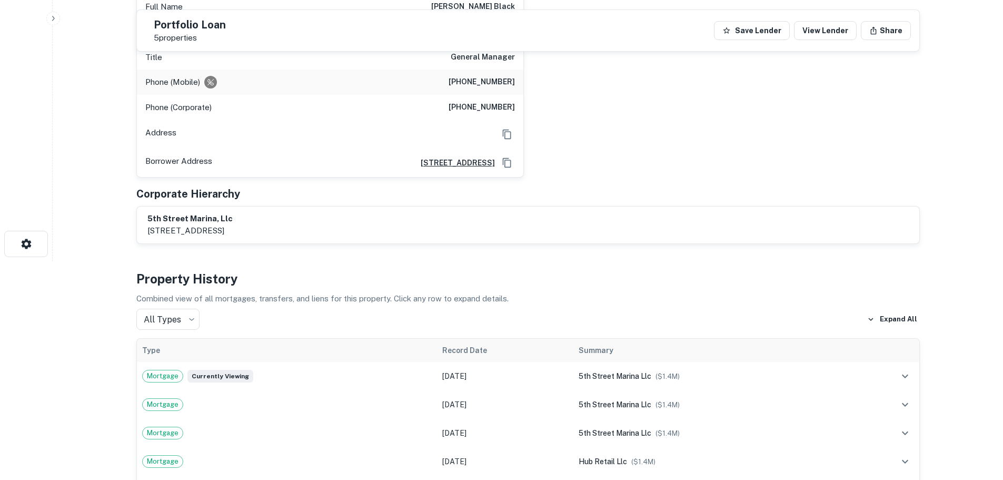
scroll to position [85, 0]
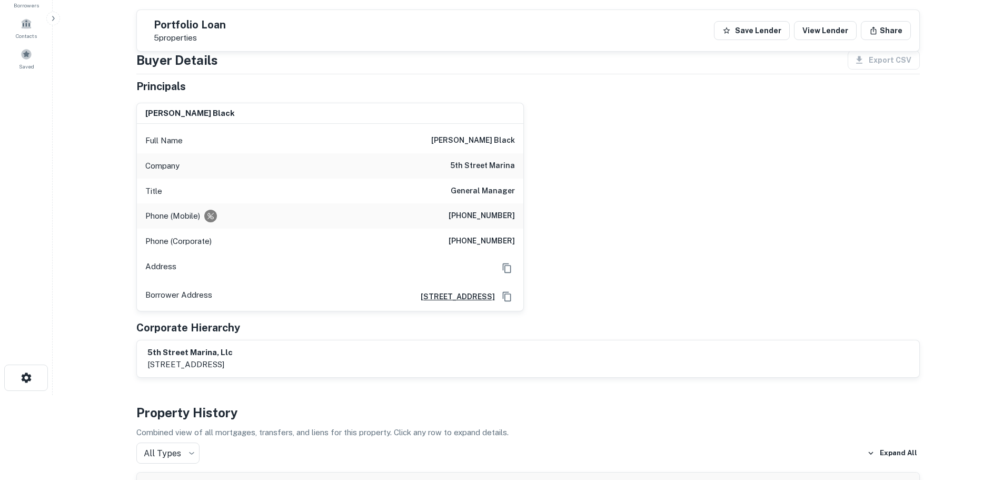
click at [476, 138] on h6 "orin t. black" at bounding box center [473, 140] width 84 height 13
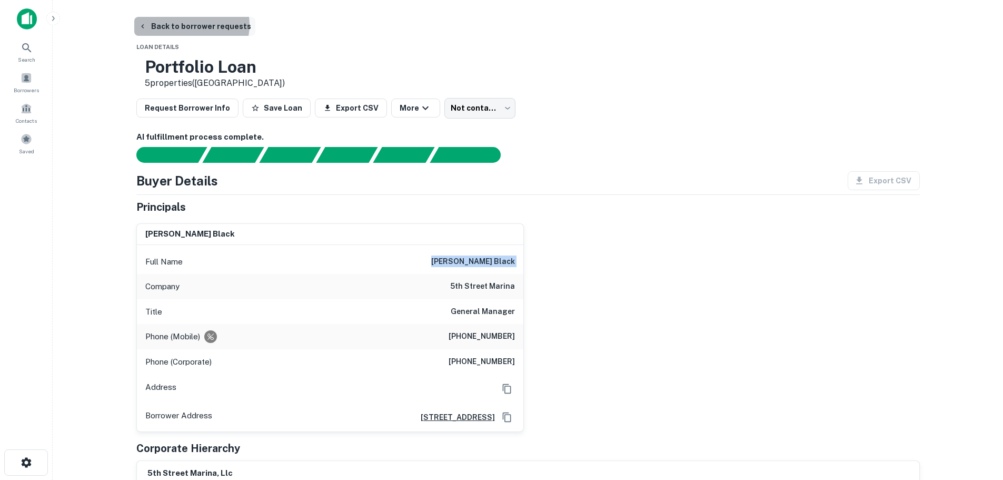
click at [189, 25] on button "Back to borrower requests" at bounding box center [194, 26] width 121 height 19
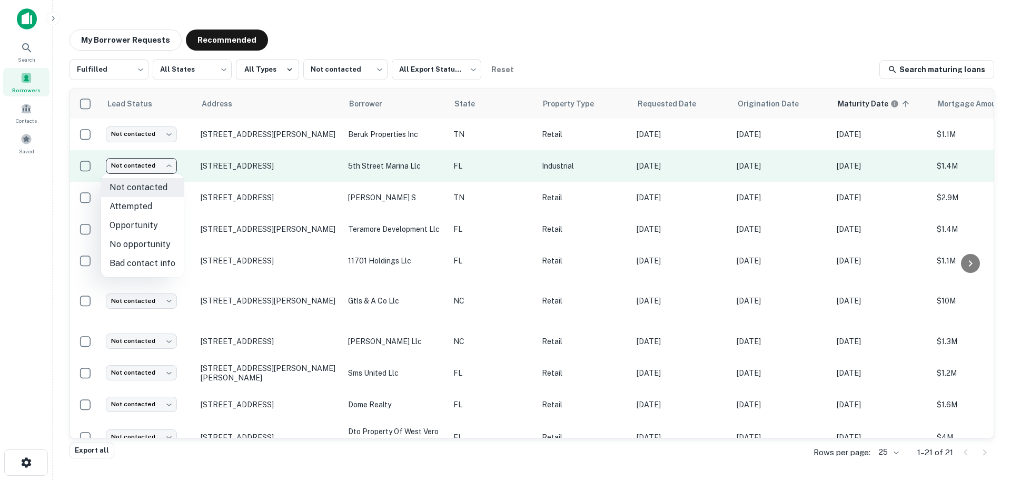
click at [149, 165] on body "Search Borrowers Contacts Saved My Borrower Requests Recommended Fulfilled ****…" at bounding box center [505, 240] width 1011 height 480
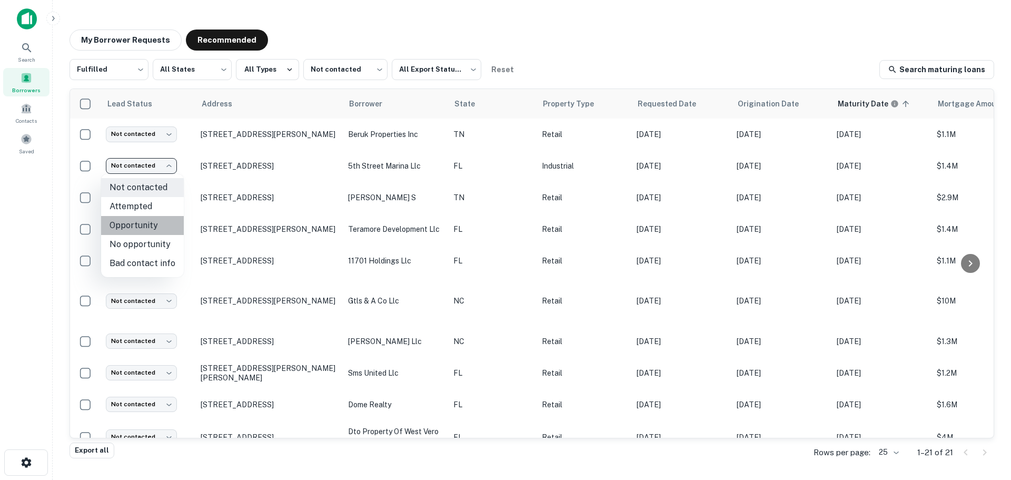
click at [158, 217] on li "Opportunity" at bounding box center [142, 225] width 83 height 19
type input "**********"
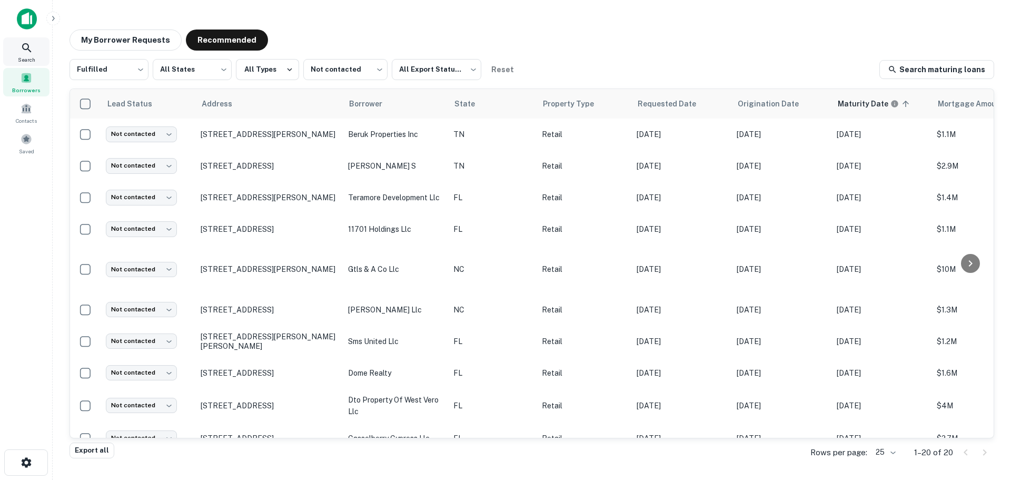
click at [33, 59] on span "Search" at bounding box center [26, 59] width 17 height 8
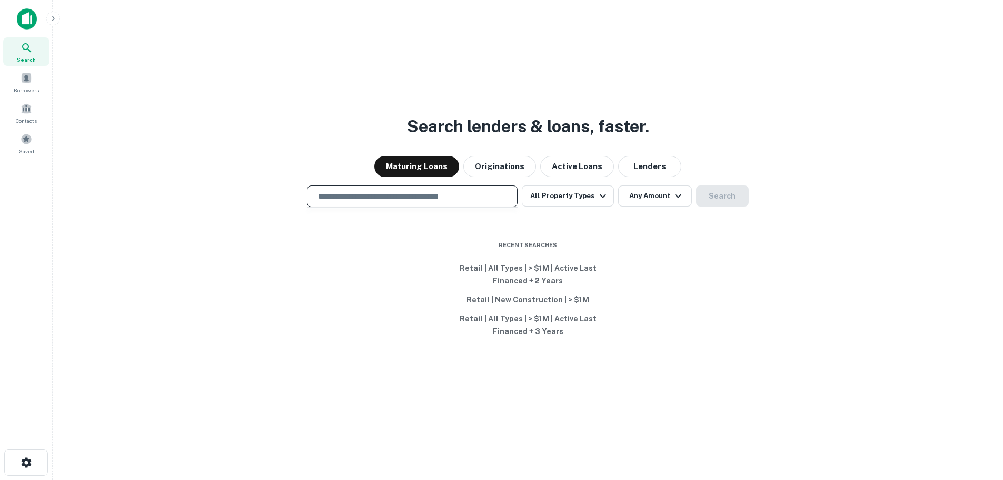
click at [409, 194] on input "text" at bounding box center [412, 196] width 201 height 12
type input "**********"
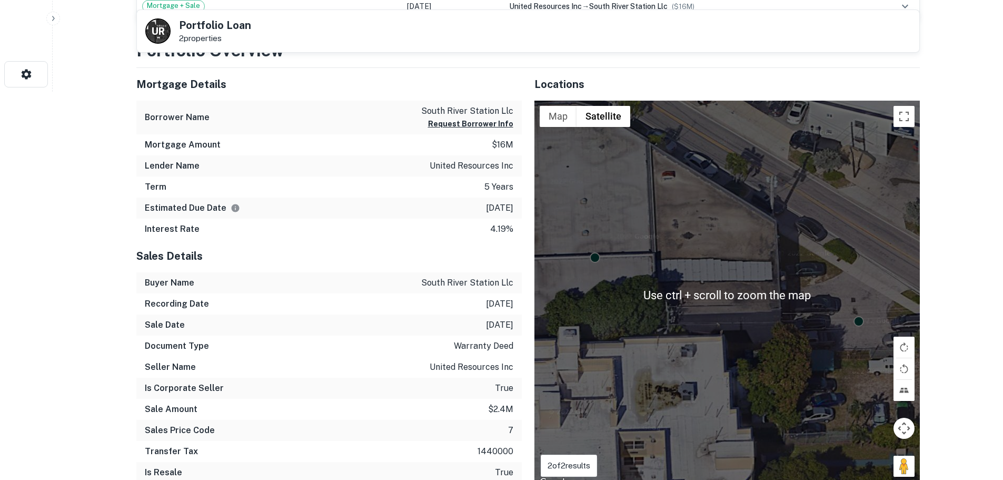
scroll to position [316, 0]
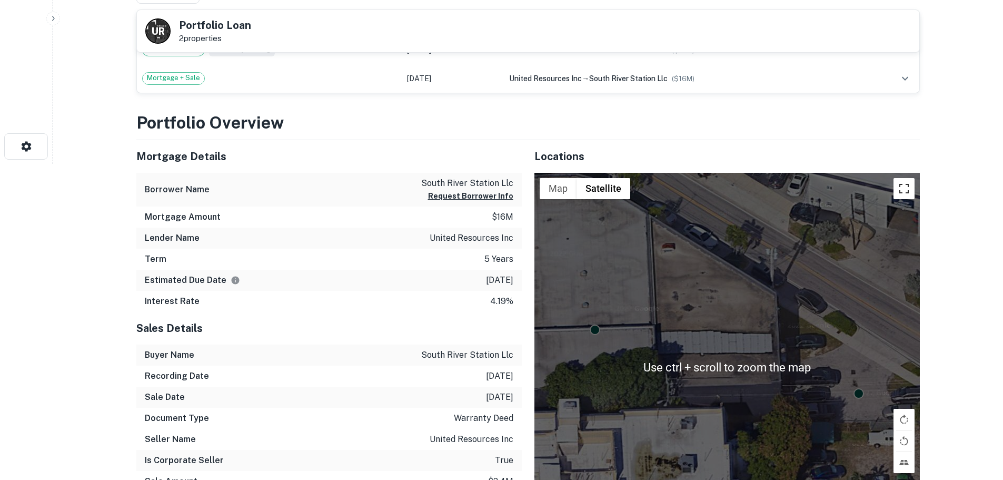
click at [898, 188] on button "Toggle fullscreen view" at bounding box center [903, 188] width 21 height 21
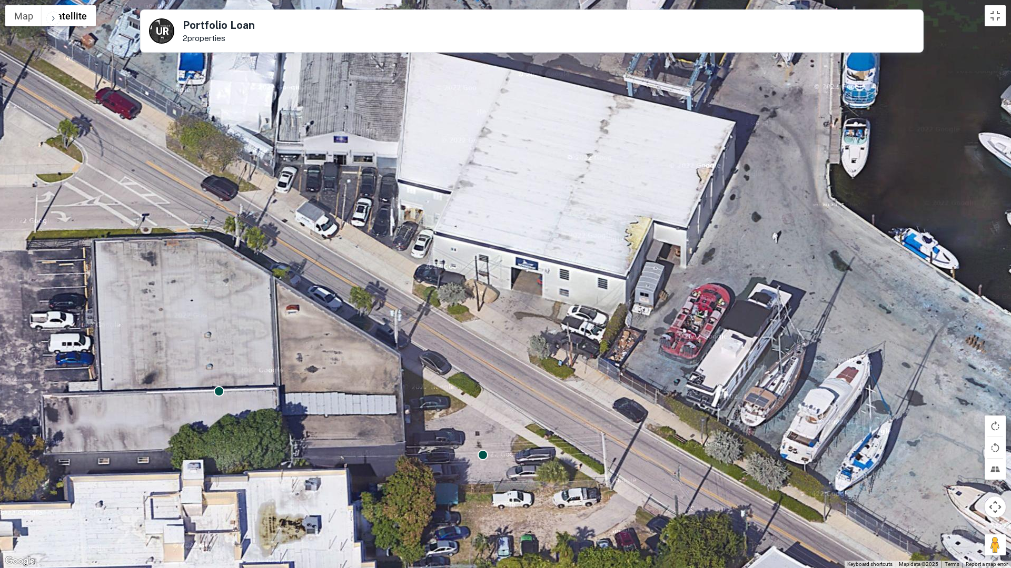
drag, startPoint x: 714, startPoint y: 236, endPoint x: 549, endPoint y: 384, distance: 221.4
click at [550, 385] on div "To activate drag with keyboard, press Alt + Enter. Once in keyboard drag state,…" at bounding box center [505, 284] width 1011 height 568
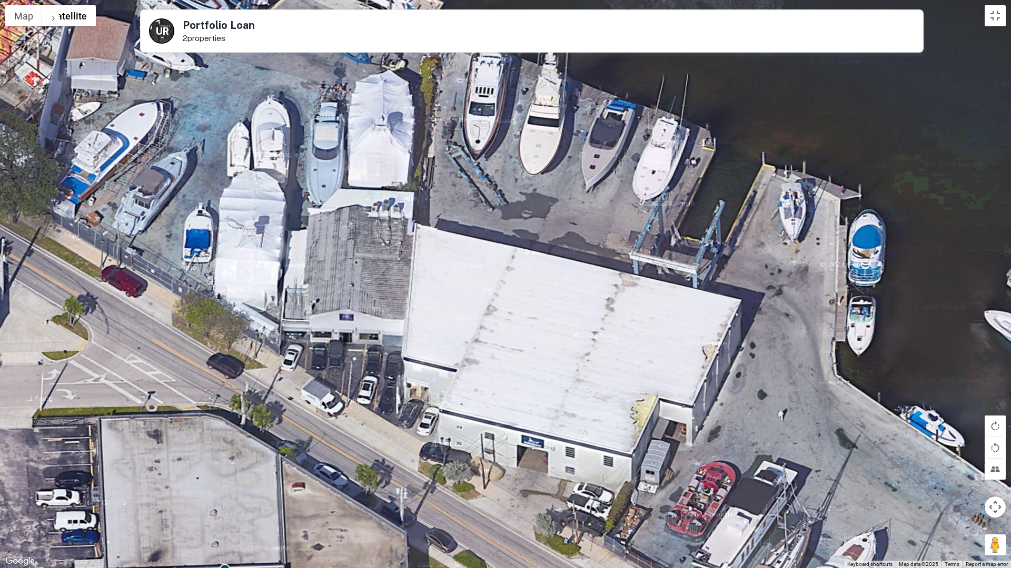
drag, startPoint x: 611, startPoint y: 264, endPoint x: 639, endPoint y: 440, distance: 177.6
click at [639, 440] on div "To activate drag with keyboard, press Alt + Enter. Once in keyboard drag state,…" at bounding box center [505, 284] width 1011 height 568
click at [994, 13] on button "Toggle fullscreen view" at bounding box center [994, 15] width 21 height 21
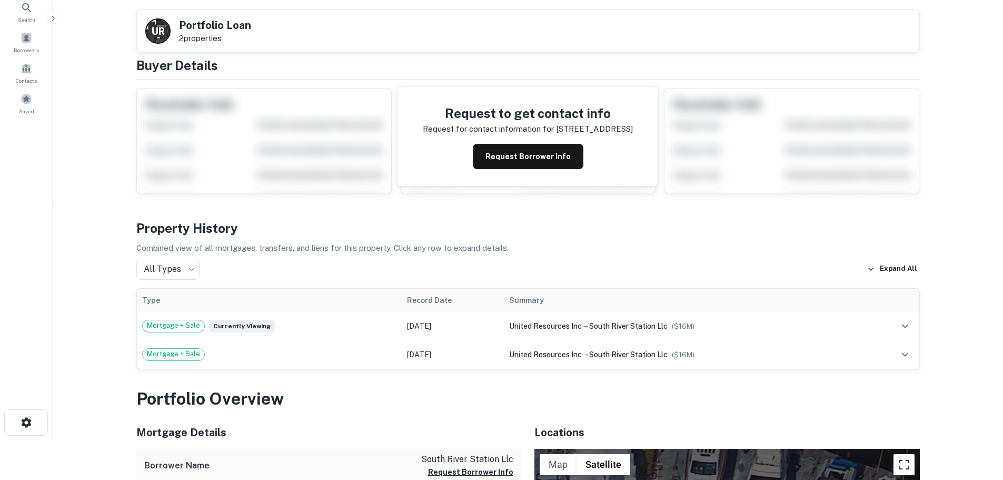
scroll to position [0, 0]
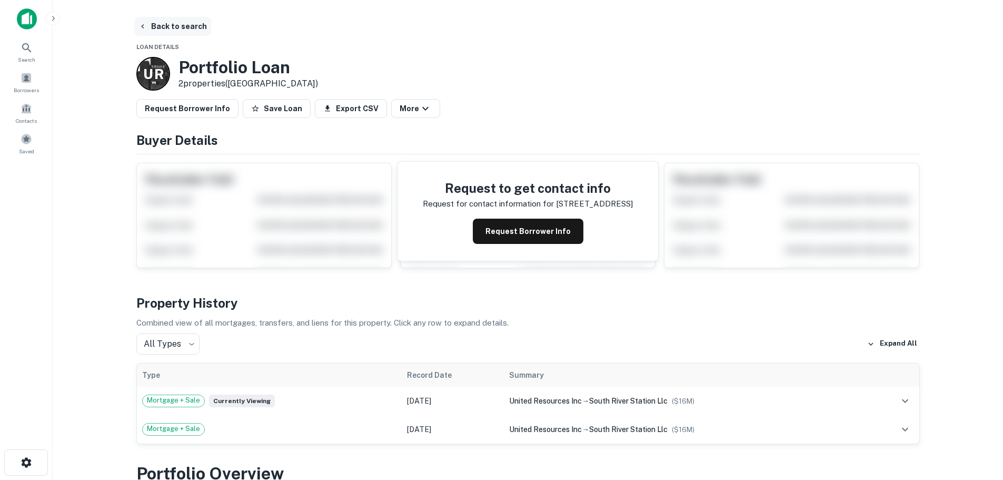
click at [180, 24] on button "Back to search" at bounding box center [172, 26] width 77 height 19
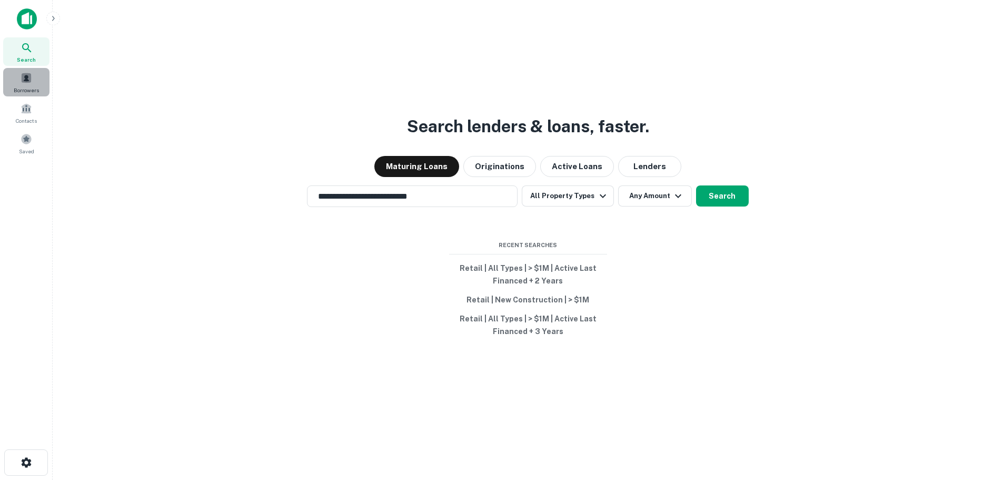
click at [37, 94] on div "Borrowers" at bounding box center [26, 82] width 46 height 28
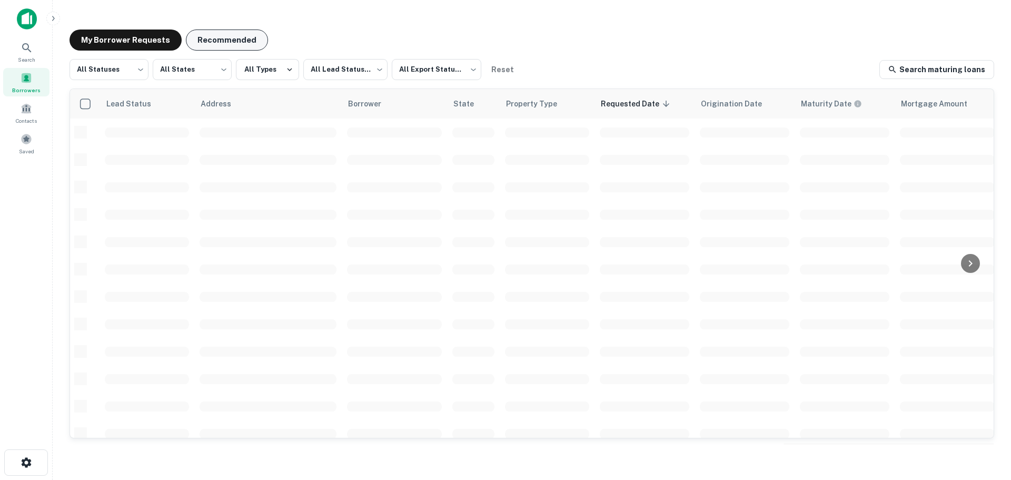
click at [221, 46] on button "Recommended" at bounding box center [227, 39] width 82 height 21
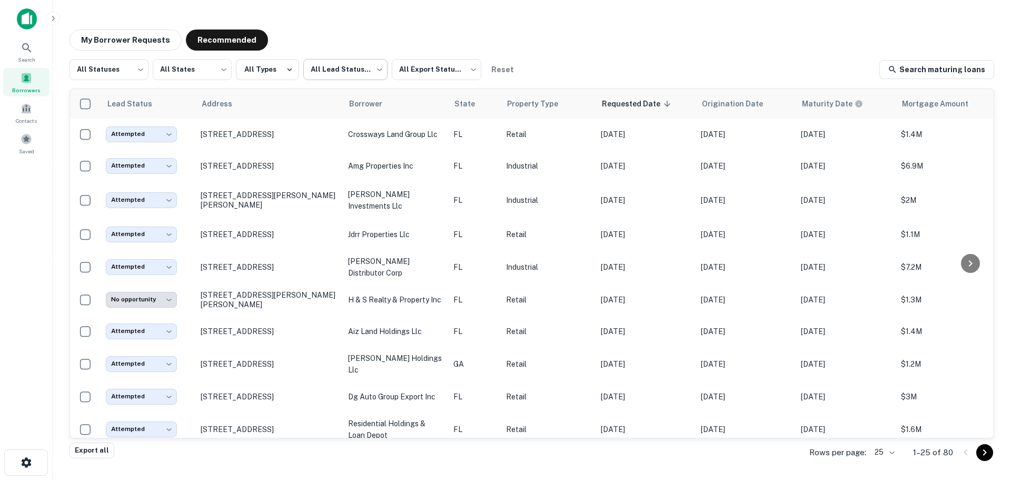
click at [359, 77] on body "Search Borrowers Contacts Saved My Borrower Requests Recommended All Statuses *…" at bounding box center [505, 240] width 1011 height 480
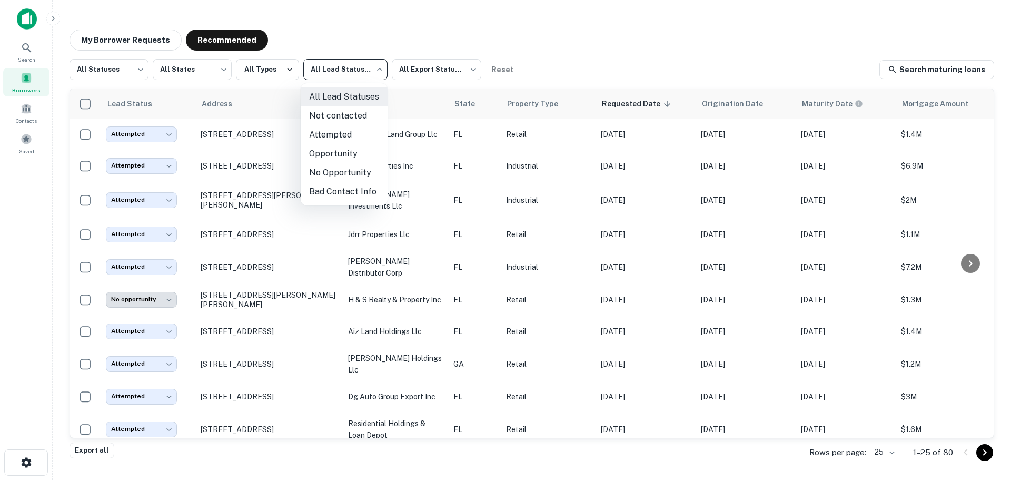
click at [353, 152] on li "Opportunity" at bounding box center [344, 153] width 87 height 19
type input "**********"
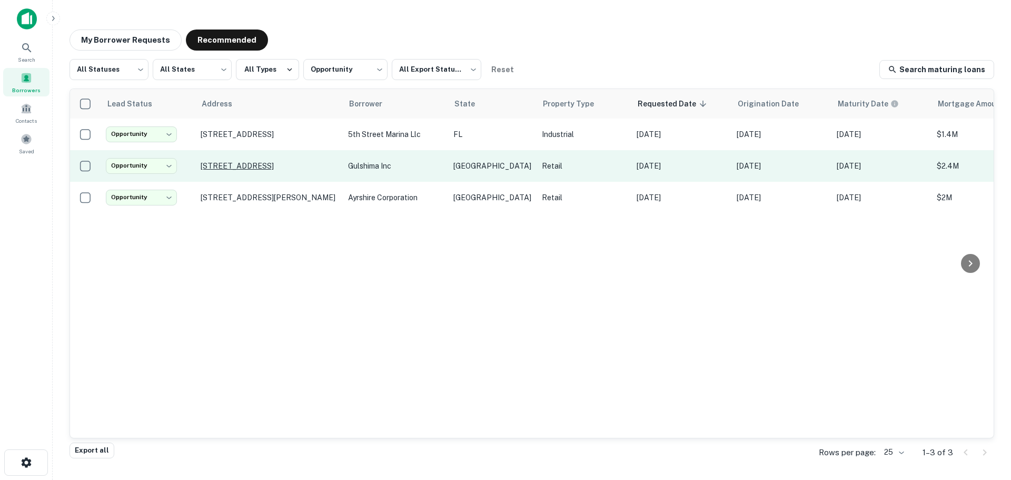
click at [306, 165] on p "[STREET_ADDRESS]" at bounding box center [269, 165] width 137 height 9
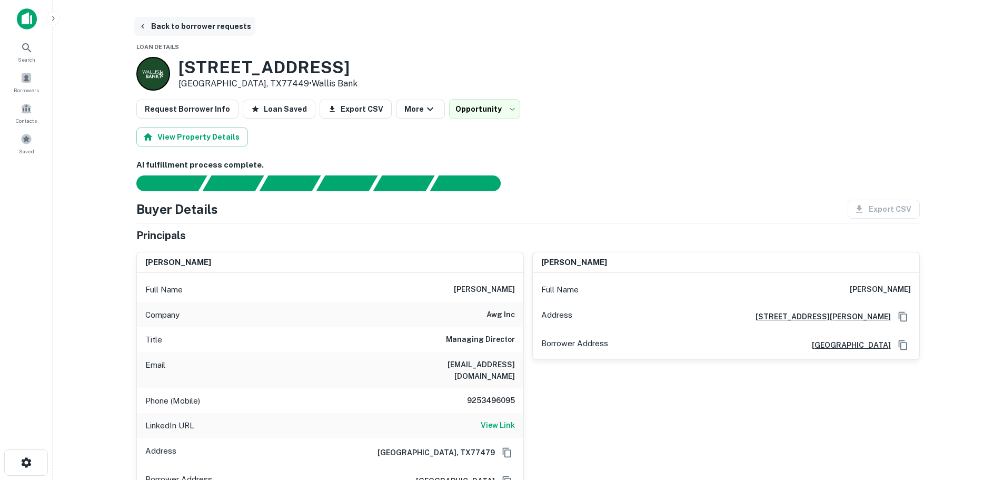
click at [194, 28] on button "Back to borrower requests" at bounding box center [194, 26] width 121 height 19
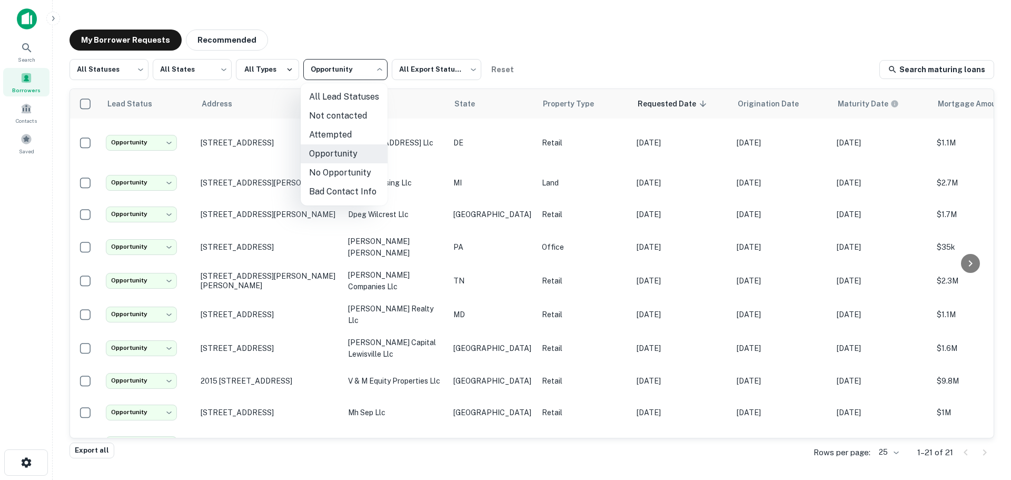
click at [326, 81] on body "**********" at bounding box center [505, 240] width 1011 height 480
click at [342, 118] on li "Not contacted" at bounding box center [344, 115] width 87 height 19
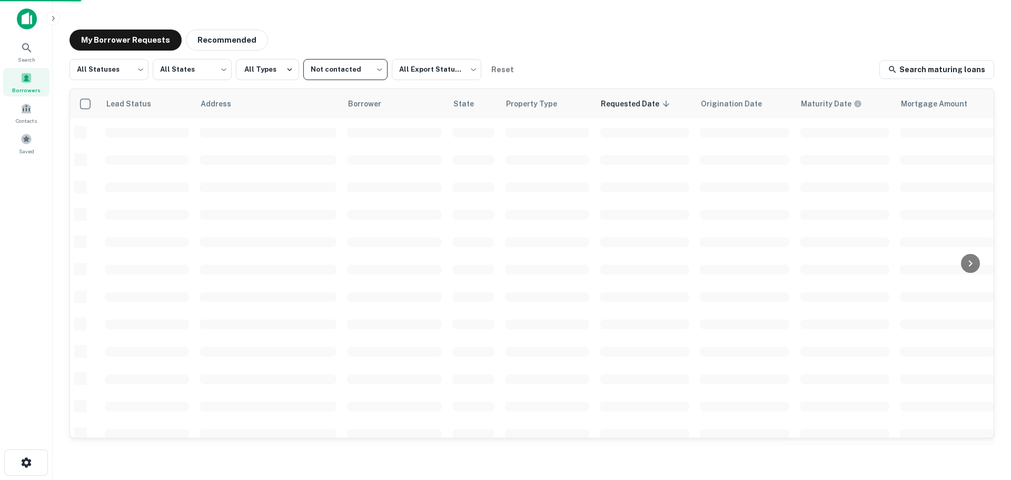
type input "****"
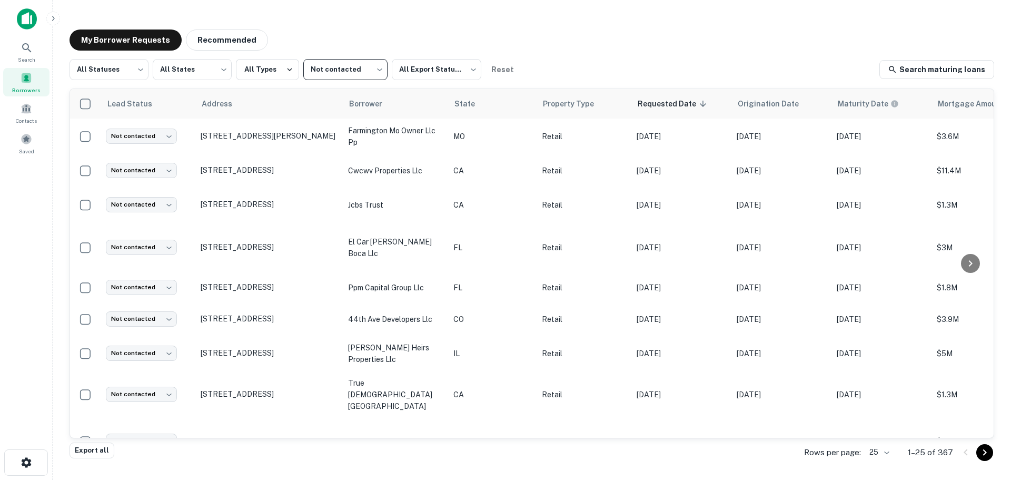
scroll to position [373, 0]
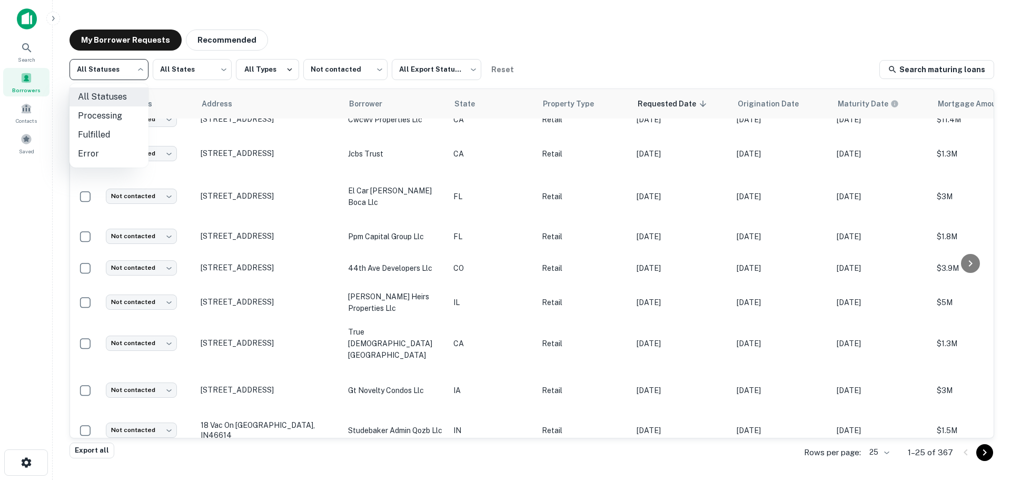
click at [82, 66] on body "Search Borrowers Contacts Saved My Borrower Requests Recommended All Statuses *…" at bounding box center [505, 240] width 1011 height 480
click at [213, 39] on div at bounding box center [505, 240] width 1011 height 480
click at [209, 42] on button "Recommended" at bounding box center [227, 39] width 82 height 21
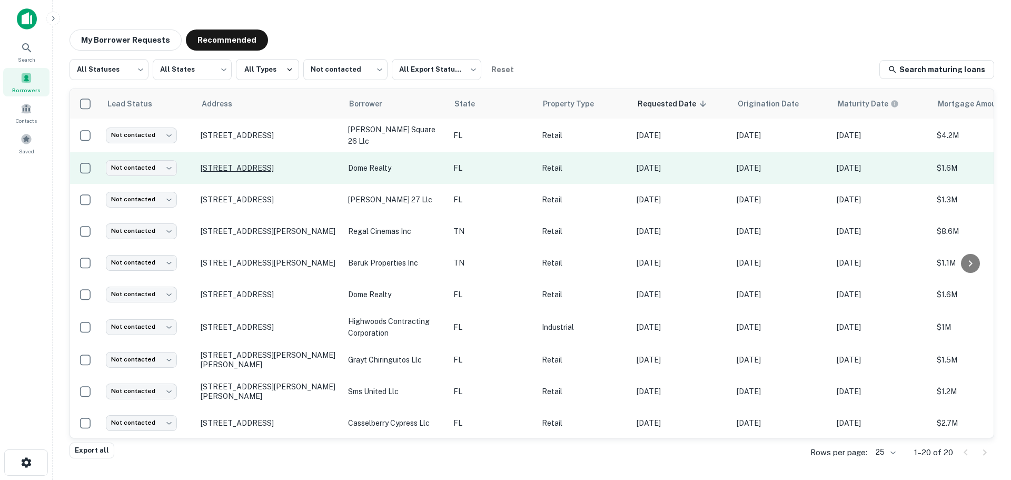
click at [272, 163] on p "[STREET_ADDRESS]" at bounding box center [269, 167] width 137 height 9
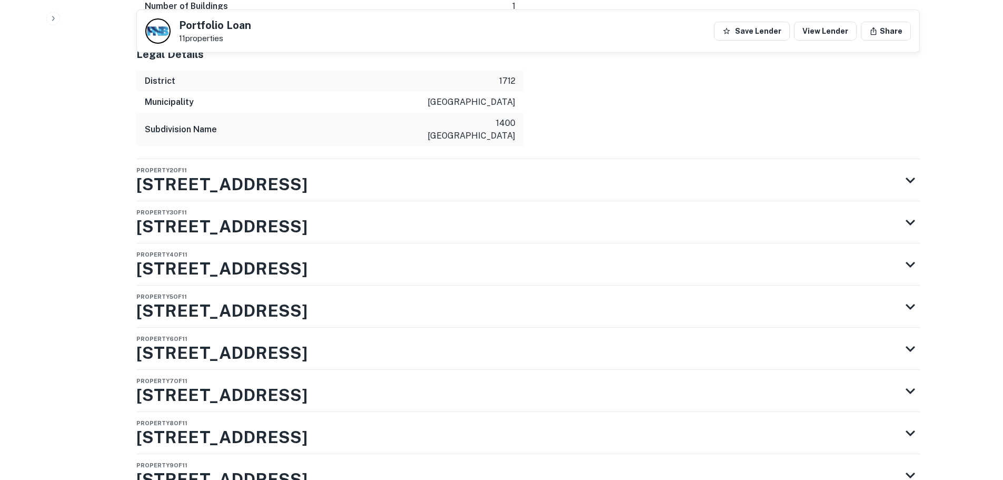
scroll to position [2910, 0]
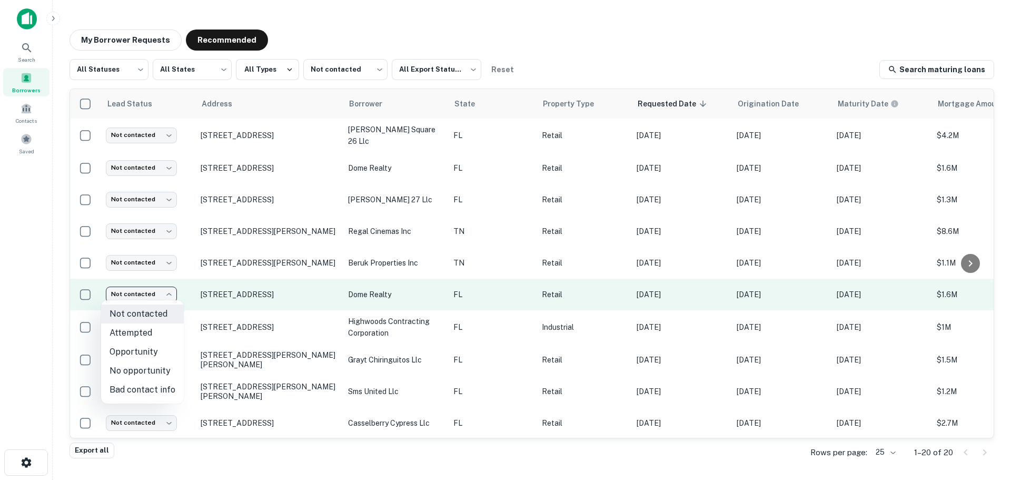
click at [172, 288] on body "Search Borrowers Contacts Saved My Borrower Requests Recommended All Statuses *…" at bounding box center [505, 240] width 1011 height 480
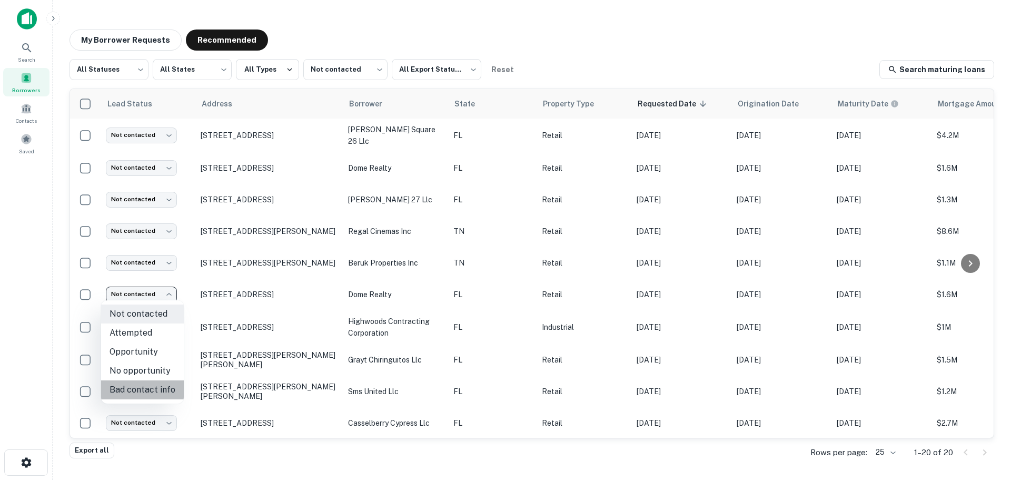
click at [155, 386] on li "Bad contact info" at bounding box center [142, 389] width 83 height 19
type input "**********"
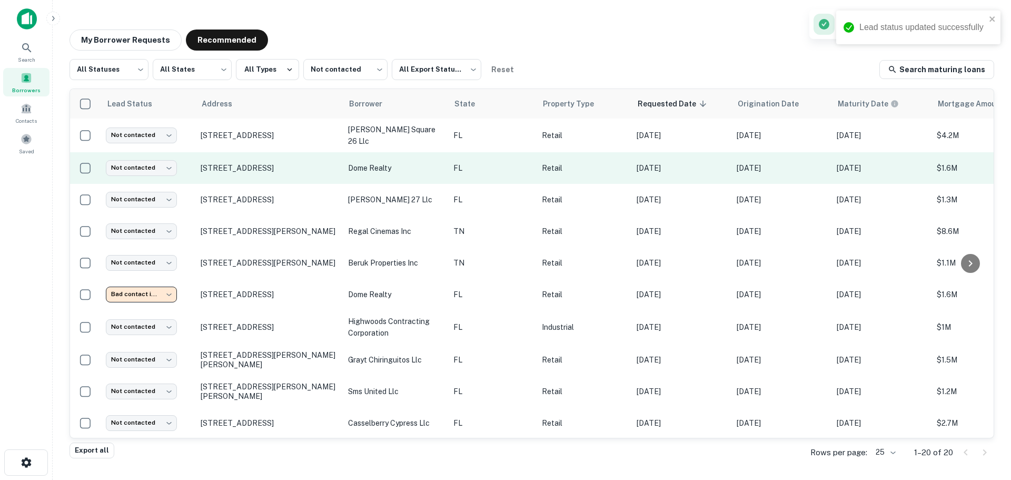
click at [161, 157] on td "Not contacted **** ​" at bounding box center [148, 168] width 95 height 32
click at [159, 162] on body "Lead status updated successfully Search Borrowers Contacts Saved My Borrower Re…" at bounding box center [505, 240] width 1011 height 480
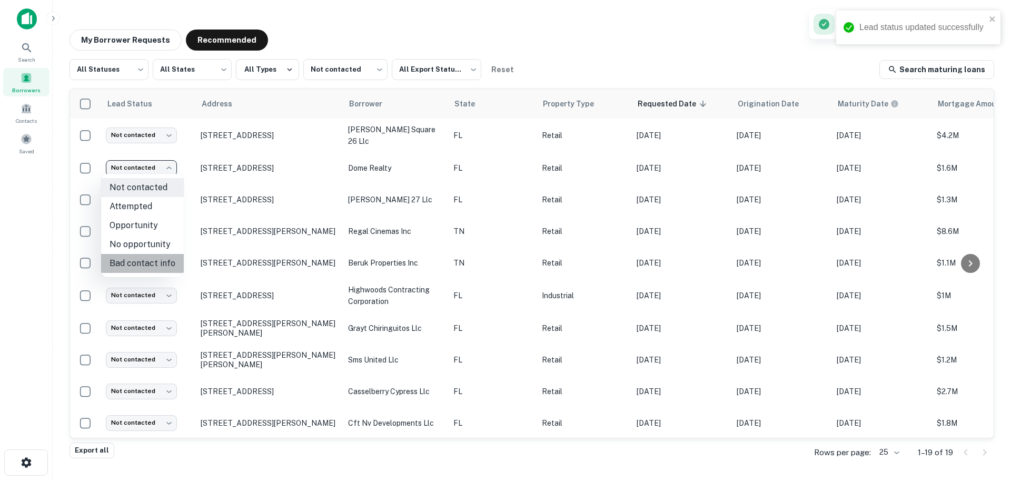
click at [148, 263] on li "Bad contact info" at bounding box center [142, 263] width 83 height 19
type input "**********"
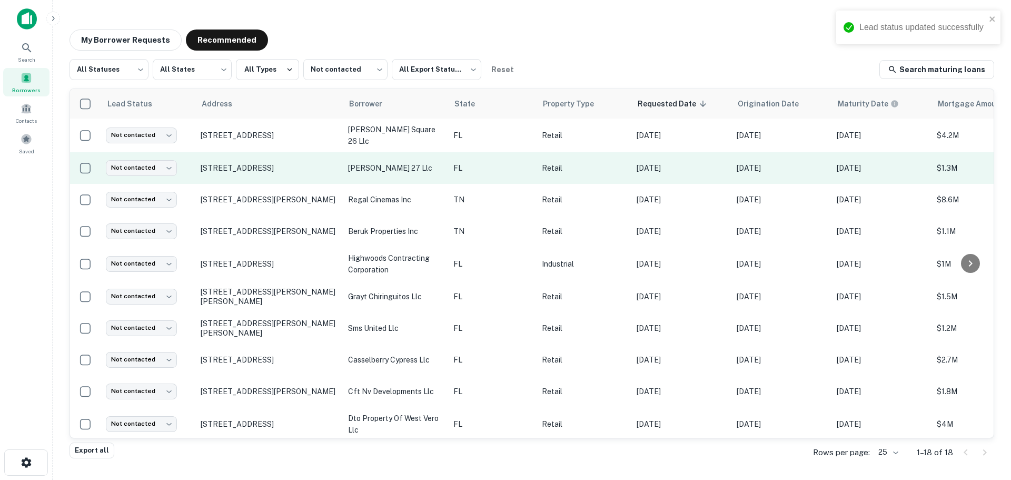
click at [260, 160] on td "[STREET_ADDRESS]" at bounding box center [268, 168] width 147 height 32
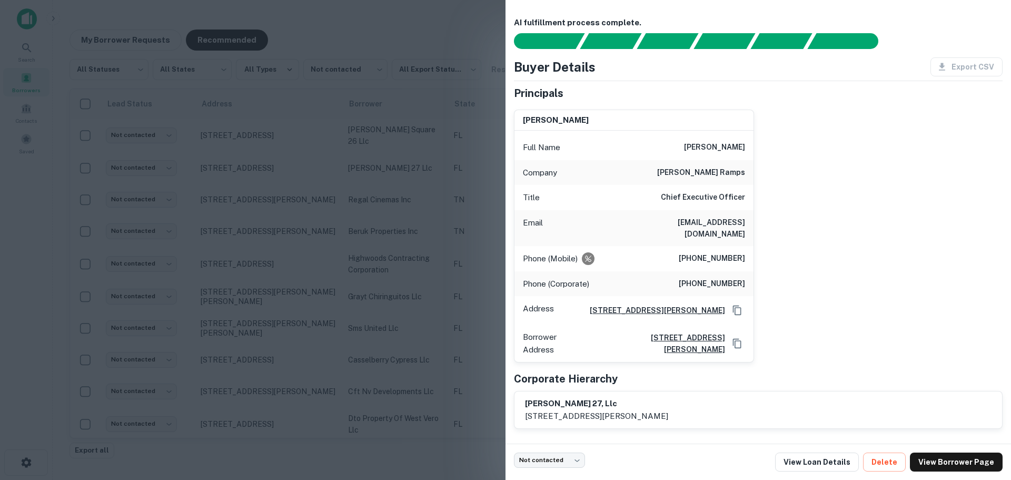
click at [44, 214] on div at bounding box center [505, 240] width 1011 height 480
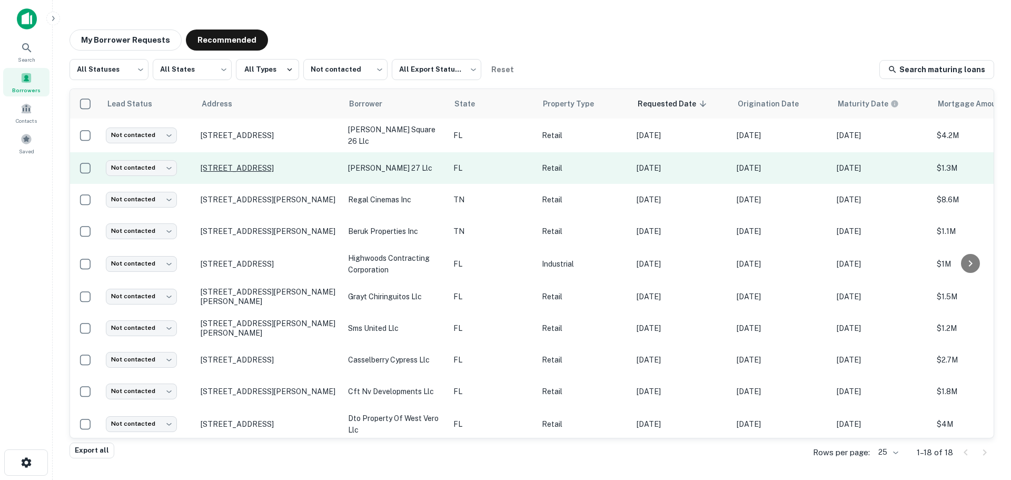
click at [291, 168] on p "[STREET_ADDRESS]" at bounding box center [269, 167] width 137 height 9
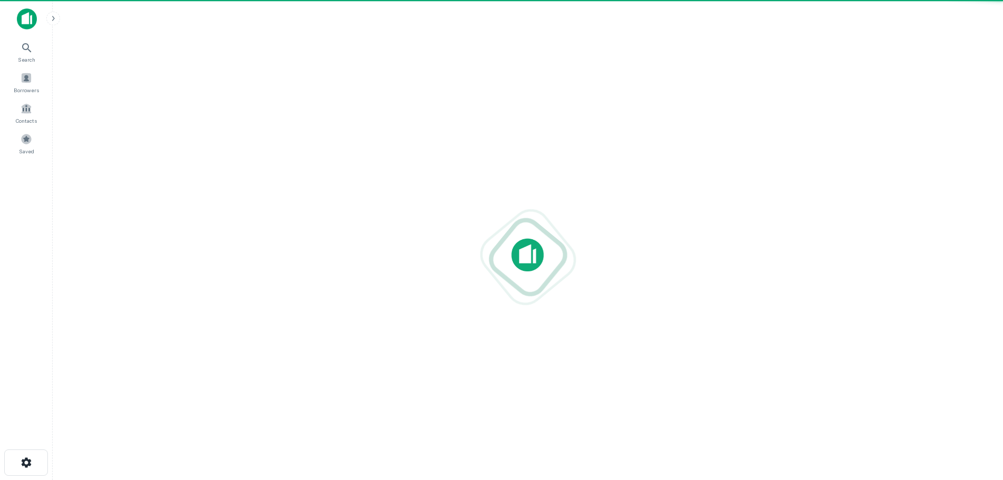
click at [291, 168] on div at bounding box center [527, 256] width 933 height 311
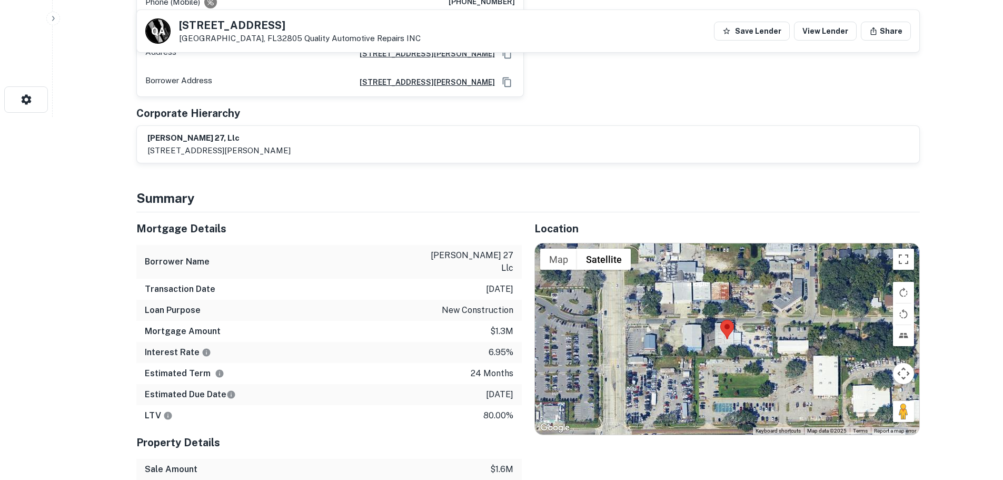
scroll to position [368, 0]
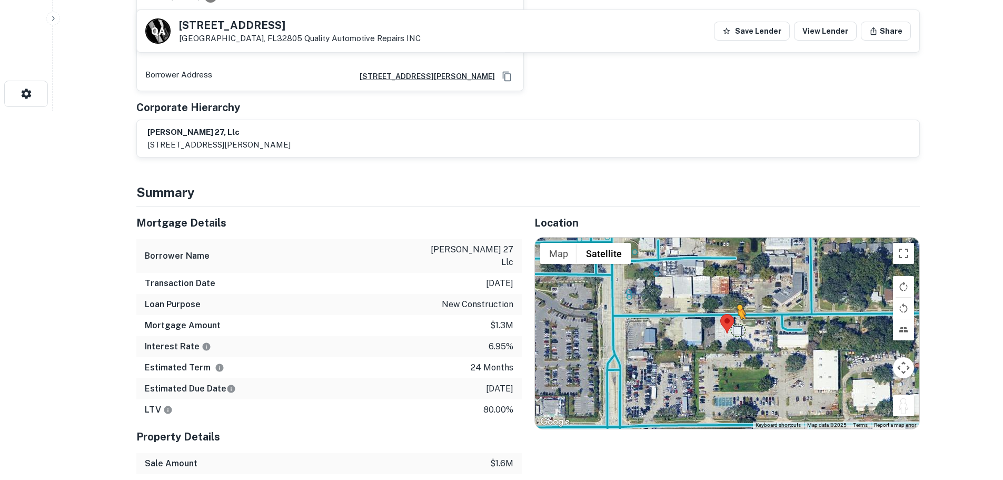
drag, startPoint x: 902, startPoint y: 400, endPoint x: 736, endPoint y: 318, distance: 185.0
click at [736, 318] on div "To activate drag with keyboard, press Alt + Enter. Once in keyboard drag state,…" at bounding box center [727, 332] width 384 height 191
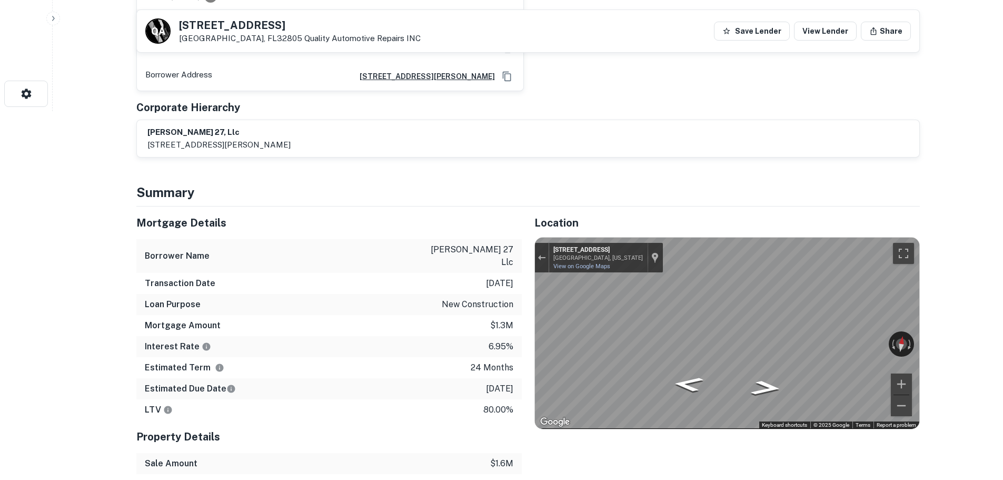
click at [755, 331] on div "← Move left → Move right ↑ Move up ↓ Move down + Zoom in - Zoom out [STREET_ADD…" at bounding box center [727, 332] width 384 height 191
click at [686, 331] on div "← Move left → Move right ↑ Move up ↓ Move down + Zoom in - Zoom out [STREET_ADD…" at bounding box center [727, 332] width 384 height 191
drag, startPoint x: 881, startPoint y: 326, endPoint x: 994, endPoint y: 334, distance: 113.4
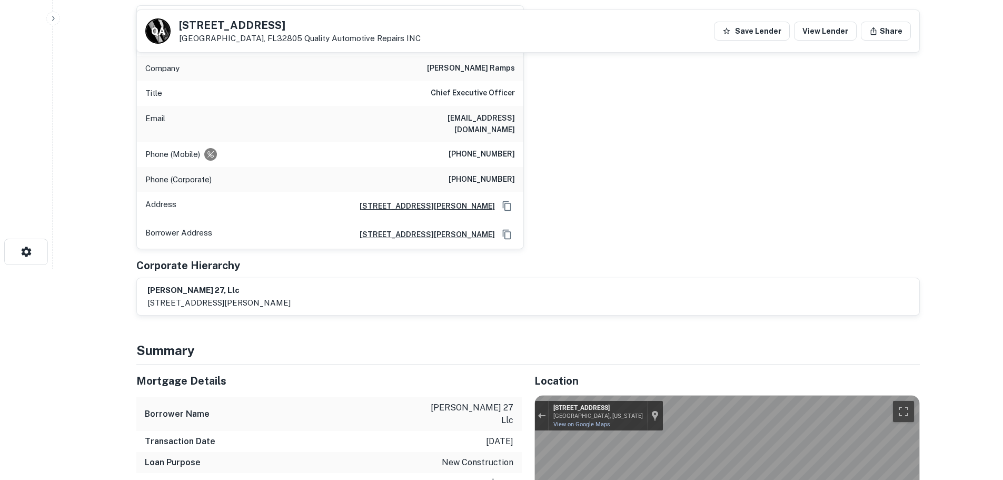
scroll to position [53, 0]
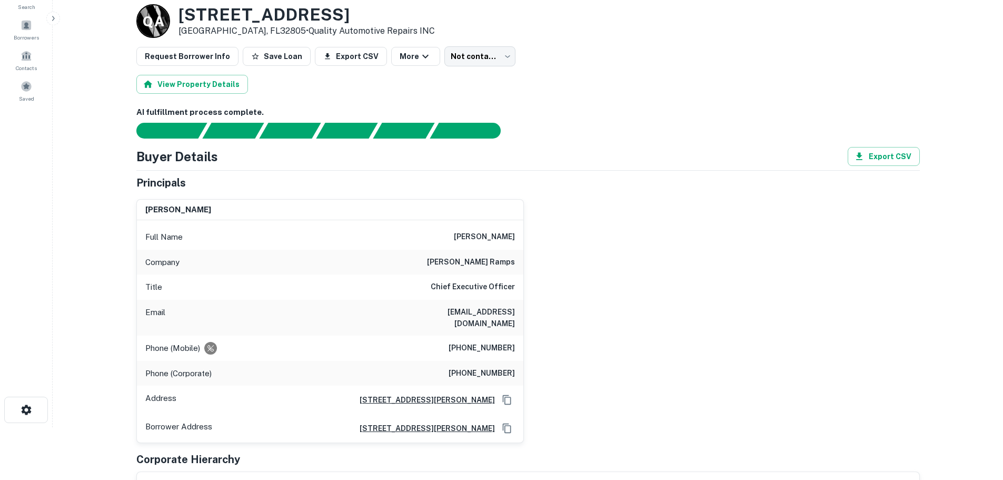
click at [497, 342] on h6 "[PHONE_NUMBER]" at bounding box center [481, 348] width 66 height 13
copy h6 "[PHONE_NUMBER]"
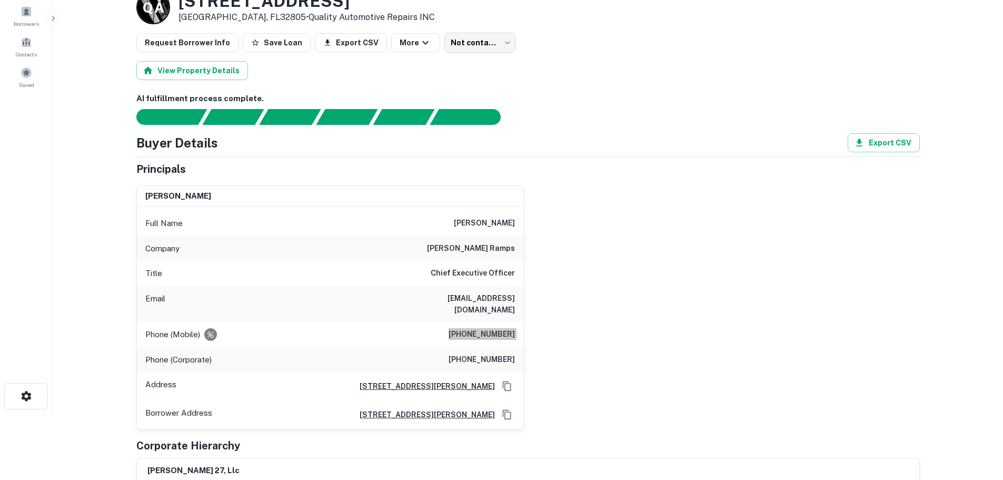
scroll to position [0, 0]
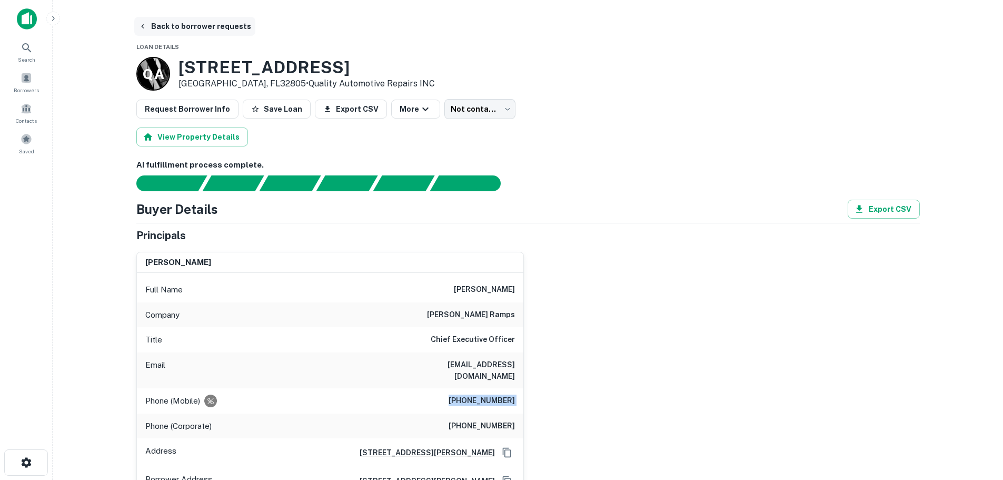
click at [208, 21] on button "Back to borrower requests" at bounding box center [194, 26] width 121 height 19
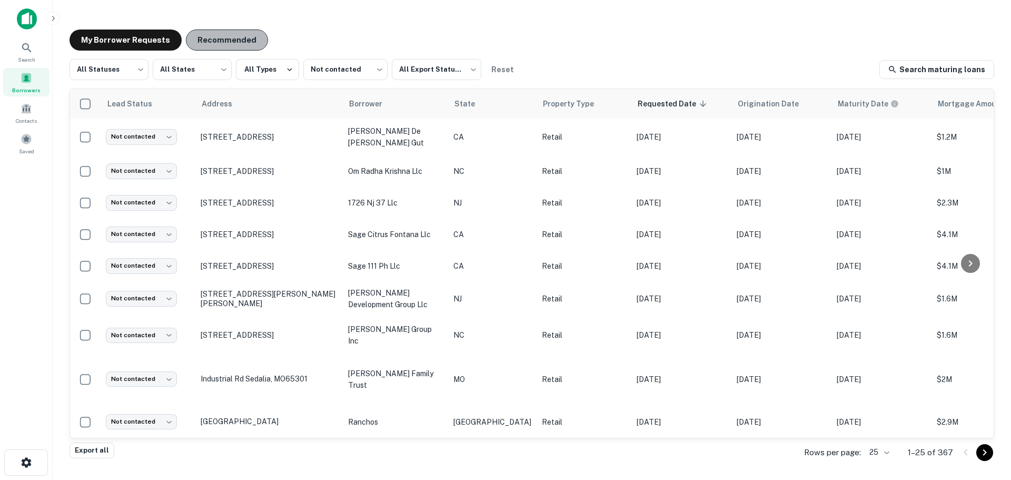
click at [231, 46] on button "Recommended" at bounding box center [227, 39] width 82 height 21
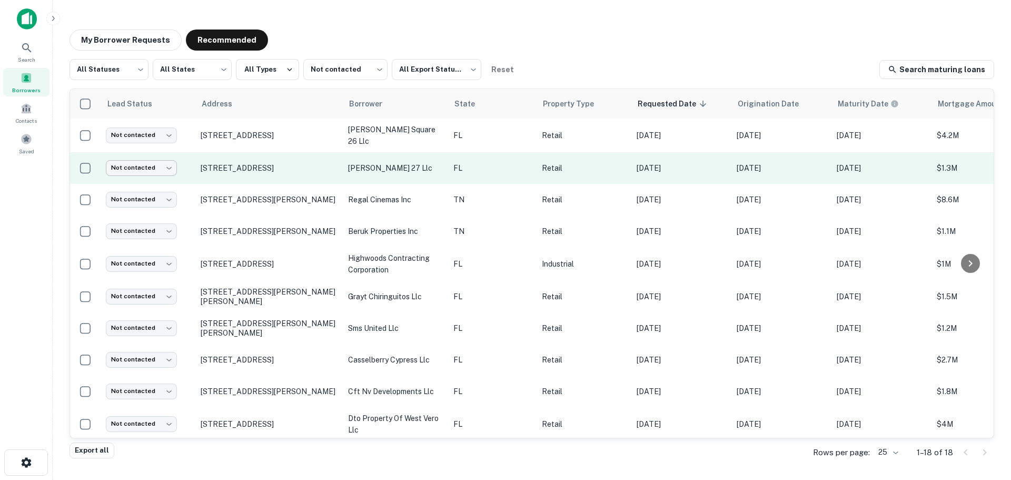
click at [149, 165] on body "Search Borrowers Contacts Saved My Borrower Requests Recommended All Statuses *…" at bounding box center [505, 240] width 1011 height 480
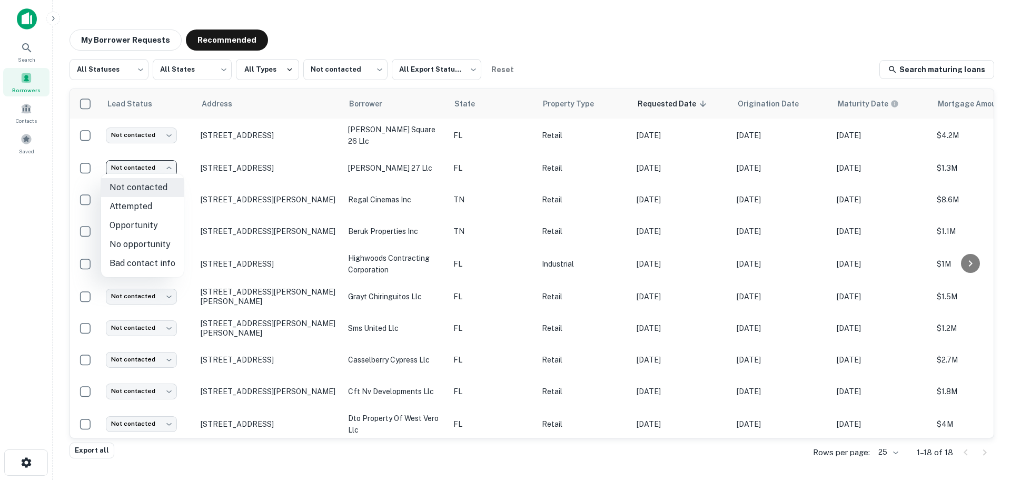
click at [151, 211] on li "Attempted" at bounding box center [142, 206] width 83 height 19
type input "*********"
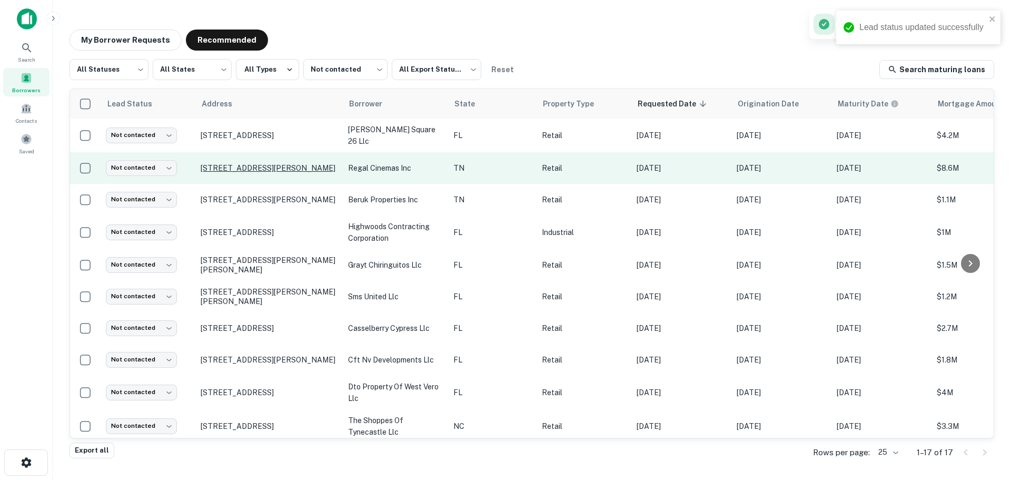
click at [269, 166] on p "[STREET_ADDRESS][PERSON_NAME]" at bounding box center [269, 167] width 137 height 9
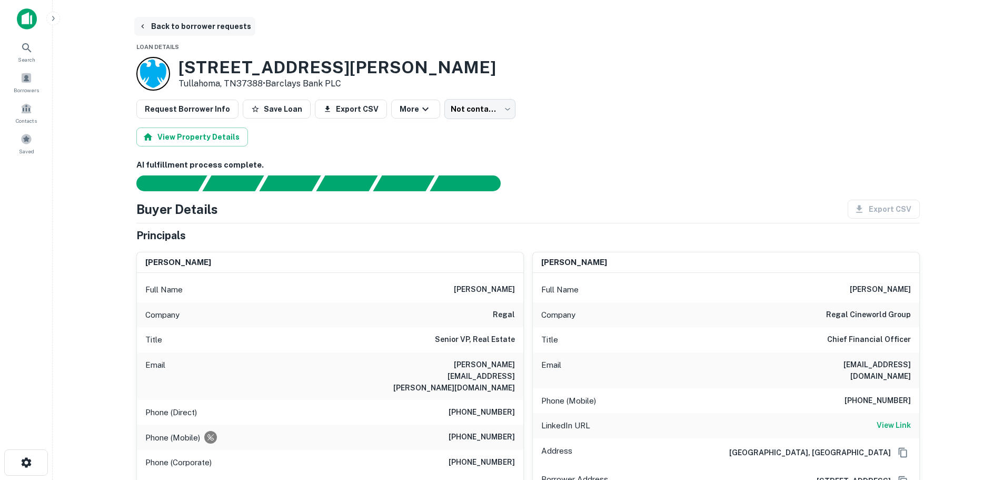
click at [223, 29] on button "Back to borrower requests" at bounding box center [194, 26] width 121 height 19
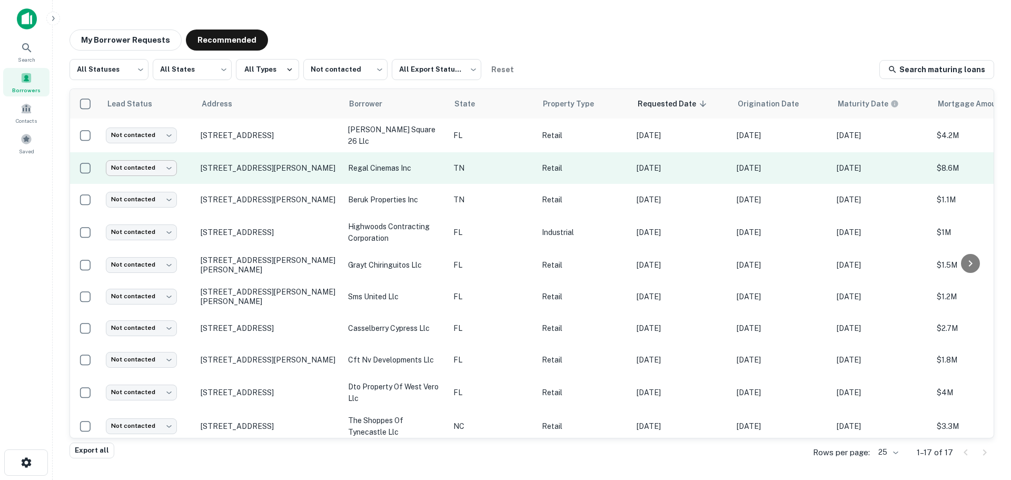
click at [137, 163] on body "Search Borrowers Contacts Saved My Borrower Requests Recommended All Statuses *…" at bounding box center [505, 240] width 1011 height 480
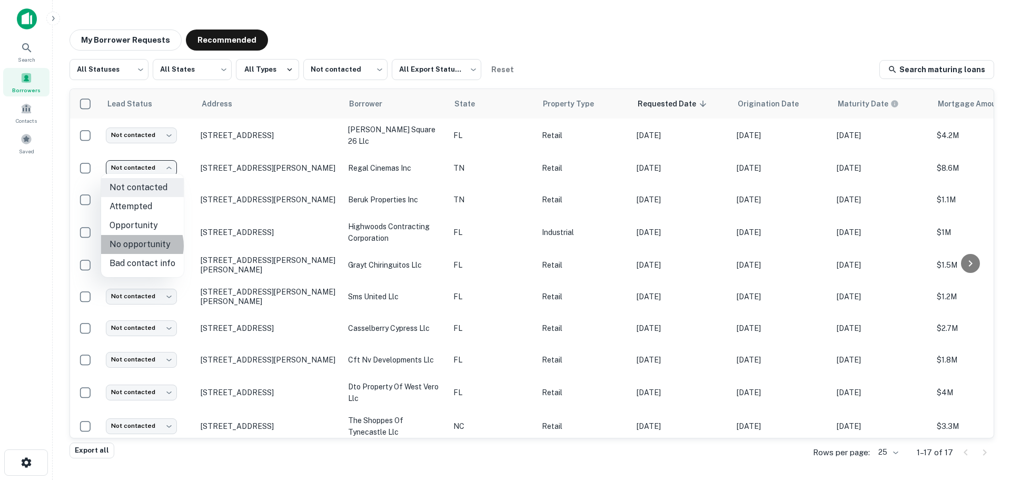
click at [136, 245] on li "No opportunity" at bounding box center [142, 244] width 83 height 19
type input "**********"
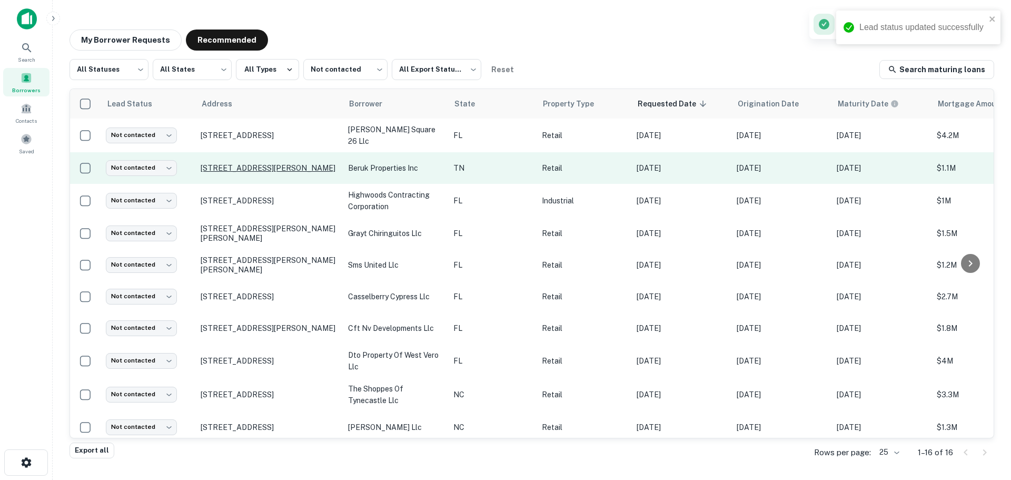
click at [259, 163] on p "[STREET_ADDRESS][PERSON_NAME]" at bounding box center [269, 167] width 137 height 9
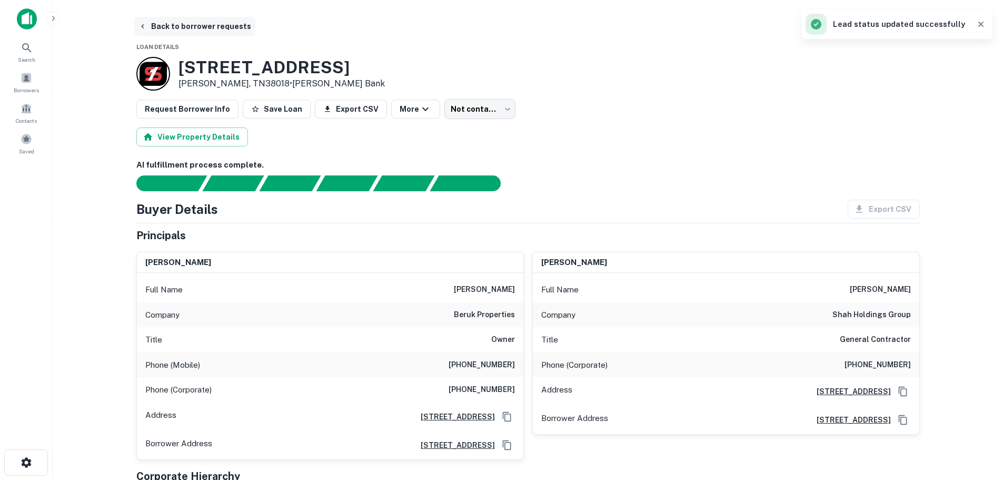
click at [204, 30] on button "Back to borrower requests" at bounding box center [194, 26] width 121 height 19
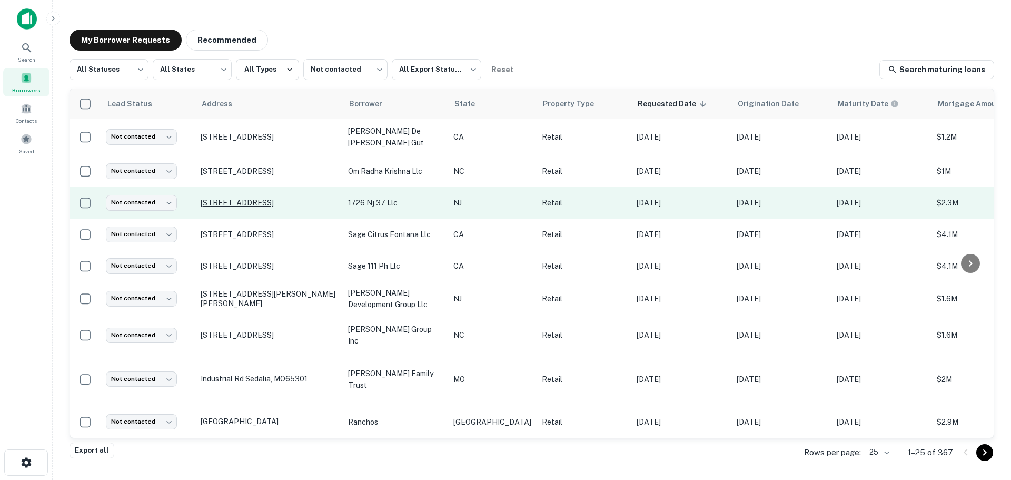
click at [221, 205] on p "[STREET_ADDRESS]" at bounding box center [269, 202] width 137 height 9
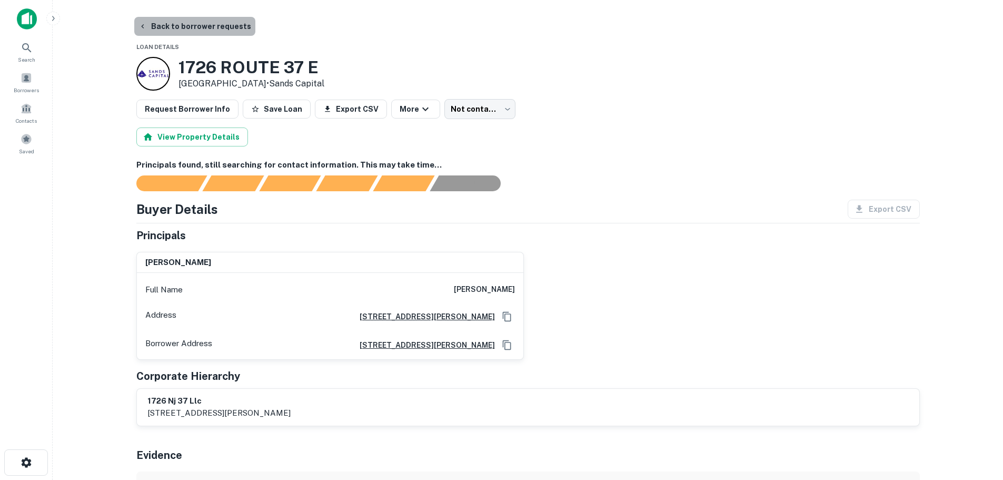
click at [195, 24] on button "Back to borrower requests" at bounding box center [194, 26] width 121 height 19
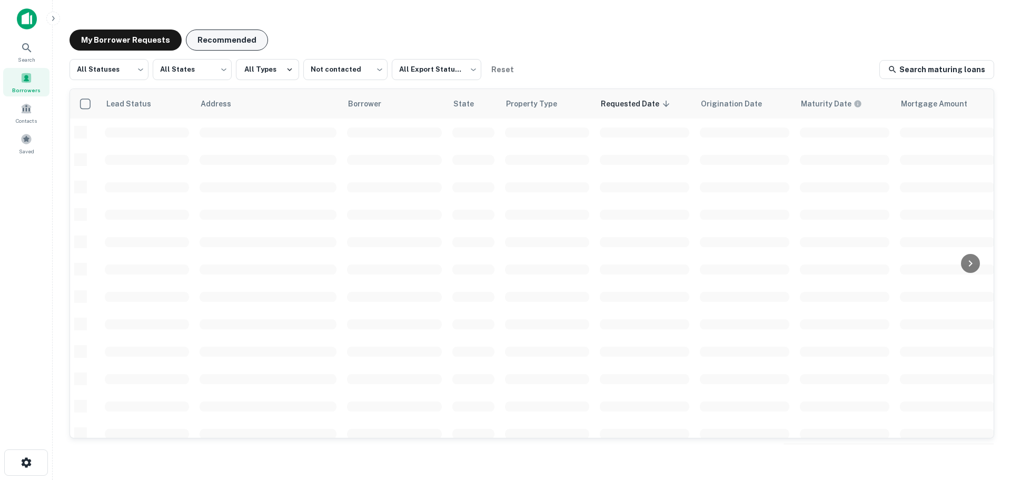
click at [225, 34] on button "Recommended" at bounding box center [227, 39] width 82 height 21
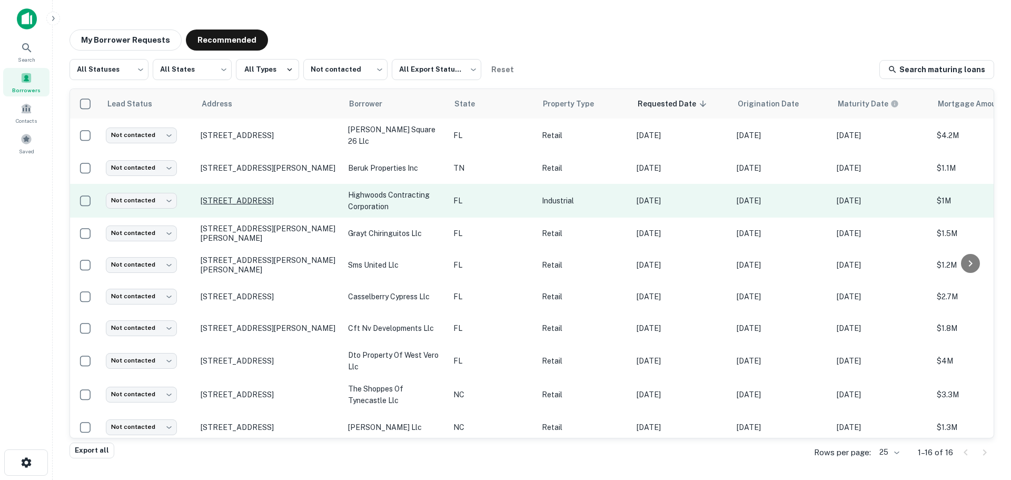
click at [224, 196] on p "[STREET_ADDRESS]" at bounding box center [269, 200] width 137 height 9
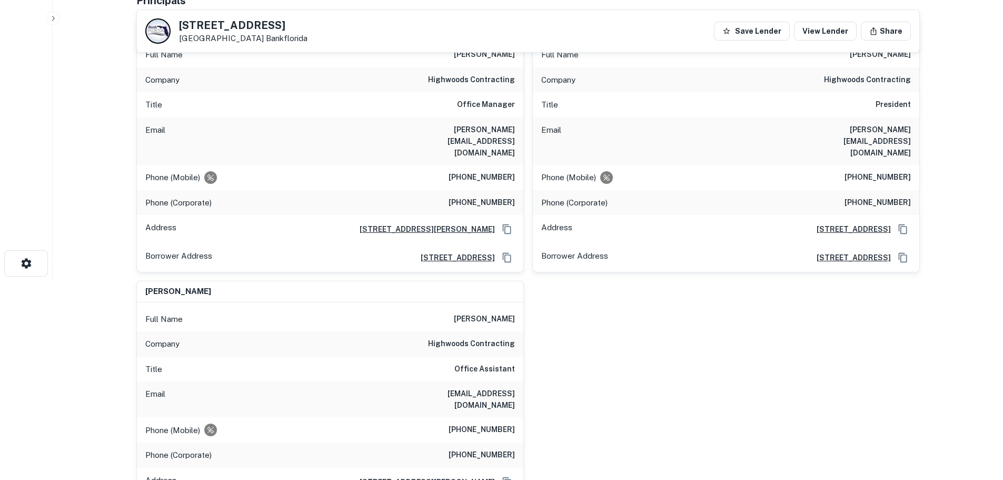
scroll to position [158, 0]
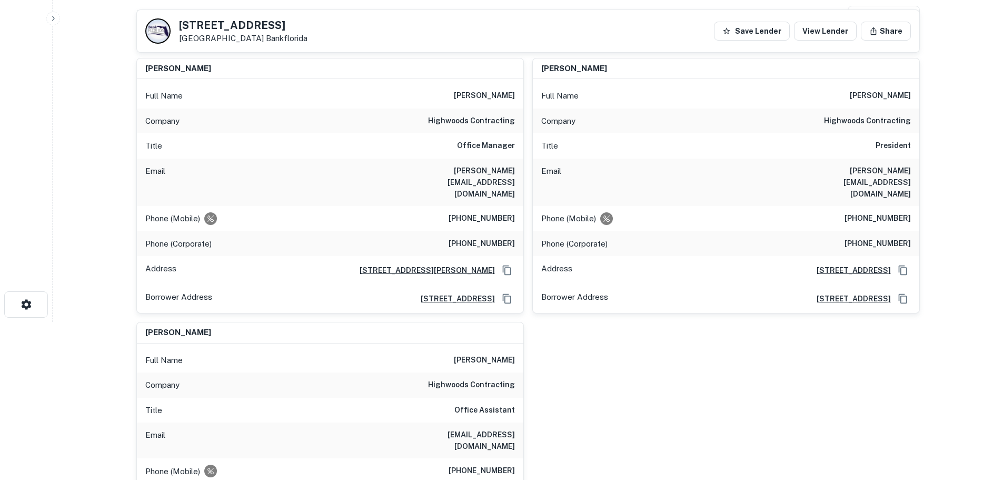
click at [887, 121] on h6 "highwoods contracting" at bounding box center [867, 121] width 87 height 13
copy h6 "highwoods contracting"
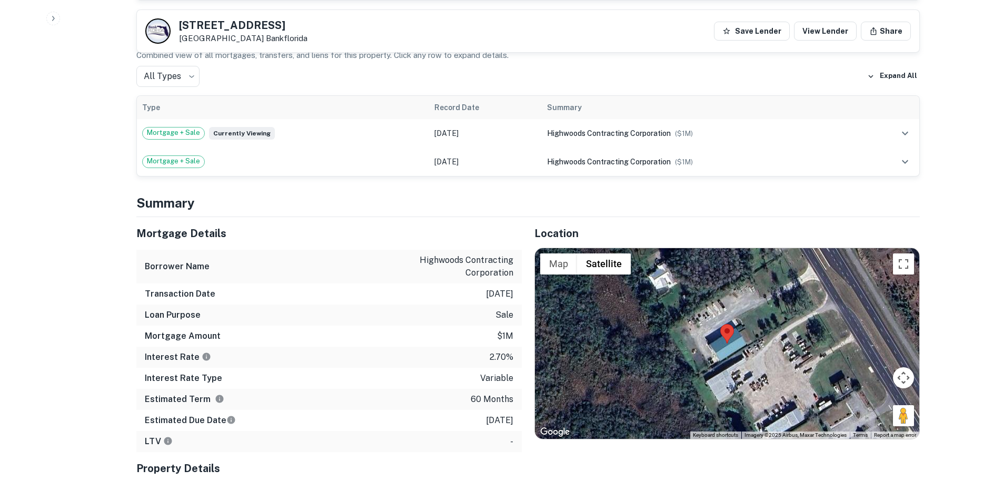
scroll to position [842, 0]
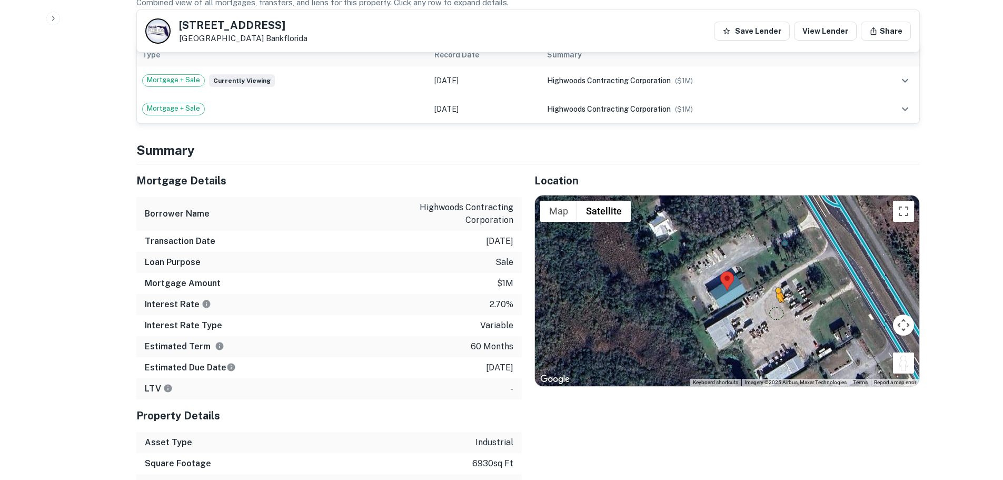
drag, startPoint x: 903, startPoint y: 333, endPoint x: 771, endPoint y: 275, distance: 143.6
click at [771, 275] on div "To activate drag with keyboard, press Alt + Enter. Once in keyboard drag state,…" at bounding box center [727, 290] width 384 height 191
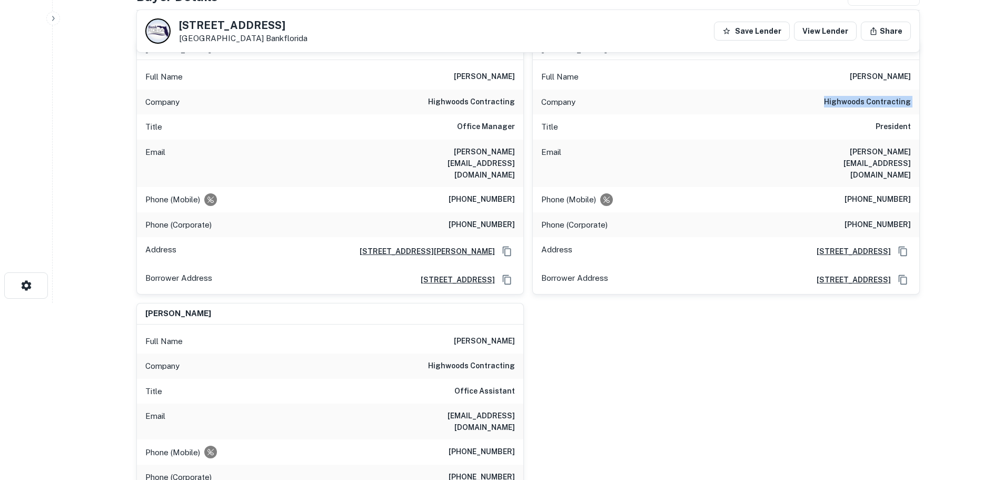
scroll to position [53, 0]
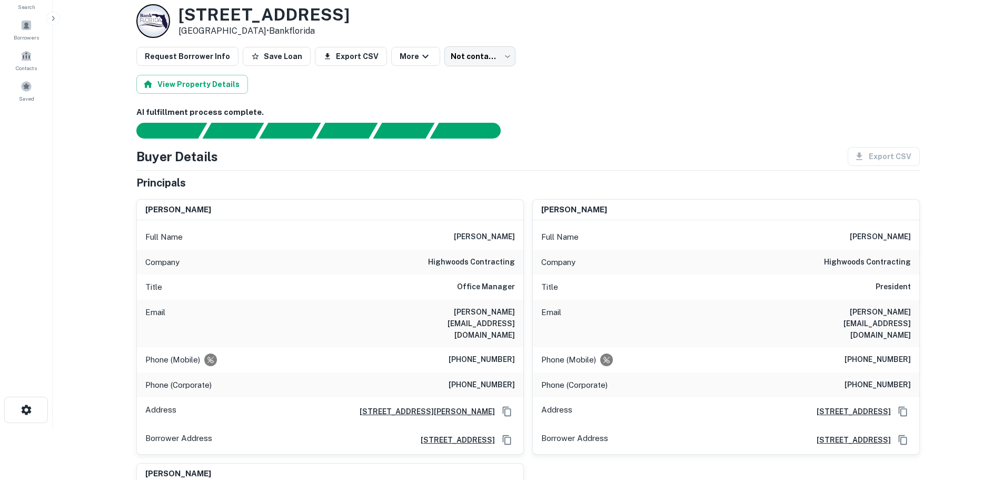
click at [902, 347] on div "Phone (Mobile) [PHONE_NUMBER]" at bounding box center [726, 359] width 386 height 25
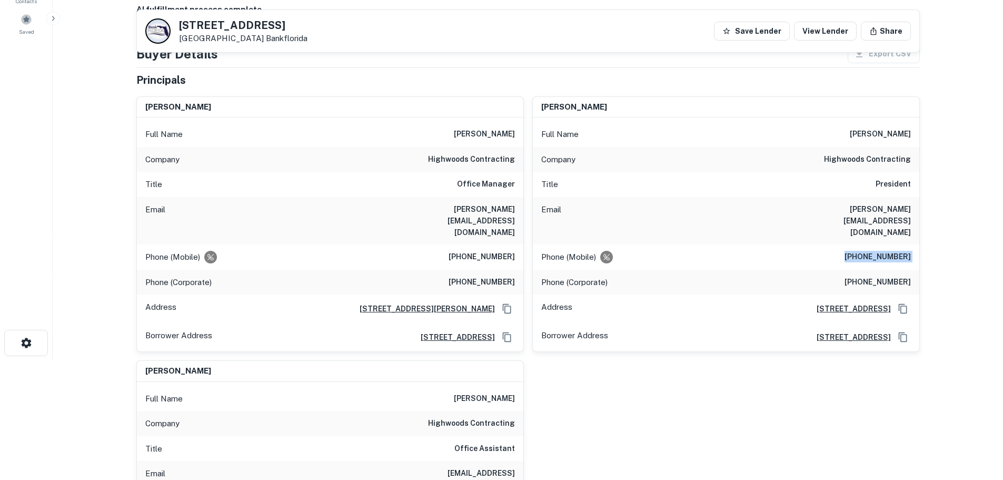
scroll to position [0, 0]
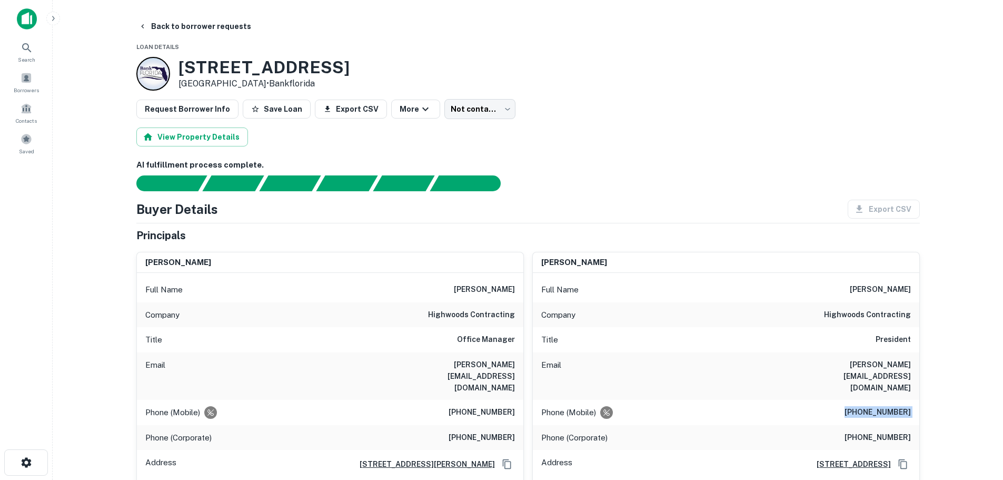
copy h6 "[PHONE_NUMBER]"
click at [894, 431] on h6 "[PHONE_NUMBER]" at bounding box center [877, 437] width 66 height 13
click at [167, 27] on button "Back to borrower requests" at bounding box center [194, 26] width 121 height 19
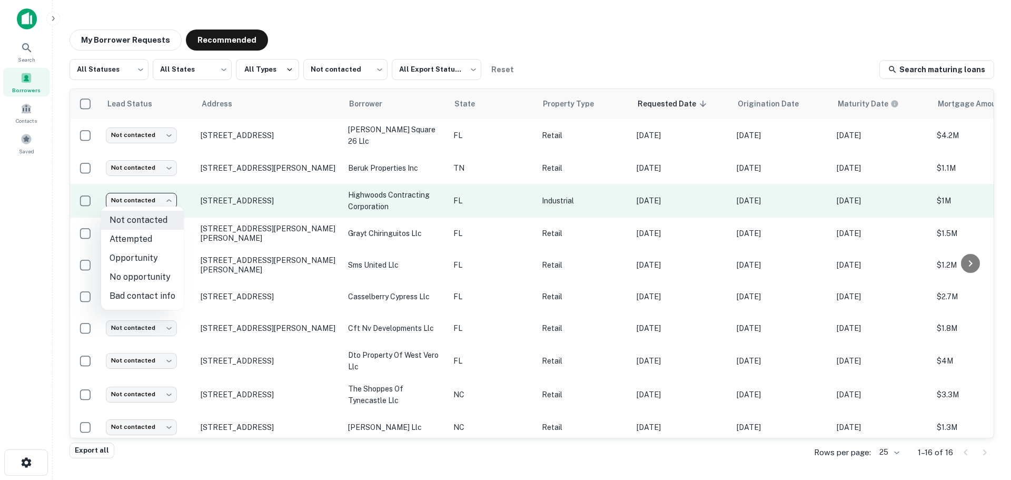
click at [153, 204] on body "Search Borrowers Contacts Saved My Borrower Requests Recommended All Statuses *…" at bounding box center [505, 240] width 1011 height 480
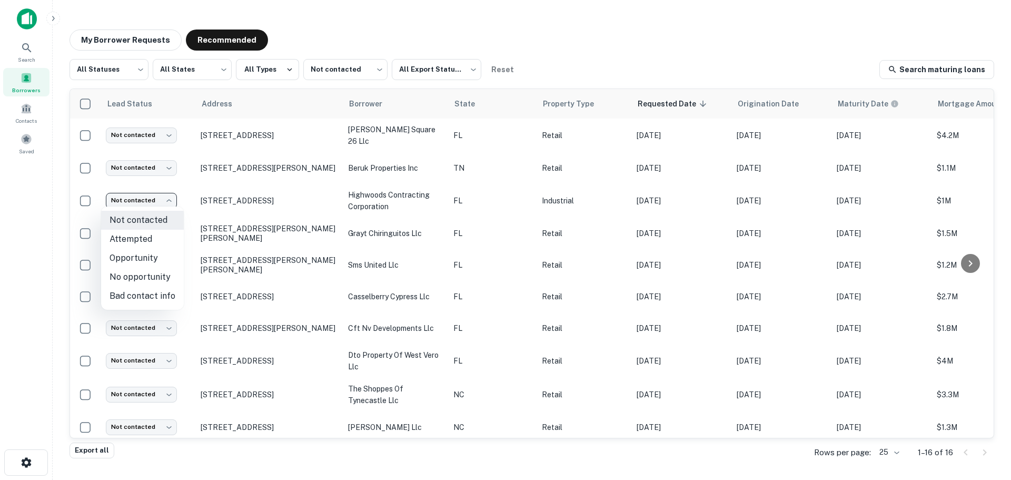
click at [152, 235] on li "Attempted" at bounding box center [142, 238] width 83 height 19
type input "*********"
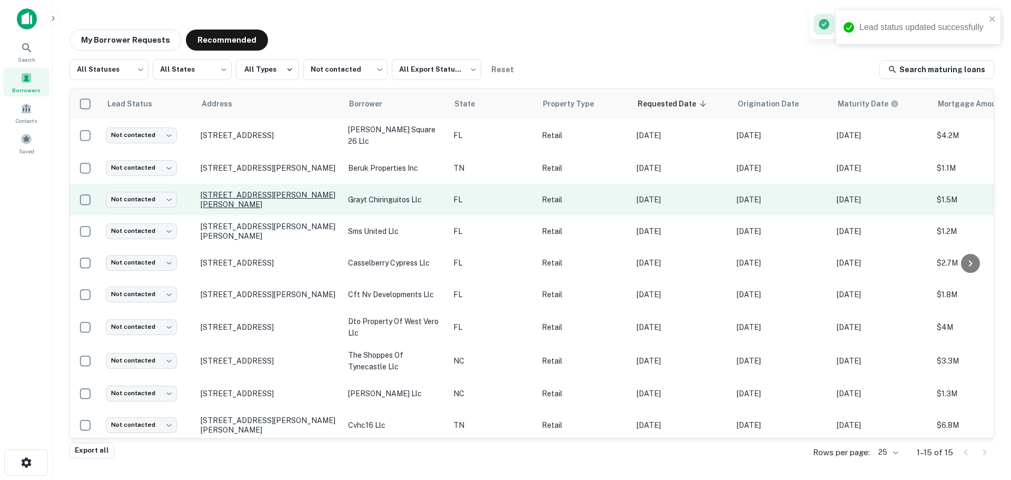
click at [245, 201] on p "[STREET_ADDRESS][PERSON_NAME][PERSON_NAME]" at bounding box center [269, 199] width 137 height 19
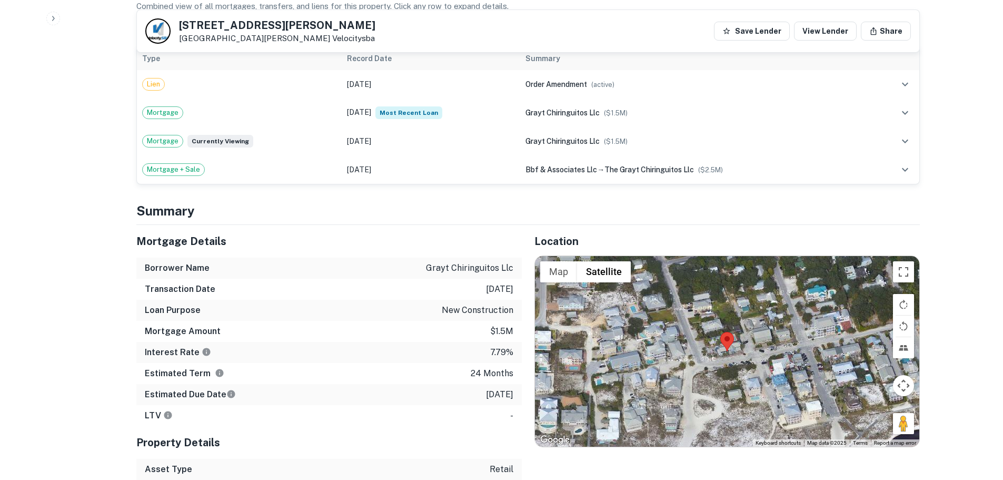
scroll to position [684, 0]
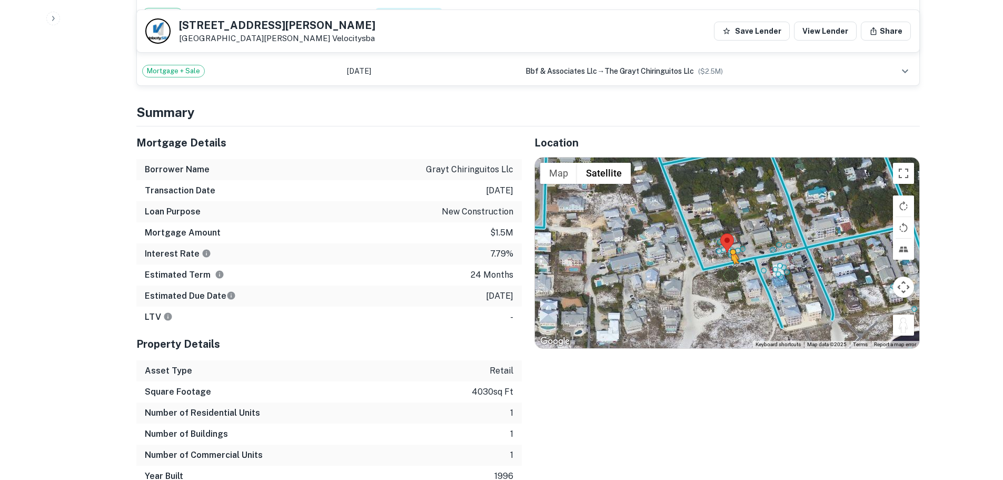
drag, startPoint x: 896, startPoint y: 304, endPoint x: 731, endPoint y: 249, distance: 174.4
click at [731, 249] on div "To activate drag with keyboard, press Alt + Enter. Once in keyboard drag state,…" at bounding box center [727, 252] width 384 height 191
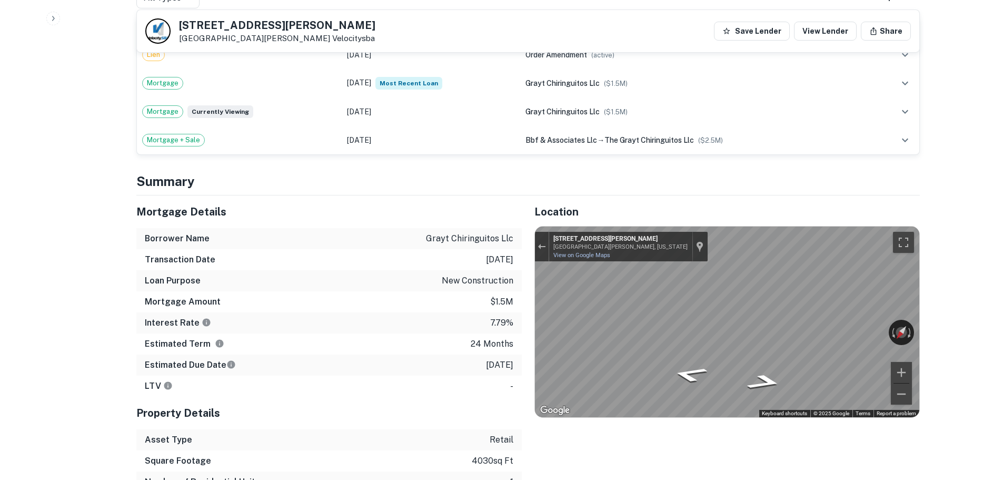
scroll to position [632, 0]
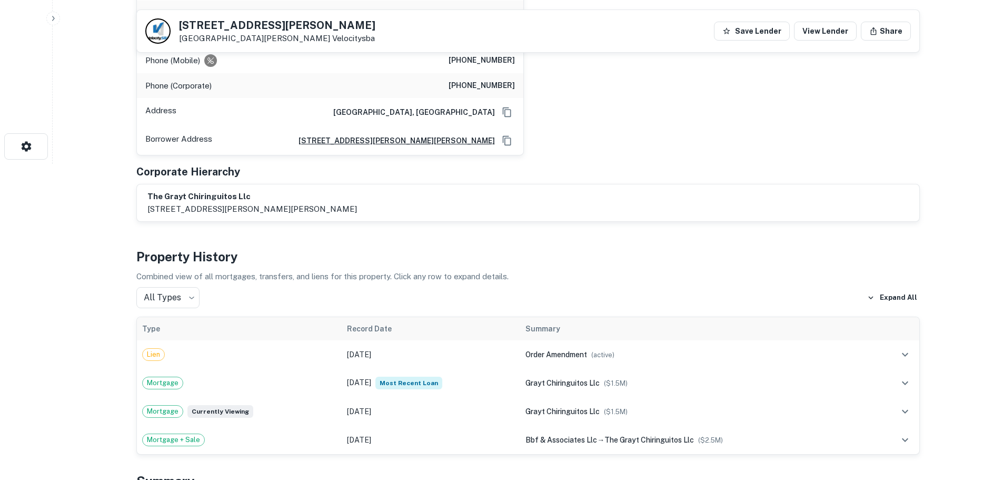
scroll to position [105, 0]
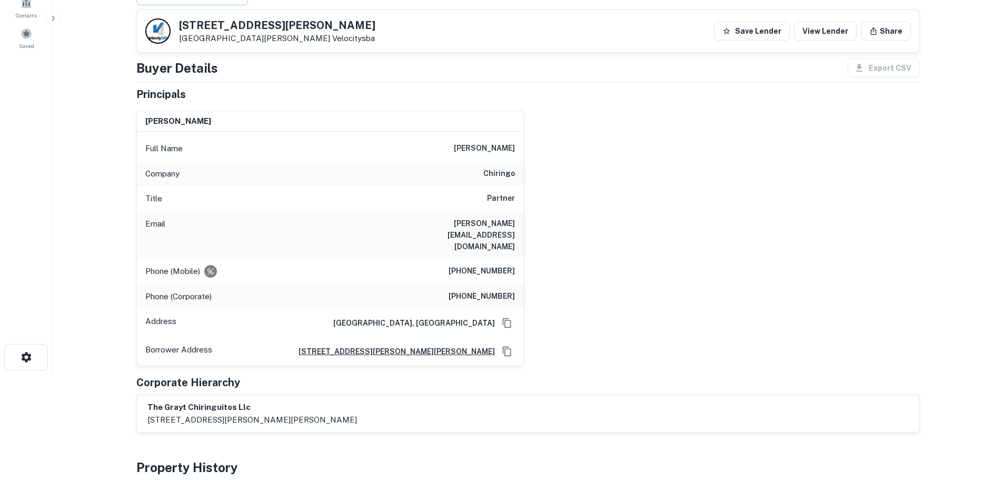
click at [485, 265] on h6 "[PHONE_NUMBER]" at bounding box center [481, 271] width 66 height 13
copy h6 "[PHONE_NUMBER]"
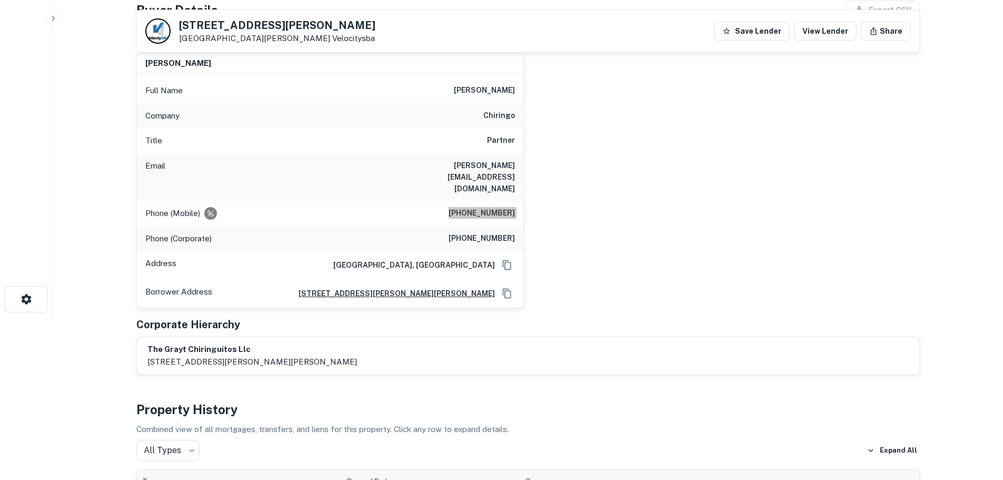
scroll to position [158, 0]
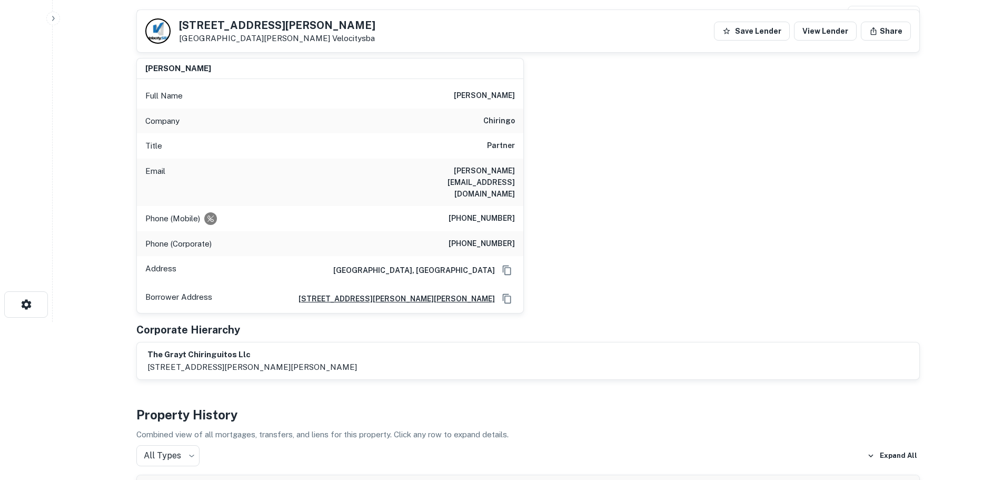
click at [488, 237] on h6 "[PHONE_NUMBER]" at bounding box center [481, 243] width 66 height 13
copy h6 "[PHONE_NUMBER]"
click at [488, 206] on div "Phone (Mobile) [PHONE_NUMBER]" at bounding box center [330, 218] width 386 height 25
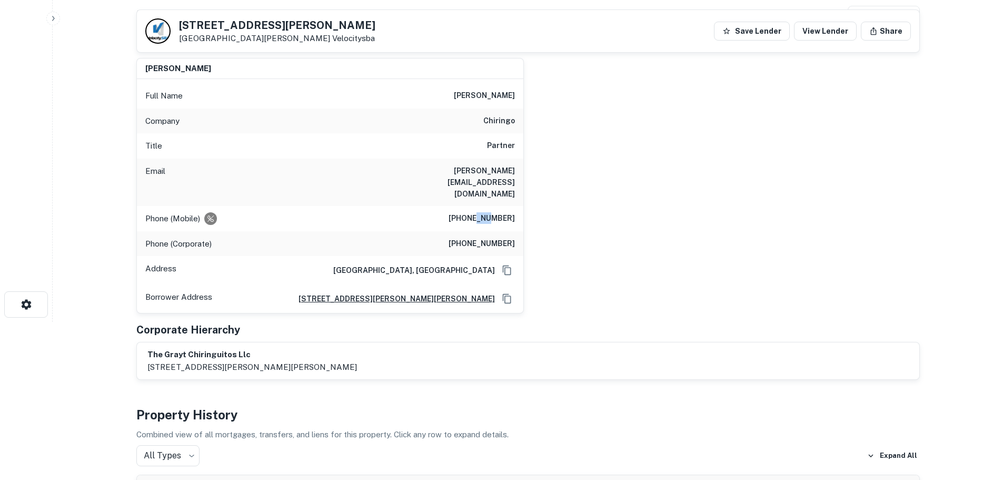
click at [488, 206] on div "Phone (Mobile) [PHONE_NUMBER]" at bounding box center [330, 218] width 386 height 25
copy h6 "[PHONE_NUMBER]"
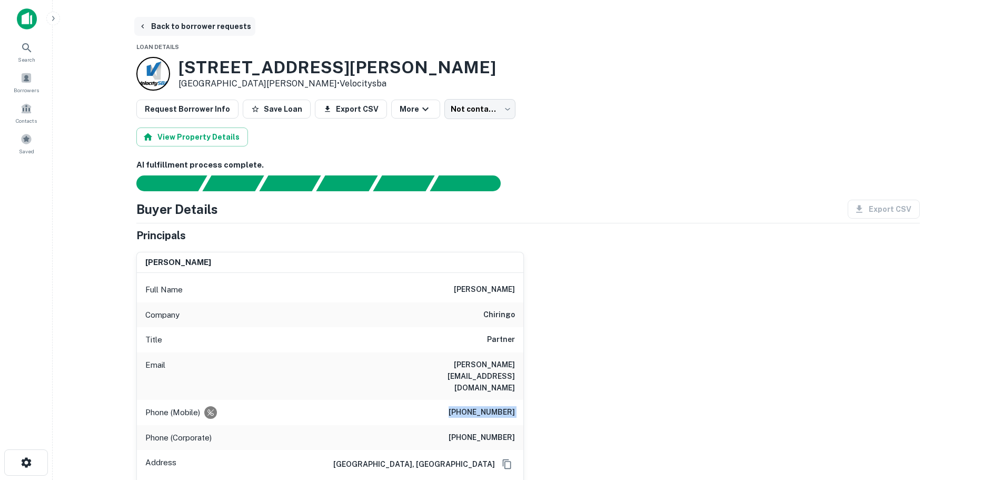
click at [220, 25] on button "Back to borrower requests" at bounding box center [194, 26] width 121 height 19
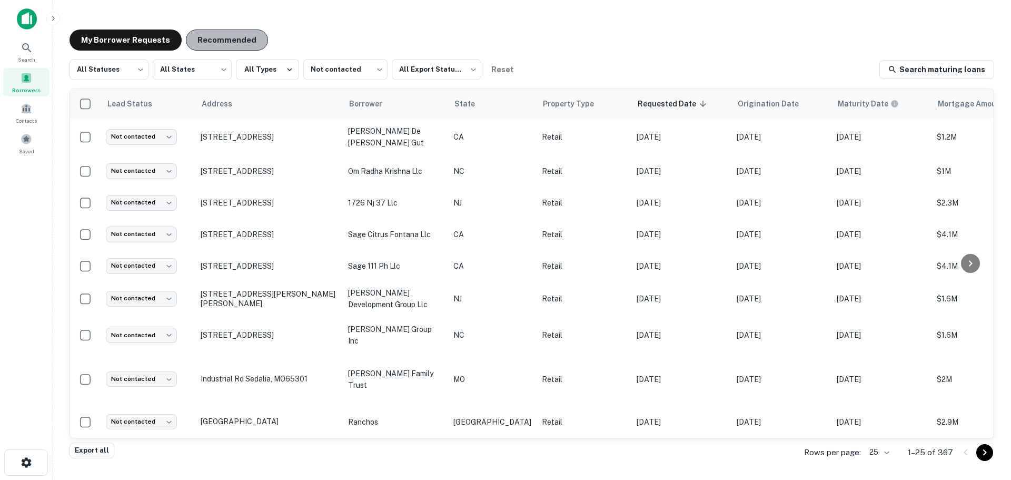
click at [226, 39] on button "Recommended" at bounding box center [227, 39] width 82 height 21
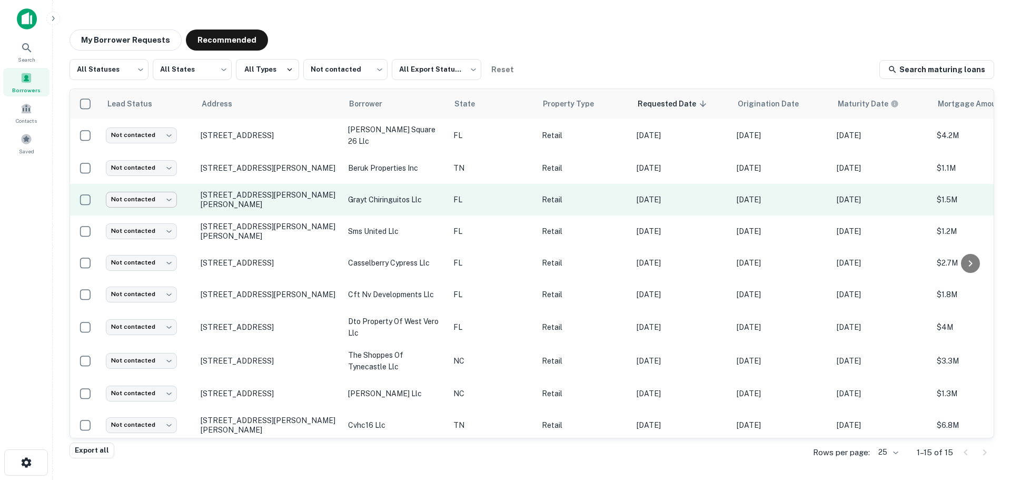
click at [142, 190] on body "Search Borrowers Contacts Saved My Borrower Requests Recommended All Statuses *…" at bounding box center [505, 240] width 1011 height 480
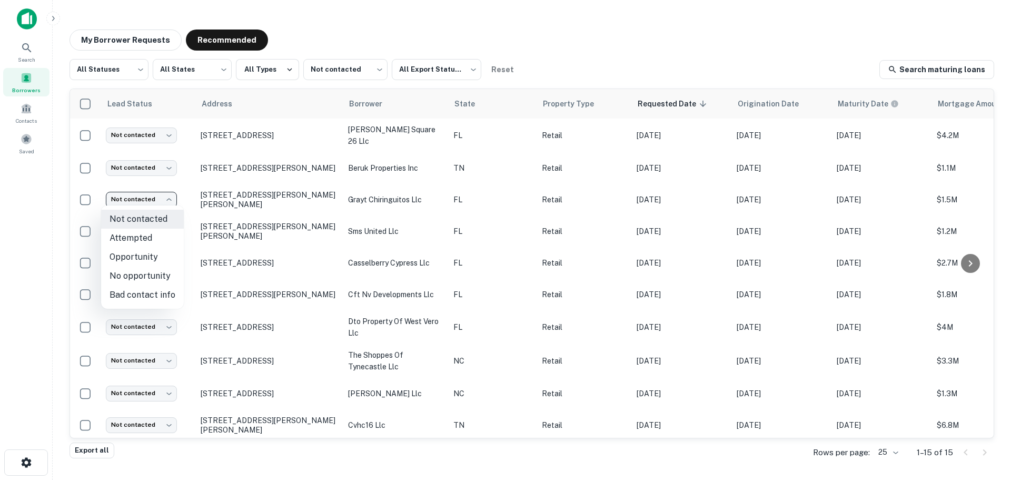
click at [154, 238] on li "Attempted" at bounding box center [142, 237] width 83 height 19
type input "*********"
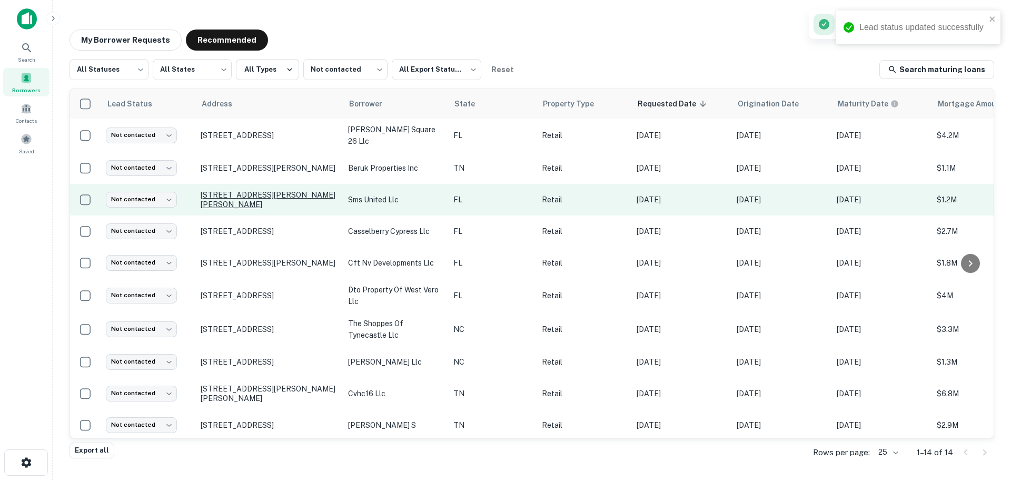
click at [241, 194] on p "[STREET_ADDRESS][PERSON_NAME][PERSON_NAME]" at bounding box center [269, 199] width 137 height 19
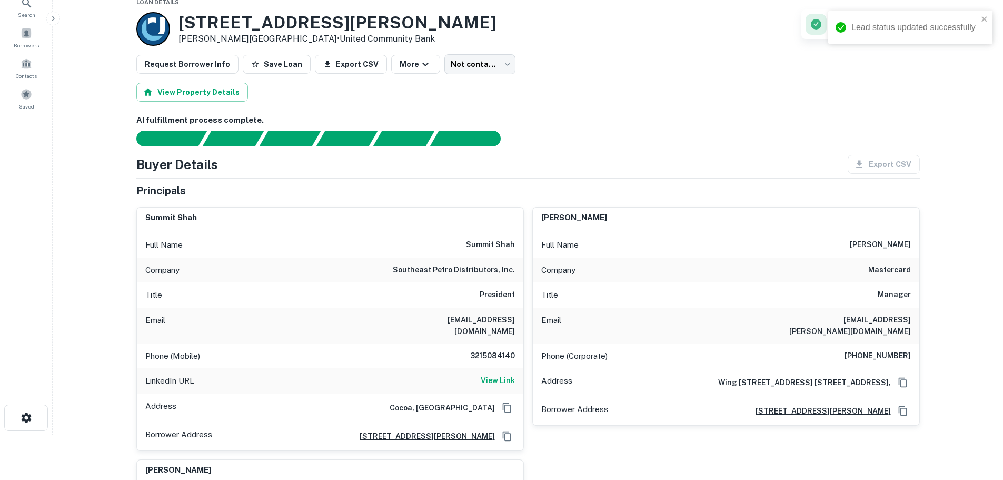
scroll to position [105, 0]
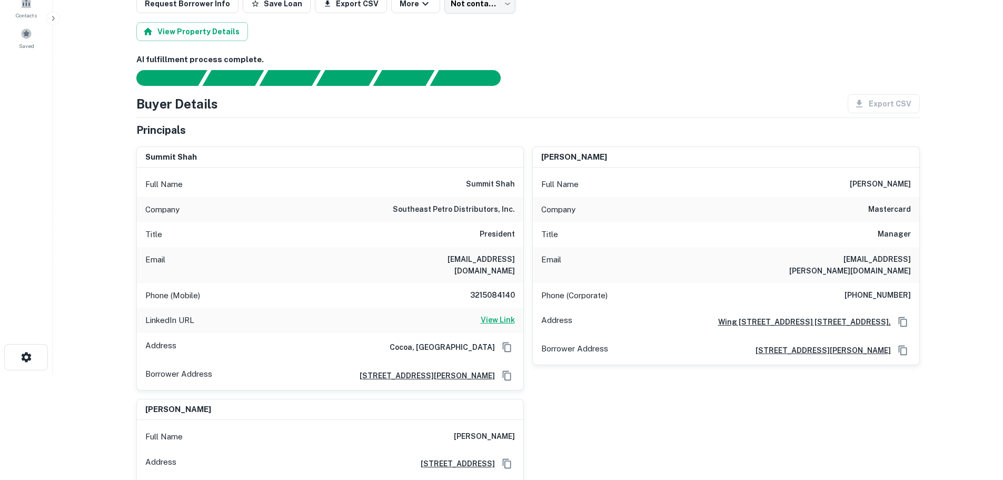
click at [502, 314] on h6 "View Link" at bounding box center [498, 320] width 34 height 12
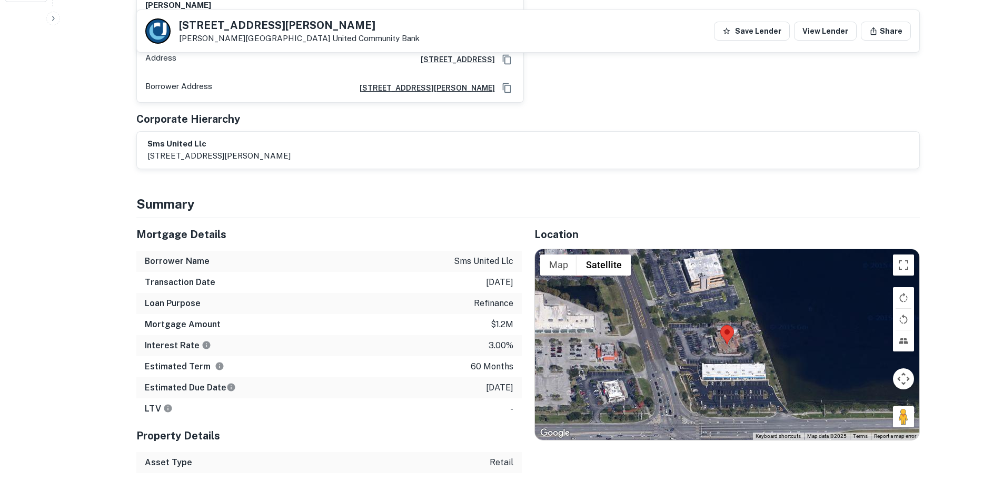
scroll to position [474, 0]
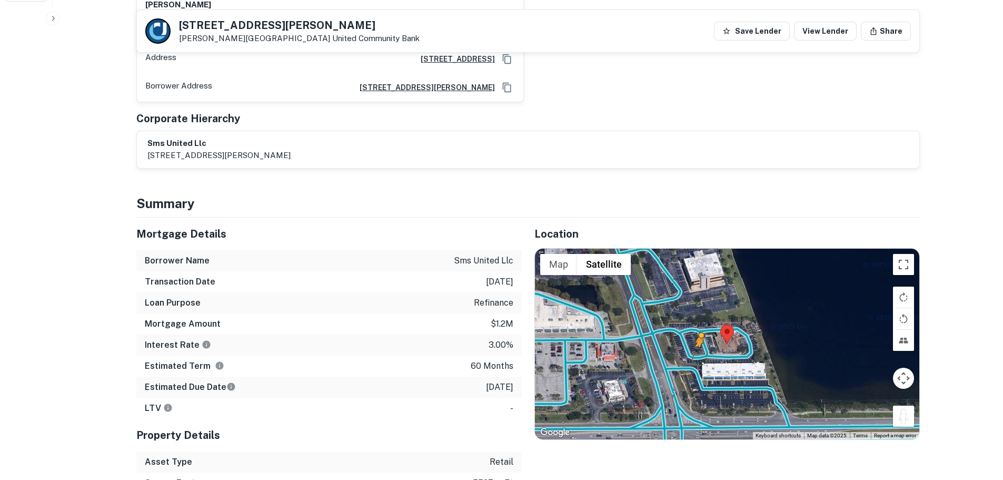
drag, startPoint x: 907, startPoint y: 411, endPoint x: 698, endPoint y: 343, distance: 220.4
click at [698, 343] on div "To activate drag with keyboard, press Alt + Enter. Once in keyboard drag state,…" at bounding box center [727, 343] width 384 height 191
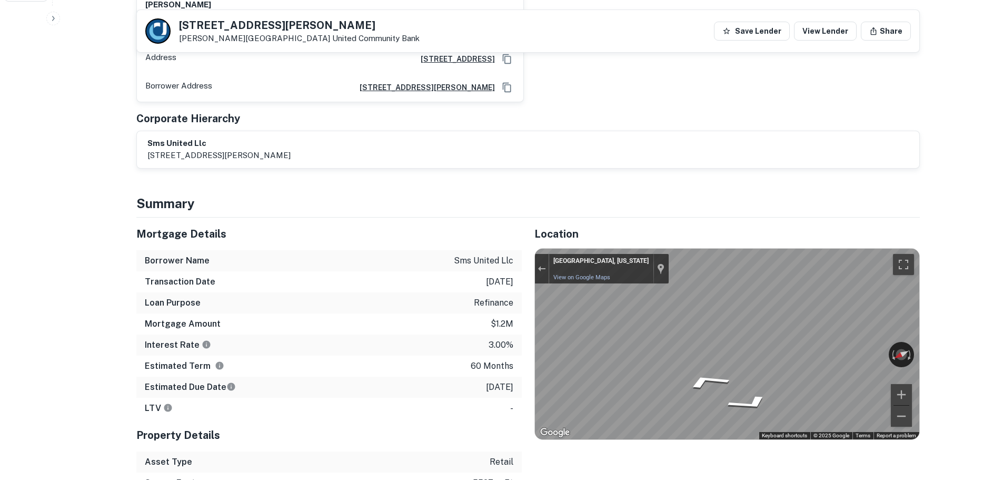
click at [528, 339] on div "Location ← Move left → Move right ↑ Move up ↓ Move down + Zoom in - Zoom out Ho…" at bounding box center [721, 386] width 398 height 339
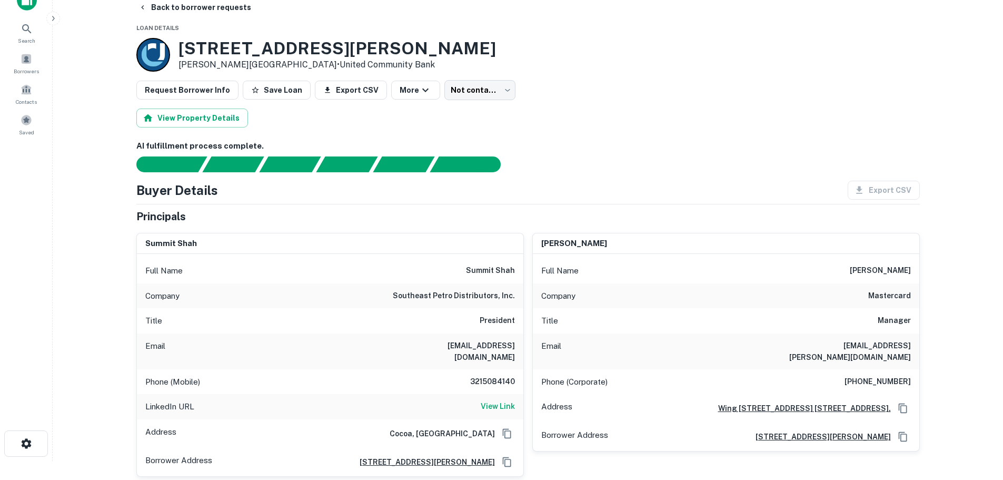
scroll to position [0, 0]
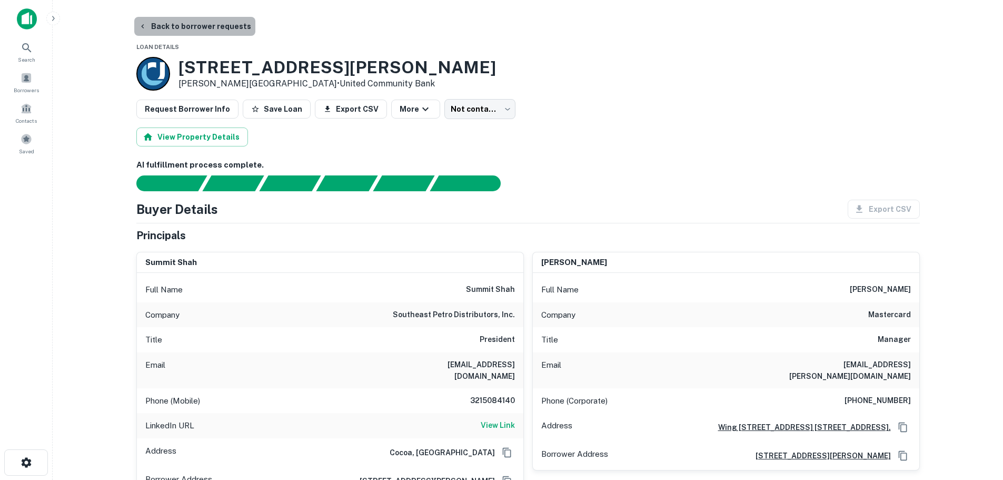
click at [201, 29] on button "Back to borrower requests" at bounding box center [194, 26] width 121 height 19
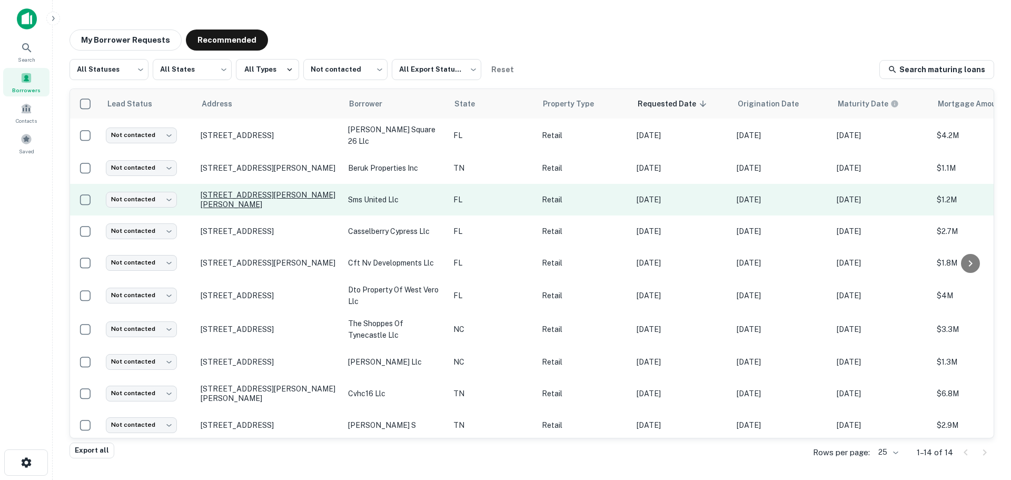
drag, startPoint x: 248, startPoint y: 197, endPoint x: 255, endPoint y: 202, distance: 7.9
click at [255, 202] on p "[STREET_ADDRESS][PERSON_NAME][PERSON_NAME]" at bounding box center [269, 199] width 137 height 19
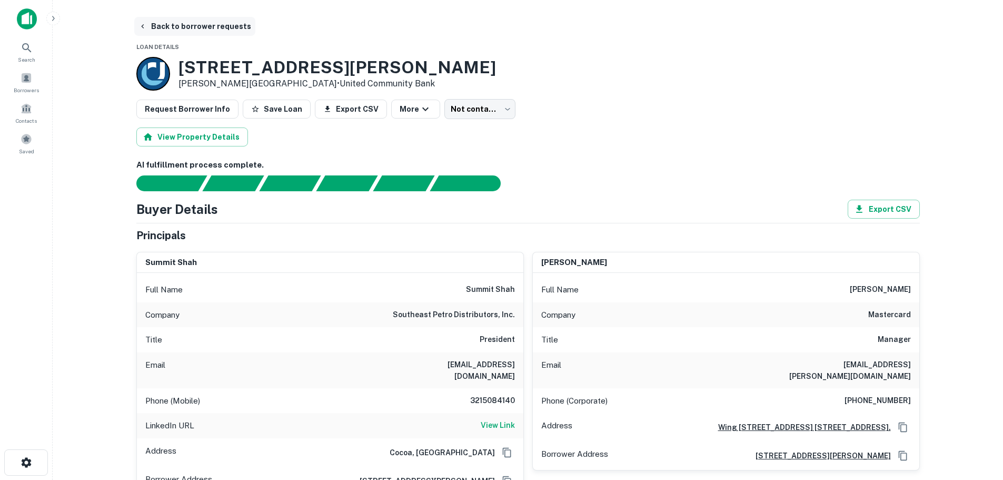
click at [171, 28] on button "Back to borrower requests" at bounding box center [194, 26] width 121 height 19
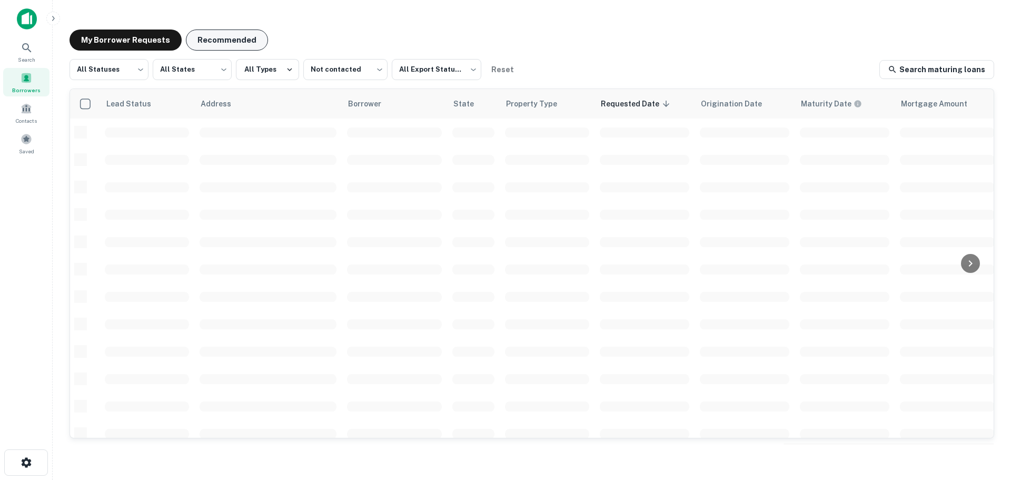
click at [223, 46] on button "Recommended" at bounding box center [227, 39] width 82 height 21
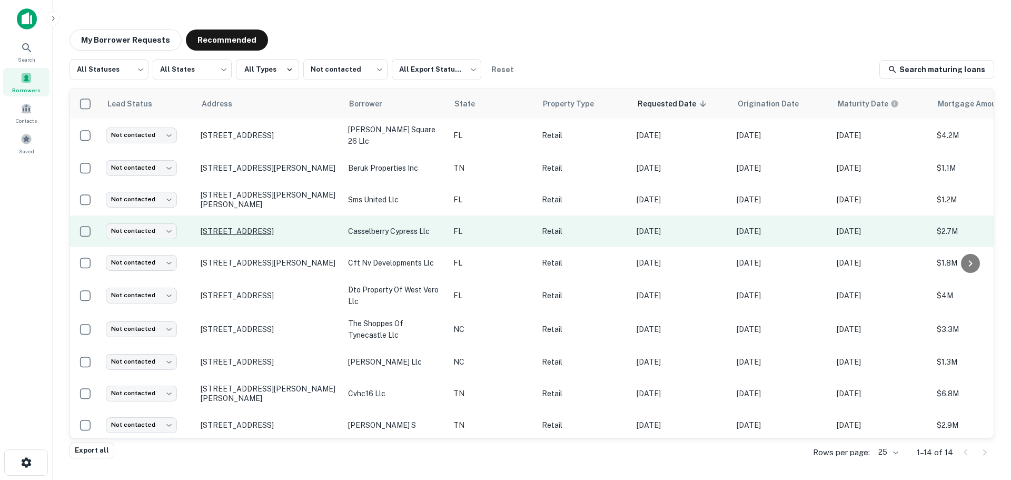
click at [244, 228] on p "[STREET_ADDRESS]" at bounding box center [269, 230] width 137 height 9
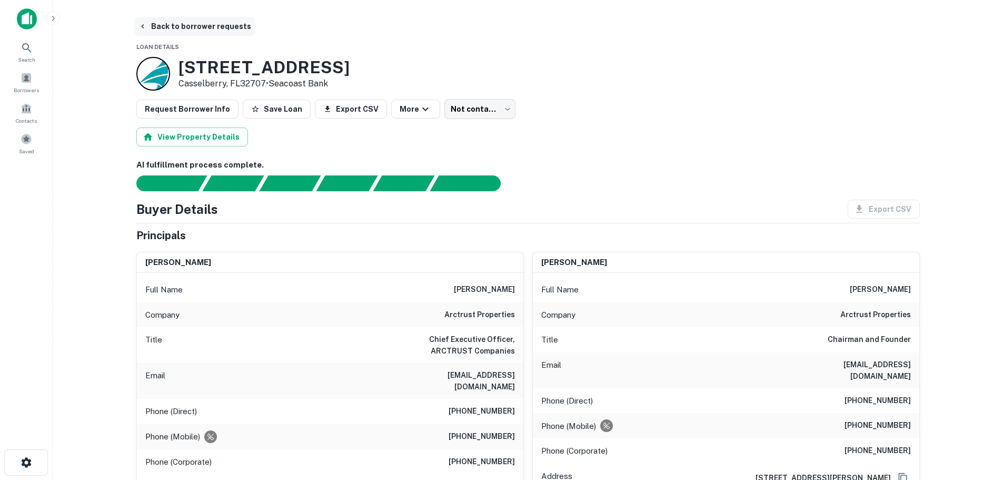
click at [206, 35] on button "Back to borrower requests" at bounding box center [194, 26] width 121 height 19
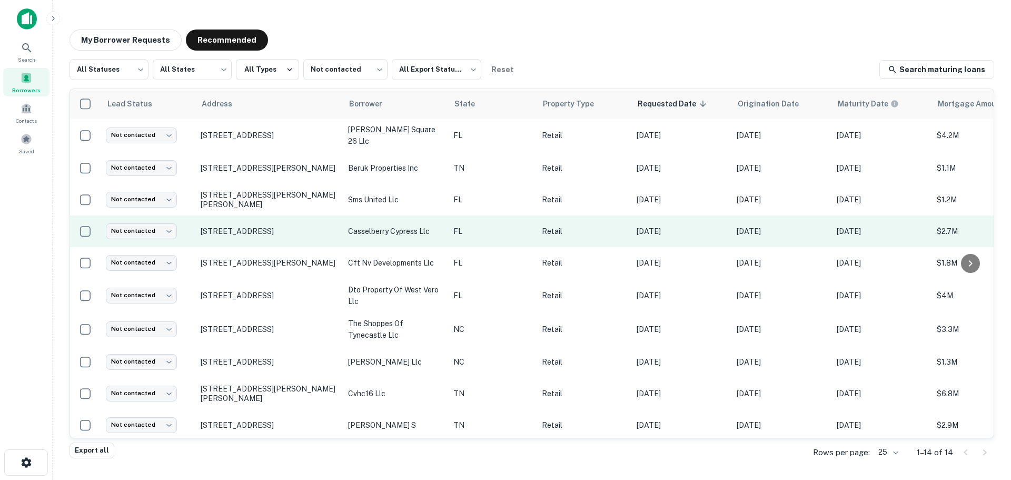
click at [154, 218] on td "Not contacted **** ​" at bounding box center [148, 231] width 95 height 32
click at [154, 227] on body "Search Borrowers Contacts Saved My Borrower Requests Recommended All Statuses *…" at bounding box center [505, 240] width 1011 height 480
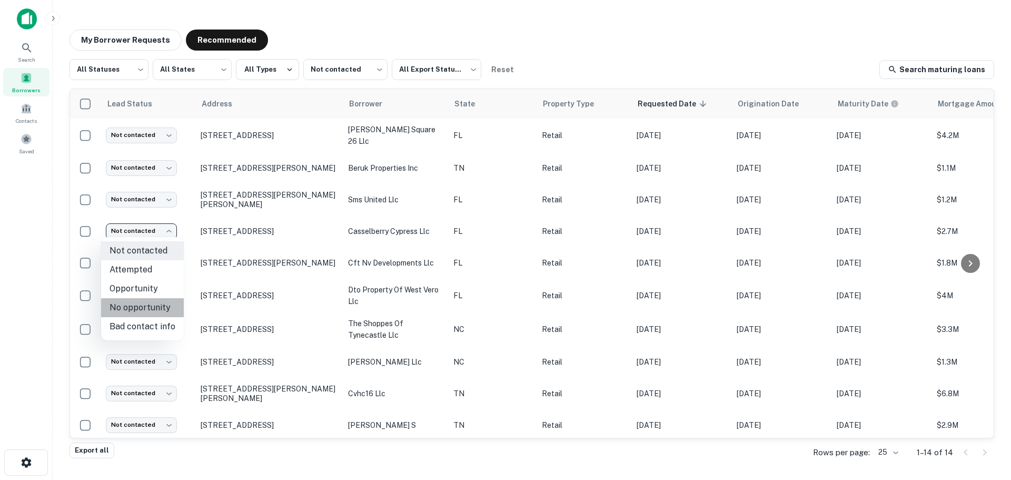
click at [147, 305] on li "No opportunity" at bounding box center [142, 307] width 83 height 19
type input "**********"
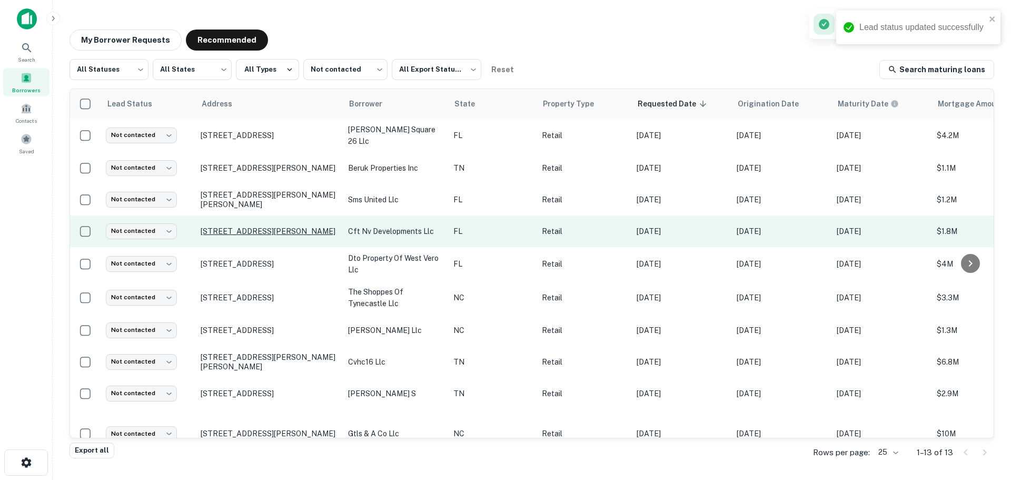
click at [262, 228] on p "[STREET_ADDRESS][PERSON_NAME]" at bounding box center [269, 230] width 137 height 9
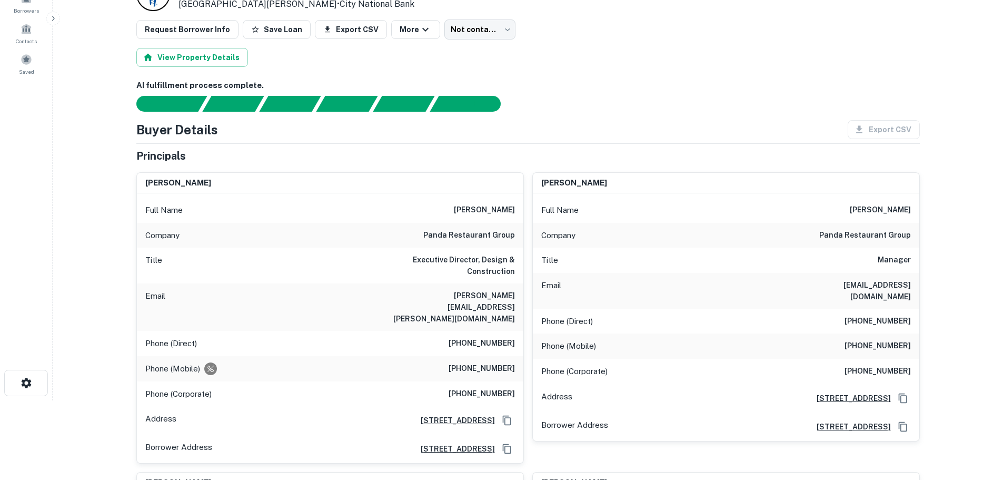
scroll to position [105, 0]
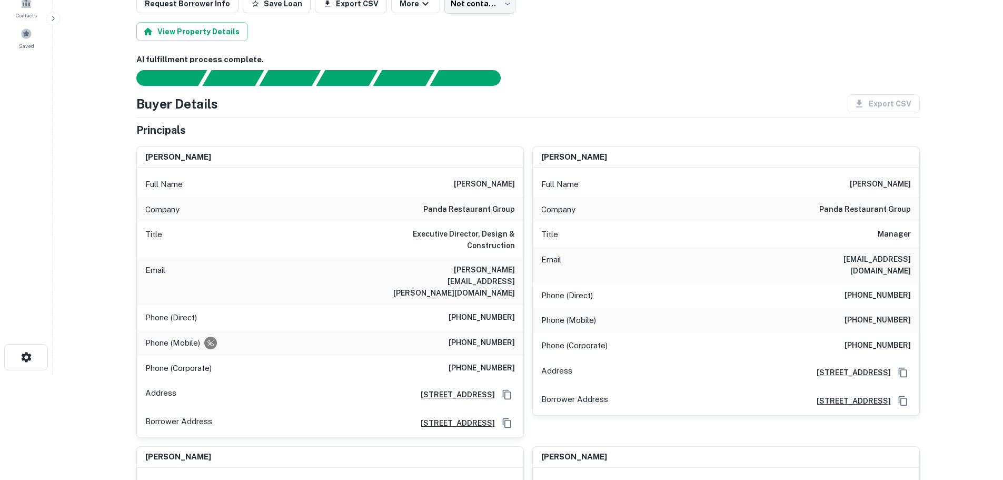
click at [469, 206] on h6 "panda restaurant group" at bounding box center [469, 209] width 92 height 13
copy h6 "panda restaurant group"
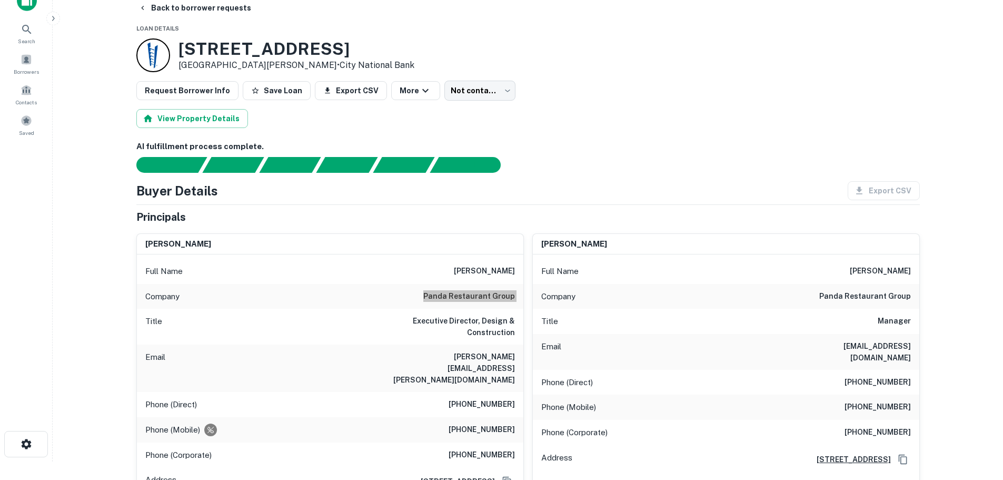
scroll to position [0, 0]
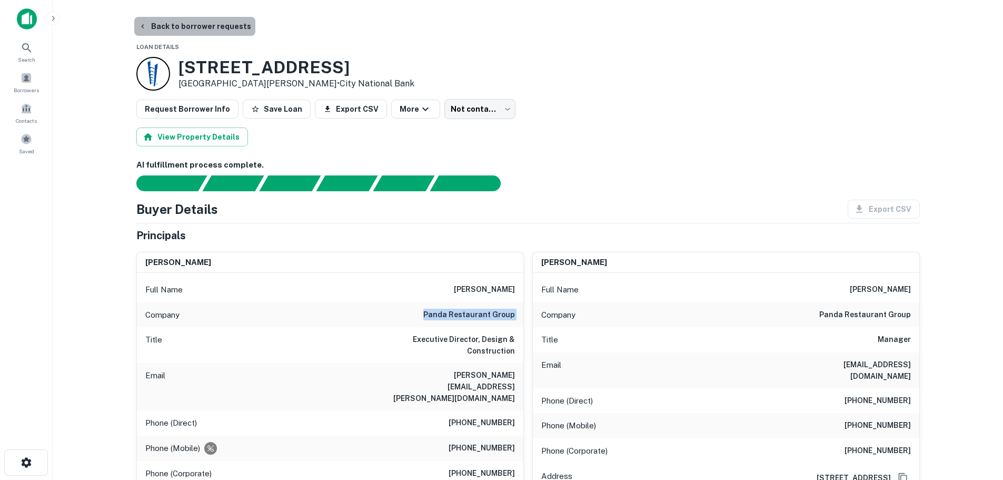
click at [221, 22] on button "Back to borrower requests" at bounding box center [194, 26] width 121 height 19
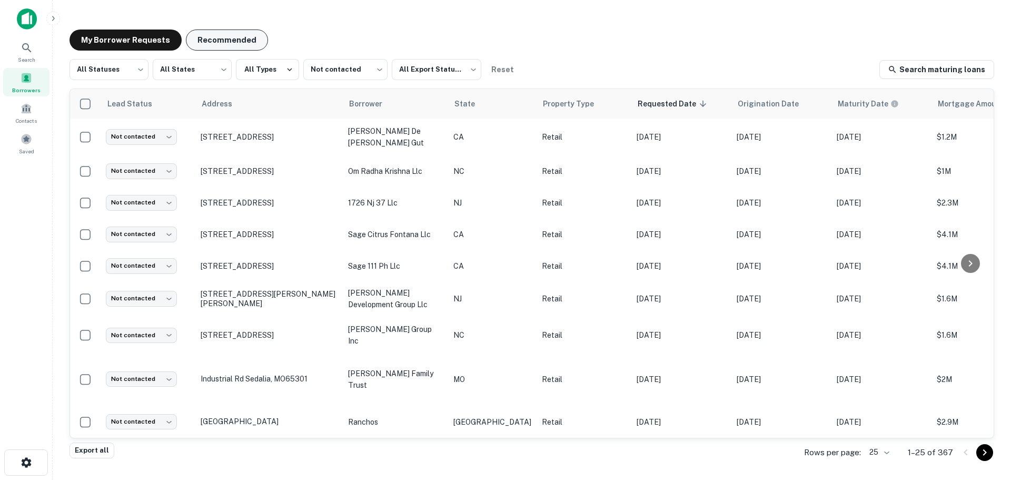
click at [218, 37] on button "Recommended" at bounding box center [227, 39] width 82 height 21
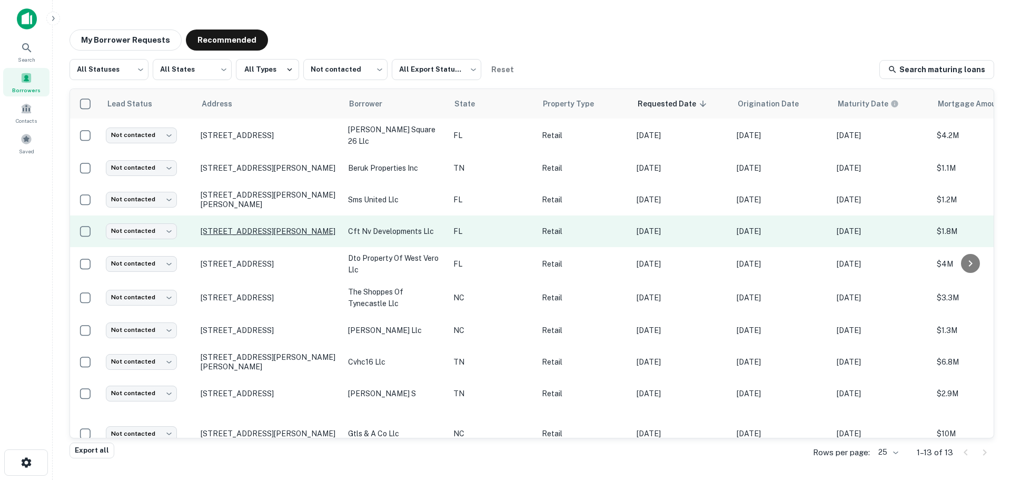
click at [245, 229] on p "[STREET_ADDRESS][PERSON_NAME]" at bounding box center [269, 230] width 137 height 9
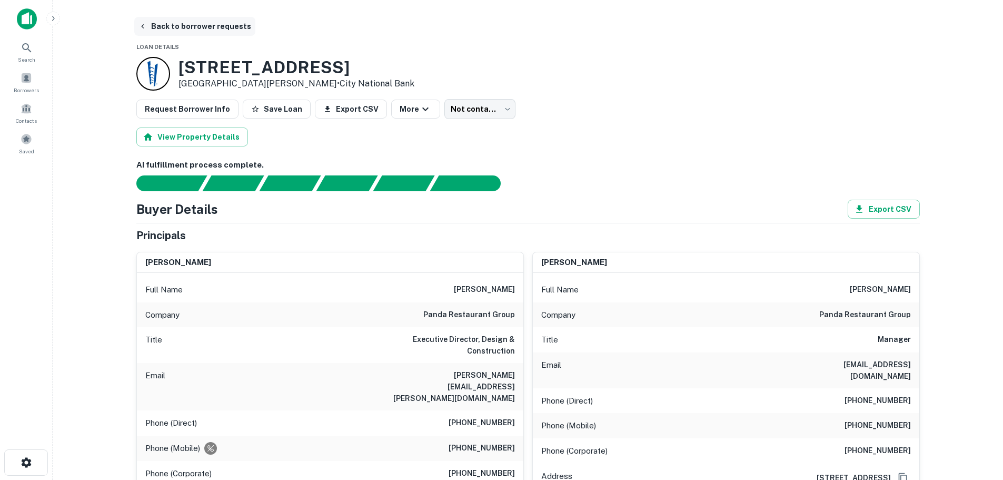
click at [174, 29] on button "Back to borrower requests" at bounding box center [194, 26] width 121 height 19
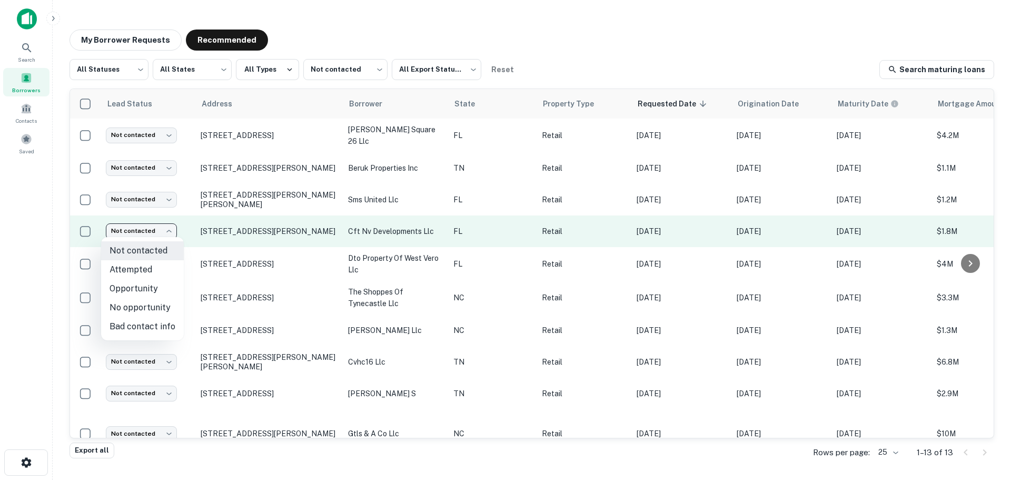
click at [135, 234] on body "Search Borrowers Contacts Saved My Borrower Requests Recommended All Statuses *…" at bounding box center [505, 240] width 1011 height 480
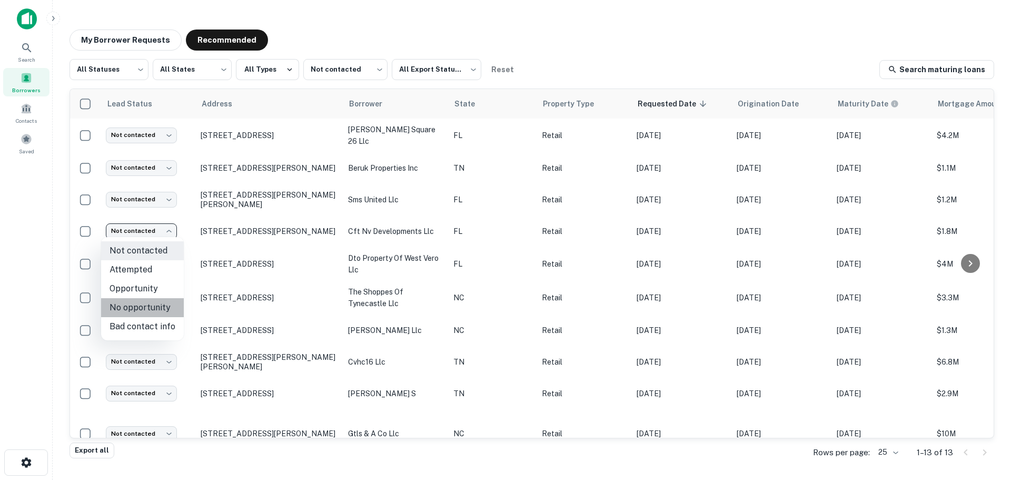
click at [144, 305] on li "No opportunity" at bounding box center [142, 307] width 83 height 19
type input "**********"
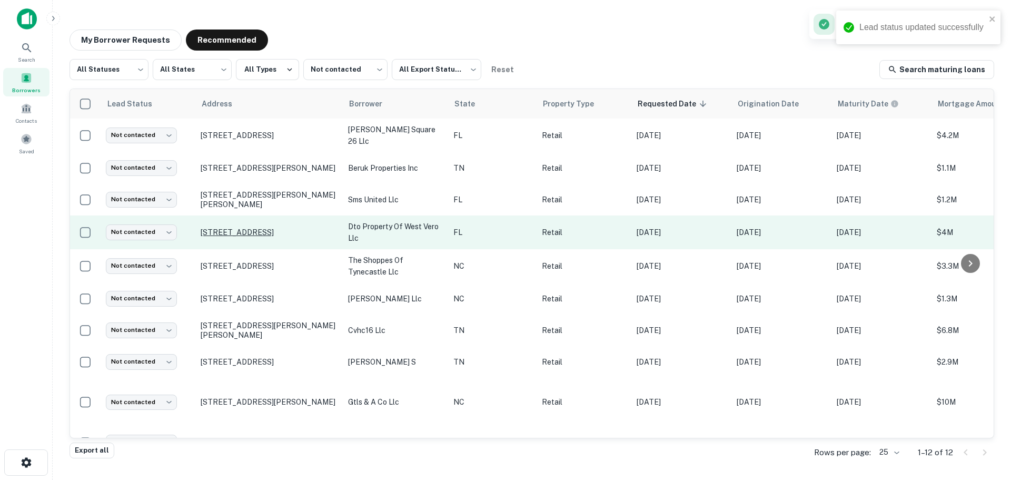
click at [269, 232] on p "[STREET_ADDRESS]" at bounding box center [269, 231] width 137 height 9
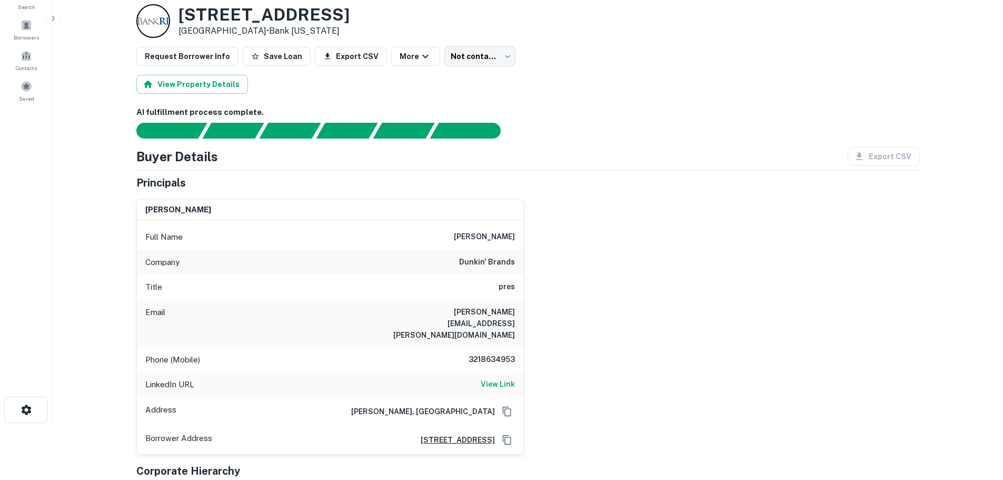
scroll to position [105, 0]
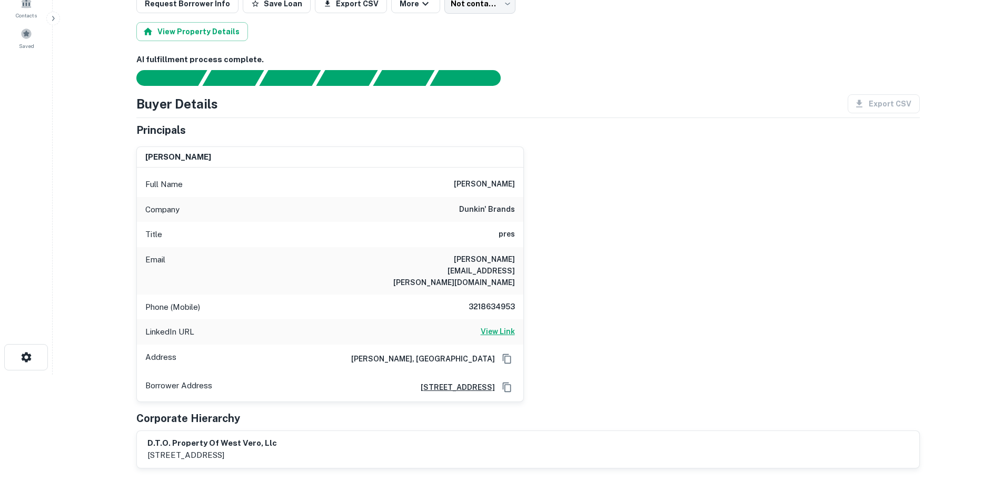
click at [498, 325] on h6 "View Link" at bounding box center [498, 331] width 34 height 12
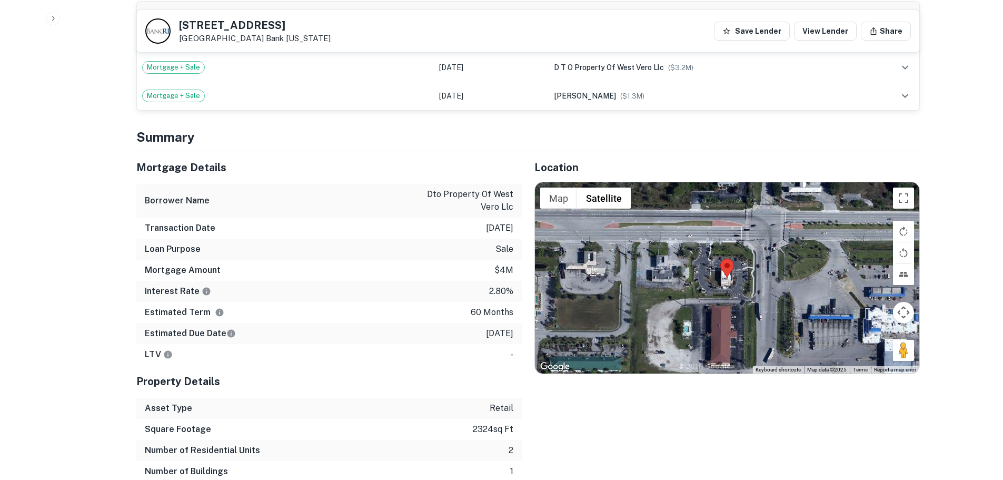
scroll to position [632, 0]
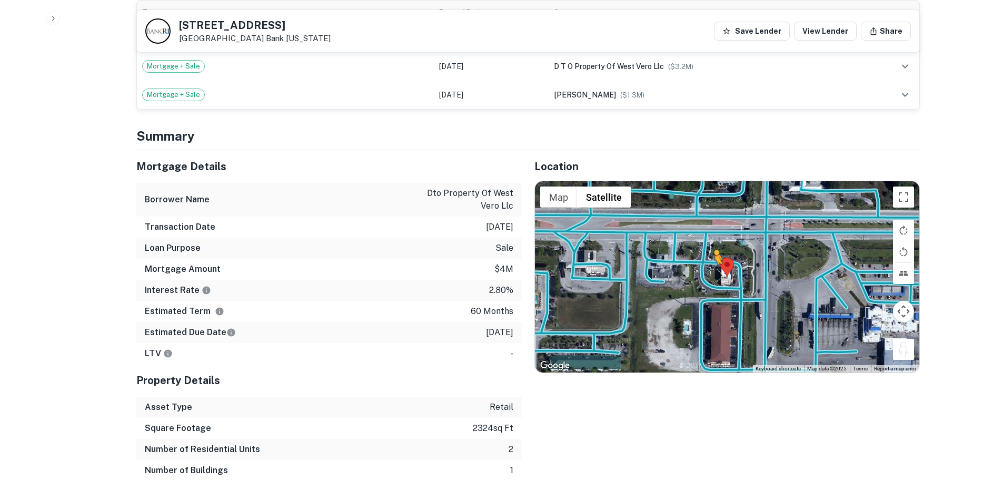
drag, startPoint x: 905, startPoint y: 337, endPoint x: 714, endPoint y: 259, distance: 206.3
click at [714, 259] on div "To activate drag with keyboard, press Alt + Enter. Once in keyboard drag state,…" at bounding box center [727, 276] width 384 height 191
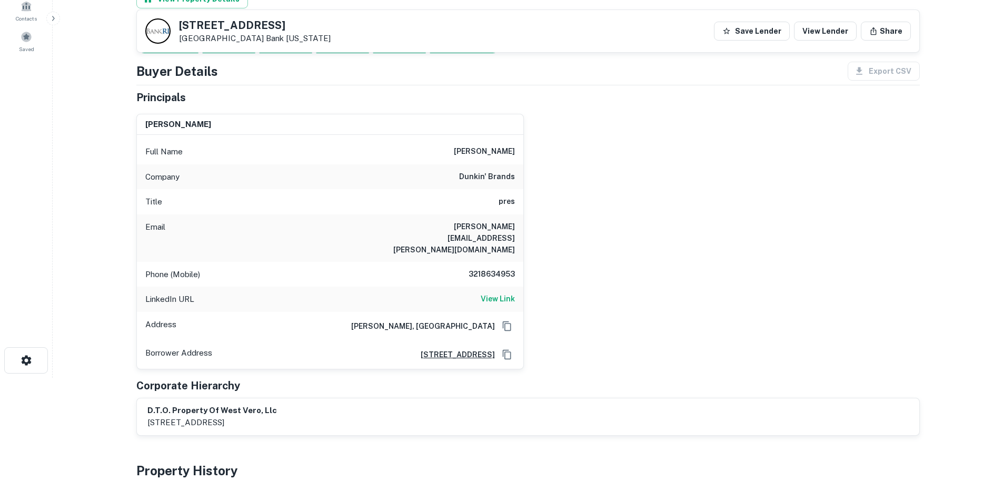
scroll to position [0, 0]
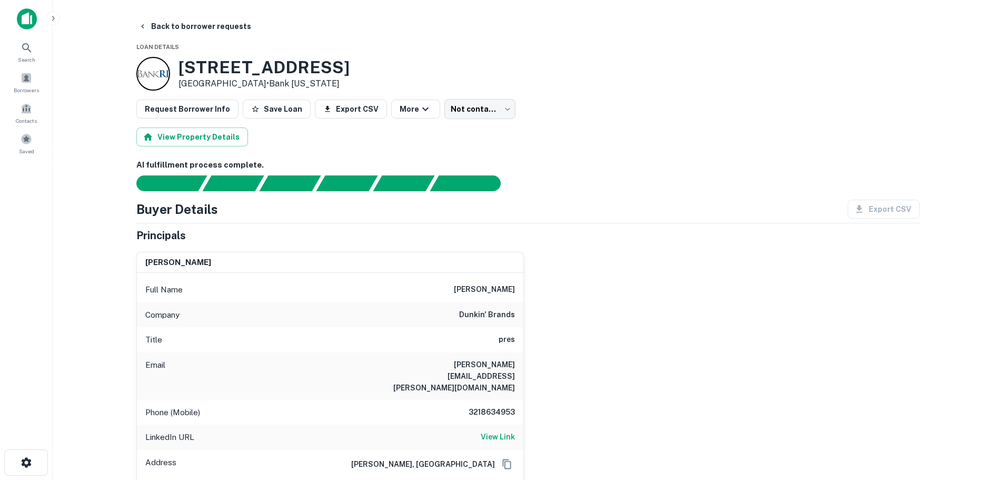
click at [488, 281] on div "Full Name [PERSON_NAME]" at bounding box center [330, 289] width 386 height 25
copy h6 "[PERSON_NAME]"
click at [223, 26] on button "Back to borrower requests" at bounding box center [194, 26] width 121 height 19
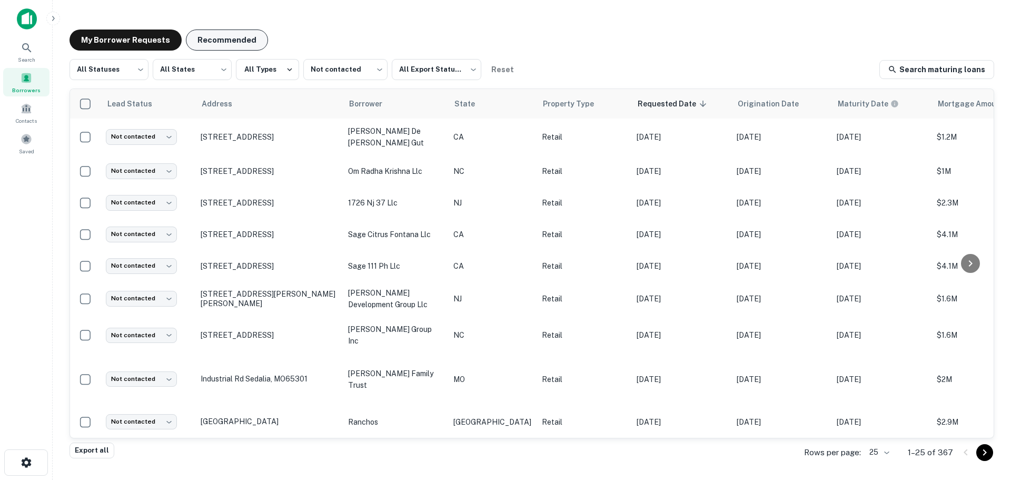
click at [207, 48] on button "Recommended" at bounding box center [227, 39] width 82 height 21
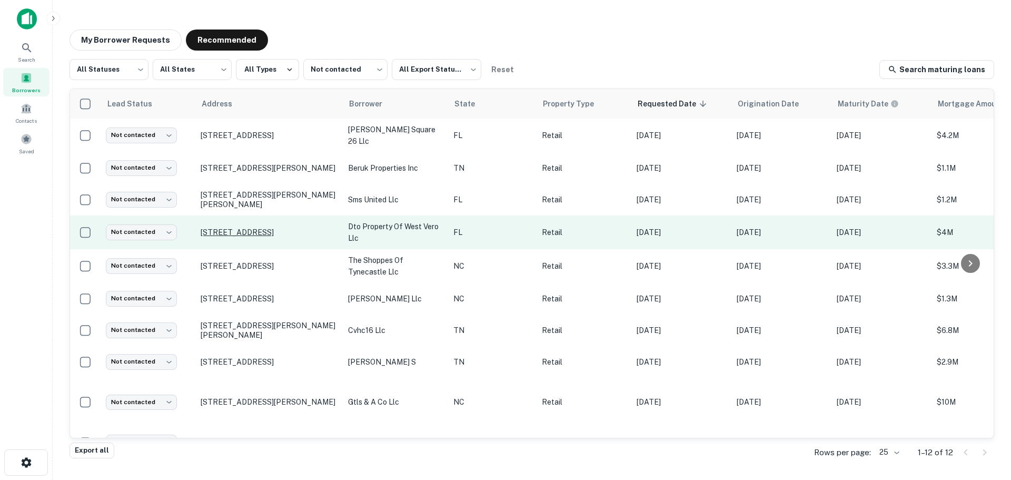
click at [234, 234] on p "[STREET_ADDRESS]" at bounding box center [269, 231] width 137 height 9
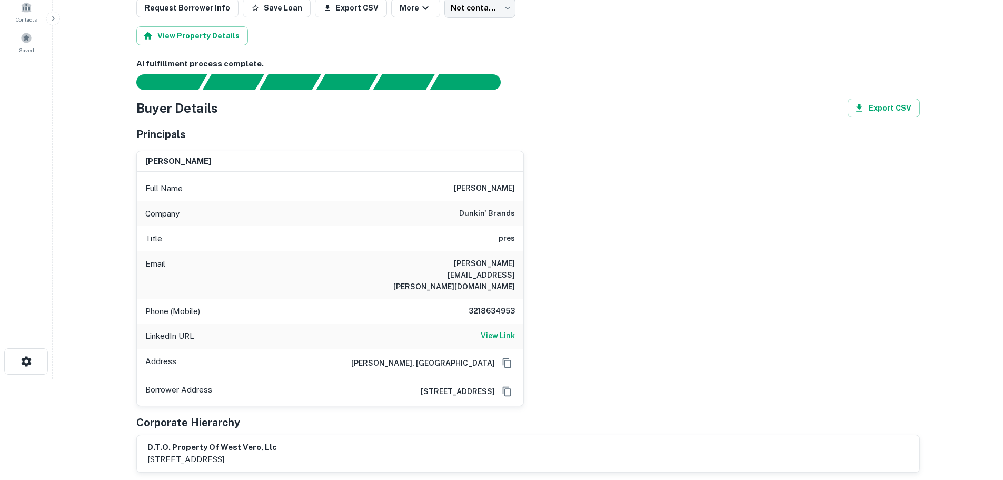
scroll to position [105, 0]
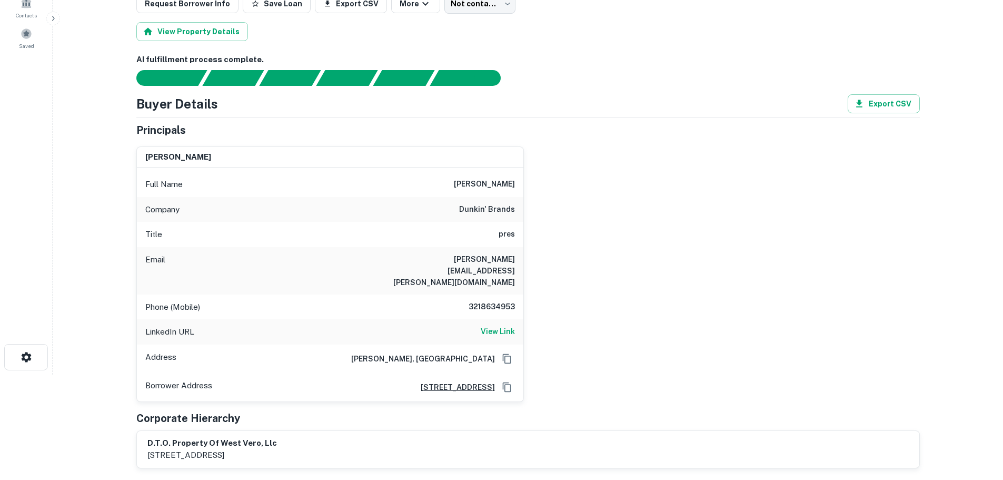
click at [508, 301] on h6 "3218634953" at bounding box center [483, 307] width 63 height 13
copy h6 "3218634953"
click at [505, 301] on h6 "3218634953" at bounding box center [483, 307] width 63 height 13
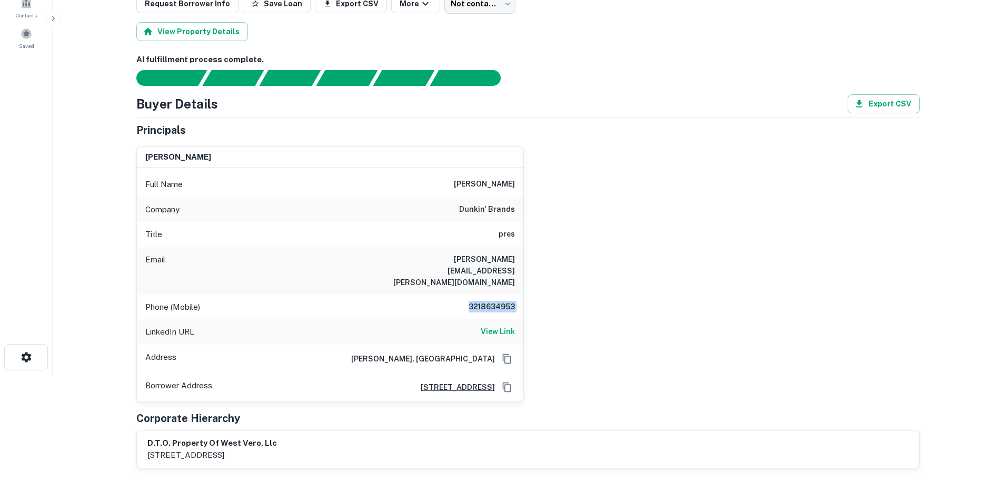
click at [505, 301] on h6 "3218634953" at bounding box center [483, 307] width 63 height 13
click at [511, 301] on h6 "3218634953" at bounding box center [483, 307] width 63 height 13
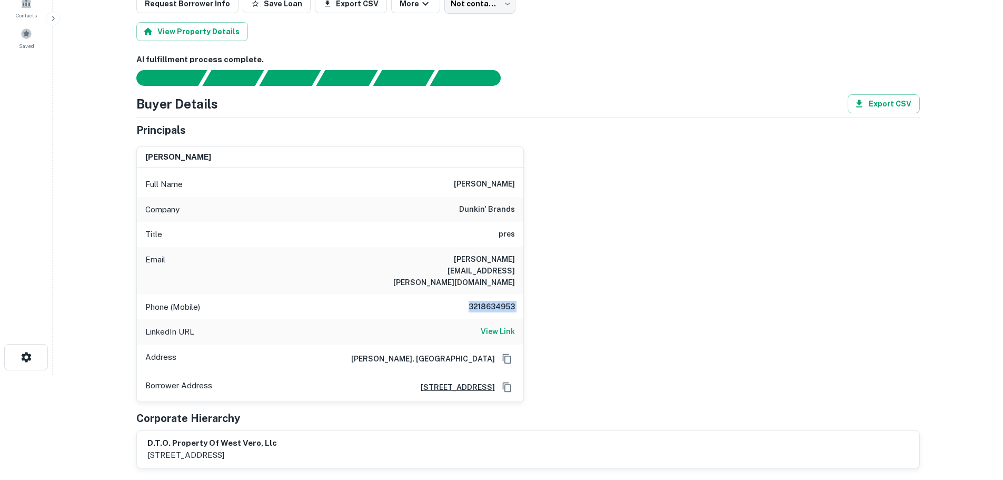
click at [511, 301] on h6 "3218634953" at bounding box center [483, 307] width 63 height 13
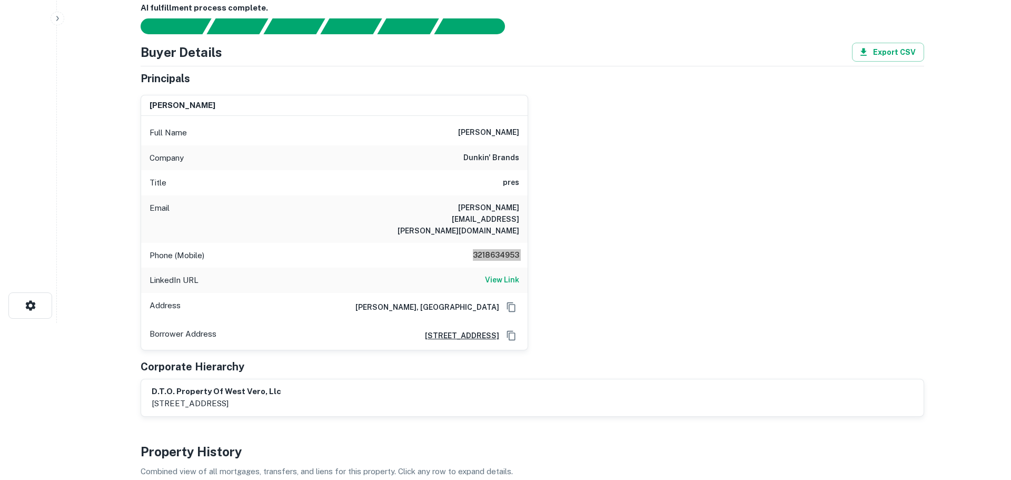
scroll to position [0, 0]
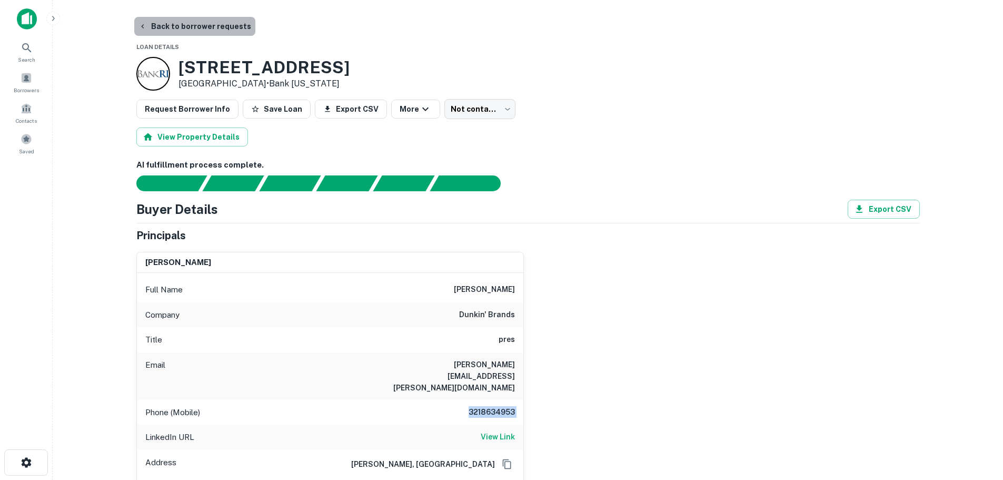
click at [225, 25] on button "Back to borrower requests" at bounding box center [194, 26] width 121 height 19
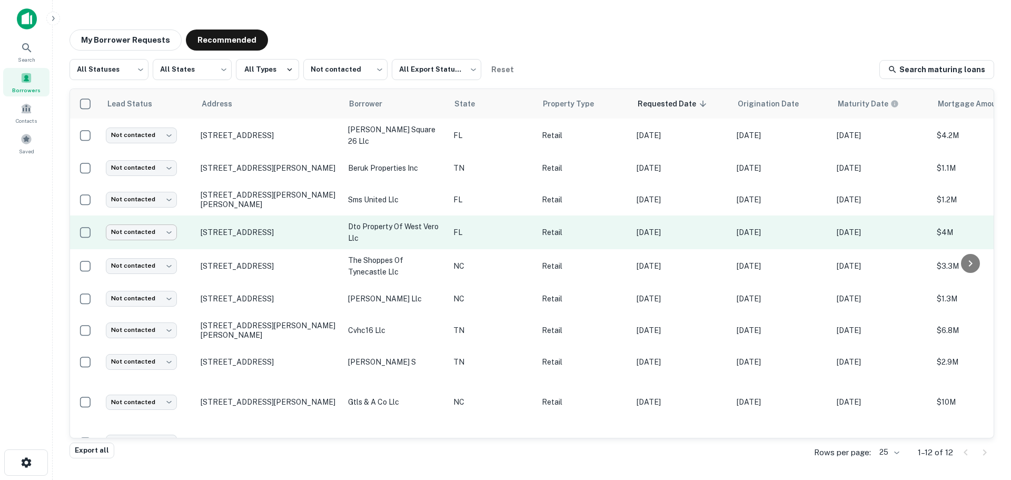
click at [152, 235] on body "Search Borrowers Contacts Saved My Borrower Requests Recommended All Statuses *…" at bounding box center [505, 240] width 1011 height 480
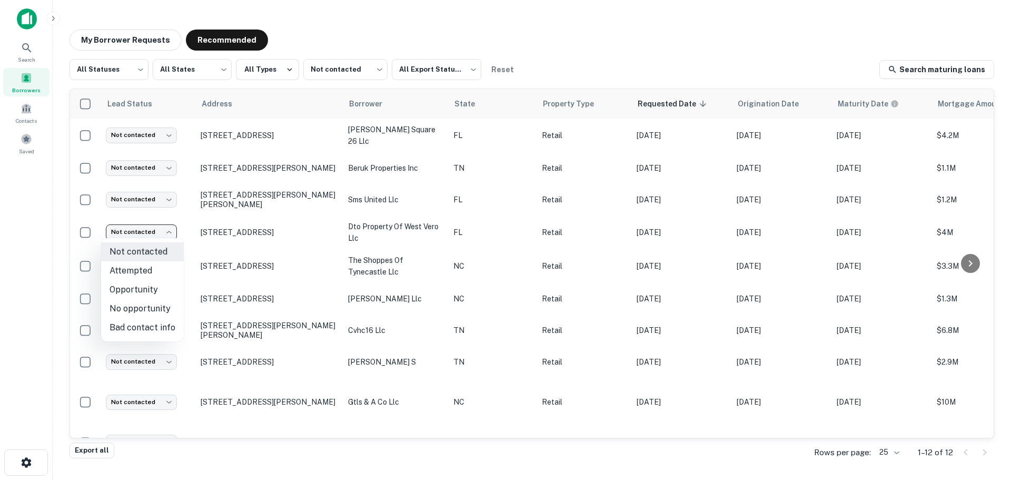
click at [161, 275] on li "Attempted" at bounding box center [142, 270] width 83 height 19
type input "*********"
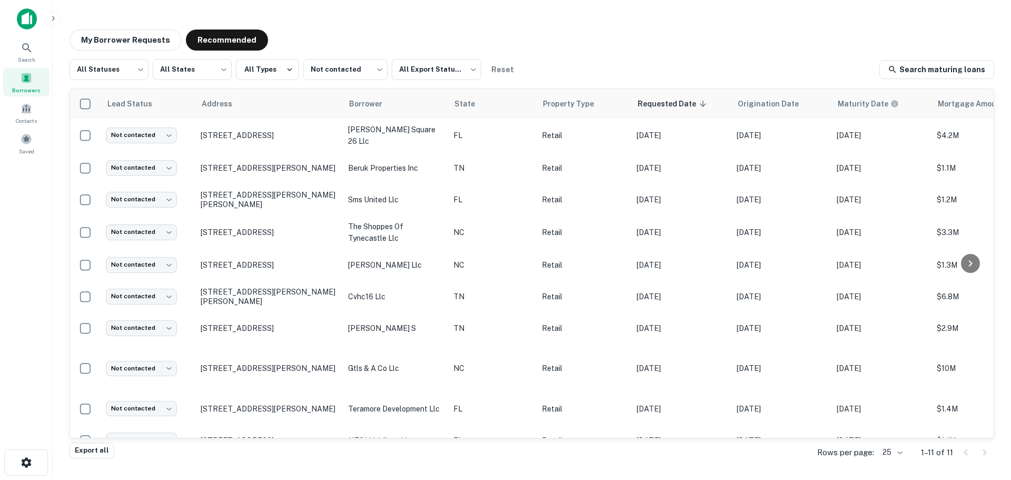
click at [997, 227] on div "My Borrower Requests Recommended All Statuses *** ​ All States *** ​ All Types …" at bounding box center [531, 237] width 941 height 432
